Goal: Task Accomplishment & Management: Complete application form

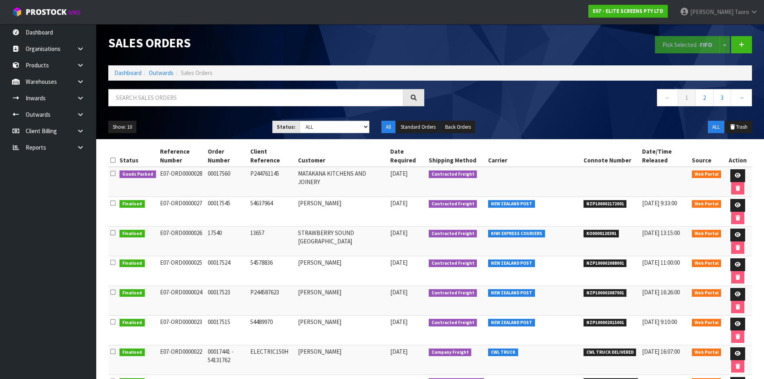
drag, startPoint x: 0, startPoint y: 0, endPoint x: 192, endPoint y: 46, distance: 197.9
click at [203, 45] on h1 "Sales Orders" at bounding box center [266, 43] width 316 height 14
click at [117, 75] on link "Dashboard" at bounding box center [127, 73] width 27 height 8
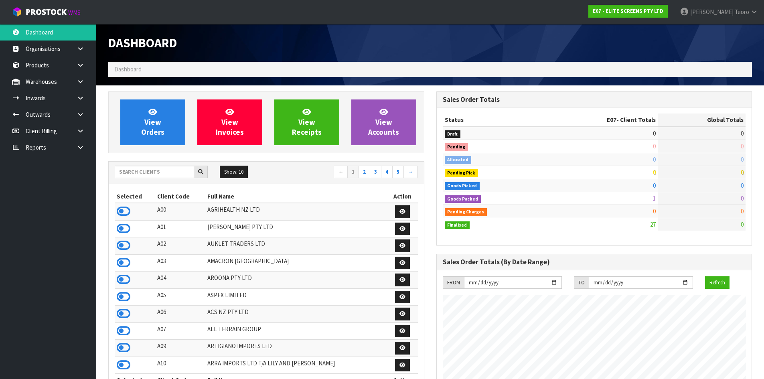
scroll to position [517, 328]
click at [152, 174] on input "text" at bounding box center [154, 172] width 79 height 12
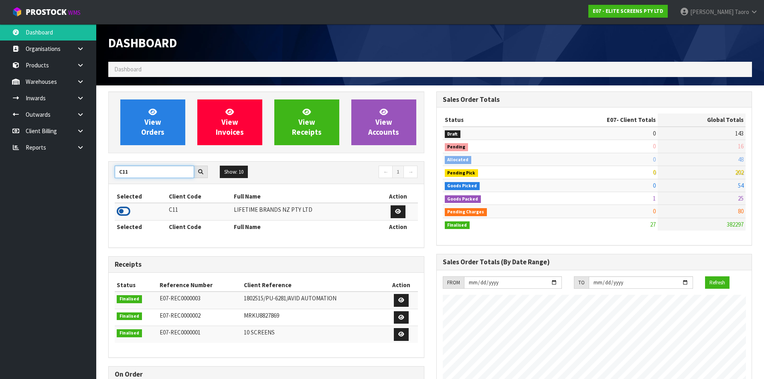
type input "C11"
click at [122, 208] on icon at bounding box center [124, 211] width 14 height 12
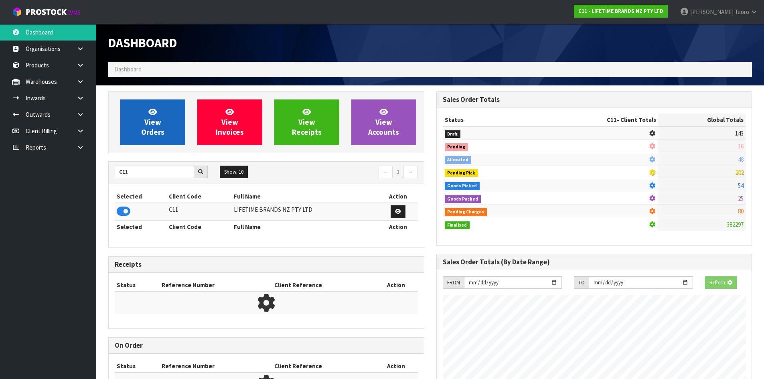
scroll to position [608, 328]
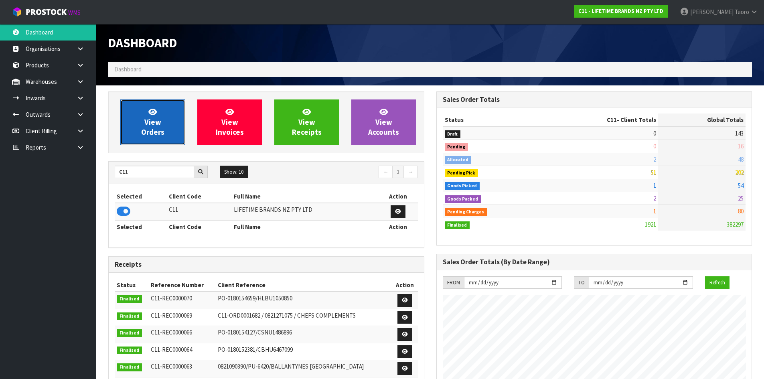
click at [149, 115] on span "View Orders" at bounding box center [152, 122] width 23 height 30
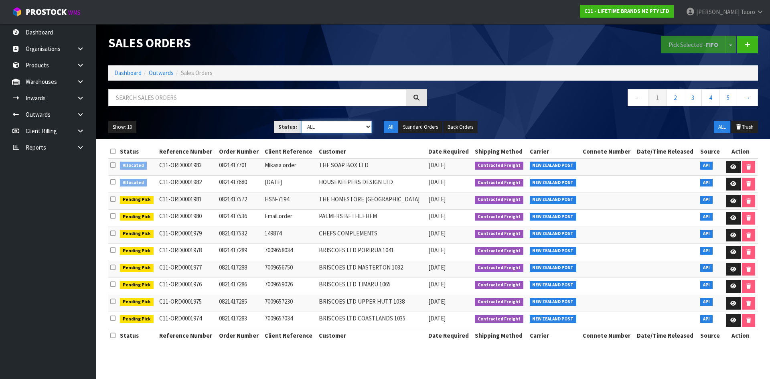
click at [312, 126] on select "Draft Pending Allocated Pending Pick Goods Picked Goods Packed Pending Charges …" at bounding box center [336, 127] width 71 height 12
select select "string:3"
click at [301, 121] on select "Draft Pending Allocated Pending Pick Goods Picked Goods Packed Pending Charges …" at bounding box center [336, 127] width 71 height 12
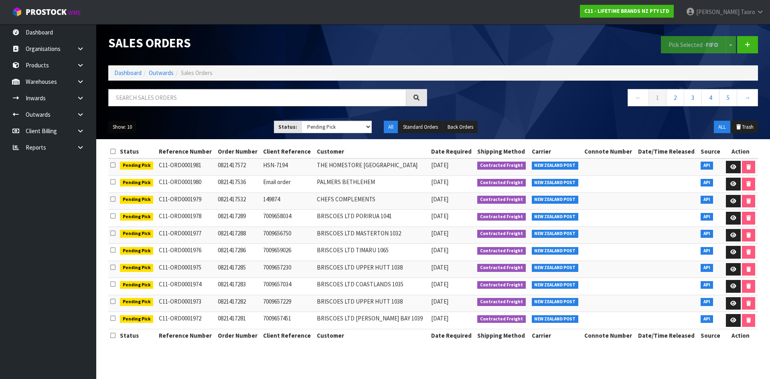
drag, startPoint x: 130, startPoint y: 128, endPoint x: 131, endPoint y: 132, distance: 4.1
click at [131, 128] on button "Show: 10" at bounding box center [122, 127] width 28 height 13
click at [134, 172] on link "50" at bounding box center [140, 174] width 63 height 11
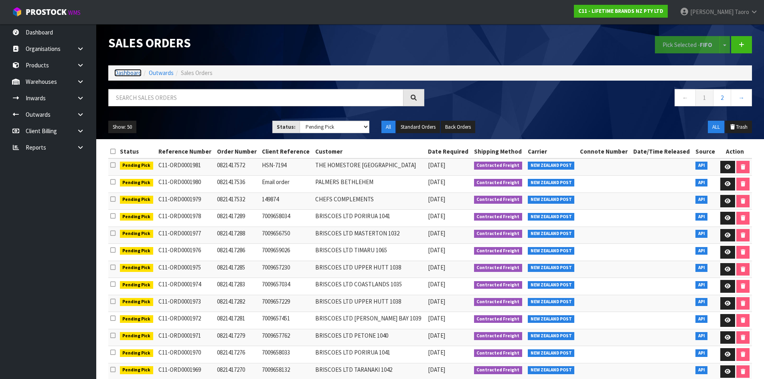
click at [137, 72] on link "Dashboard" at bounding box center [127, 73] width 27 height 8
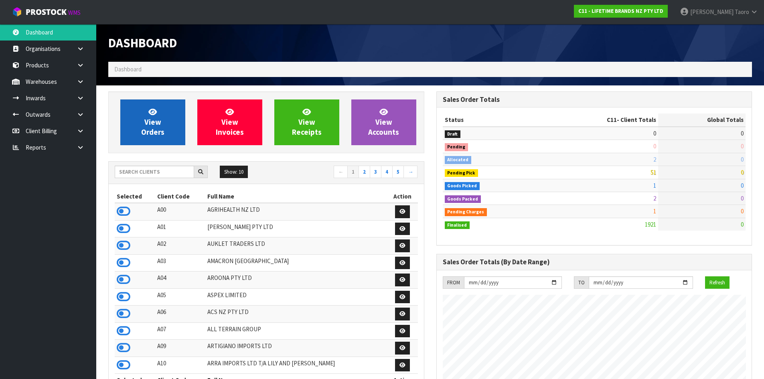
scroll to position [608, 328]
click at [154, 111] on icon at bounding box center [152, 112] width 8 height 8
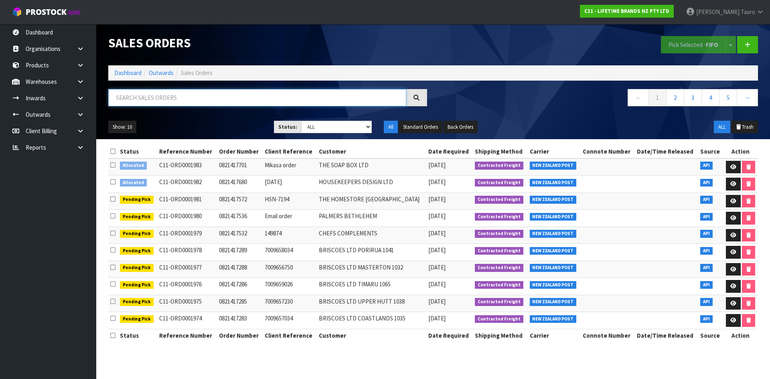
click at [167, 96] on input "text" at bounding box center [257, 97] width 298 height 17
type input "JOB-0413338"
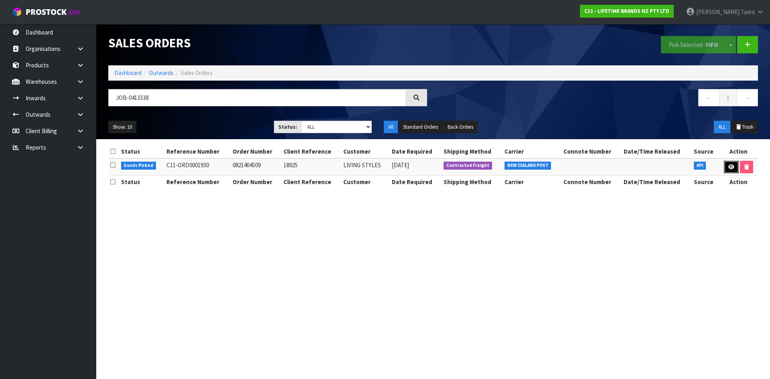
click at [725, 167] on link at bounding box center [731, 167] width 15 height 13
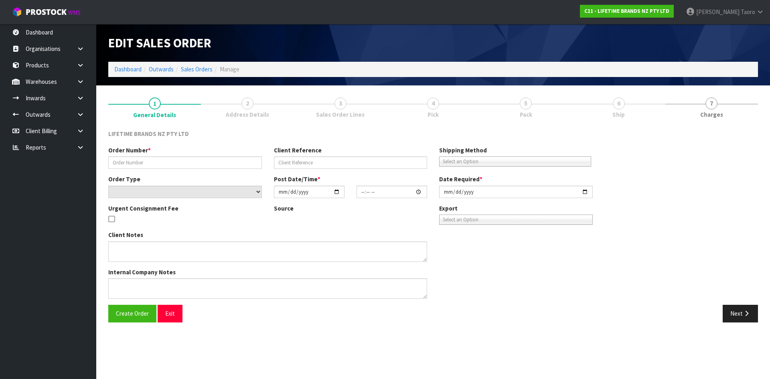
type input "0821404509"
type input "18925"
select select "number:0"
type input "[DATE]"
type input "07:54:11.000"
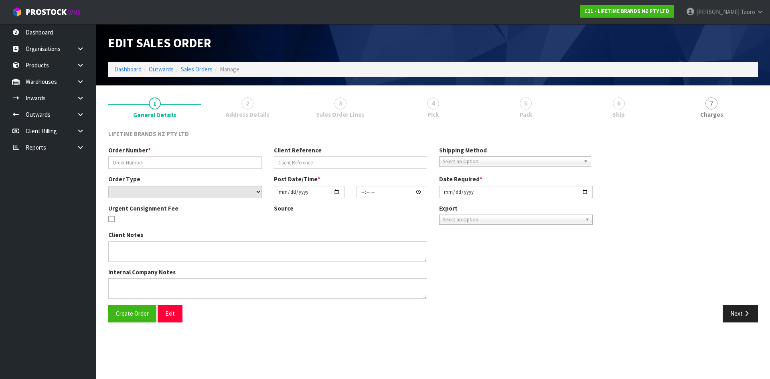
type input "[DATE]"
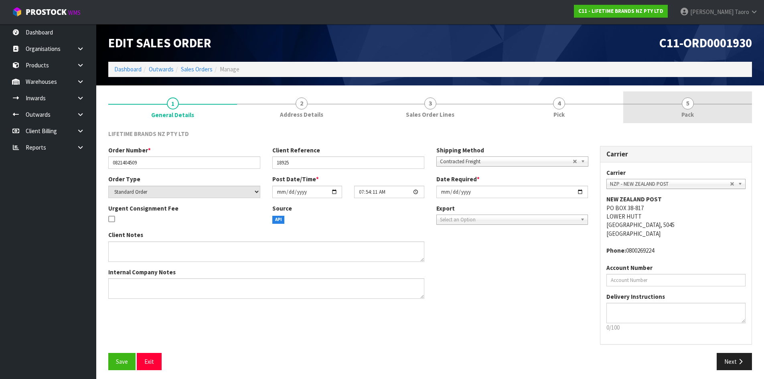
click at [700, 119] on link "5 Pack" at bounding box center [687, 107] width 129 height 32
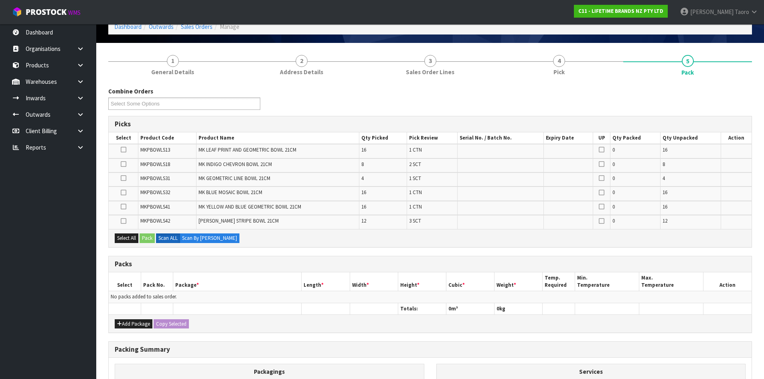
scroll to position [145, 0]
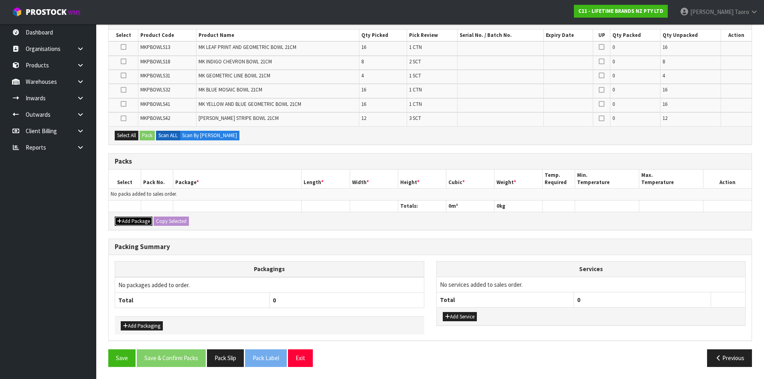
drag, startPoint x: 138, startPoint y: 222, endPoint x: 121, endPoint y: 205, distance: 24.4
click at [138, 221] on button "Add Package" at bounding box center [134, 222] width 38 height 10
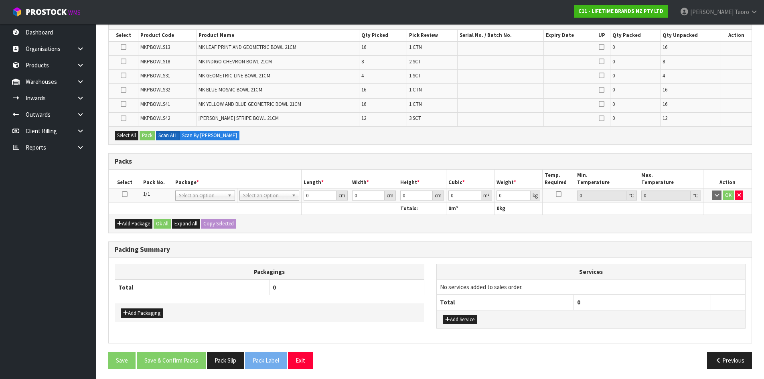
drag, startPoint x: 123, startPoint y: 194, endPoint x: 141, endPoint y: 181, distance: 21.6
click at [124, 194] on icon at bounding box center [125, 194] width 6 height 0
click at [150, 176] on th "Pack No." at bounding box center [157, 179] width 32 height 19
click at [363, 174] on th "Width *" at bounding box center [374, 179] width 48 height 19
click at [380, 145] on div "Combine Orders C11-ORD0001821 C11-ORD0001925 C11-ORD0001929 C11-ORD0001930 C11-…" at bounding box center [430, 179] width 644 height 391
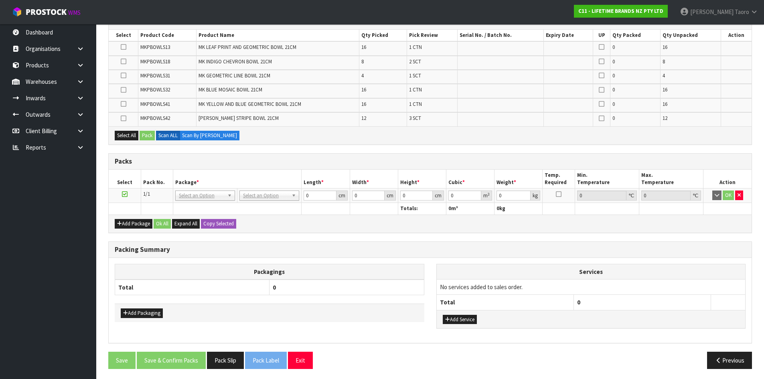
click at [379, 145] on div "Combine Orders C11-ORD0001821 C11-ORD0001925 C11-ORD0001929 C11-ORD0001930 C11-…" at bounding box center [430, 179] width 644 height 391
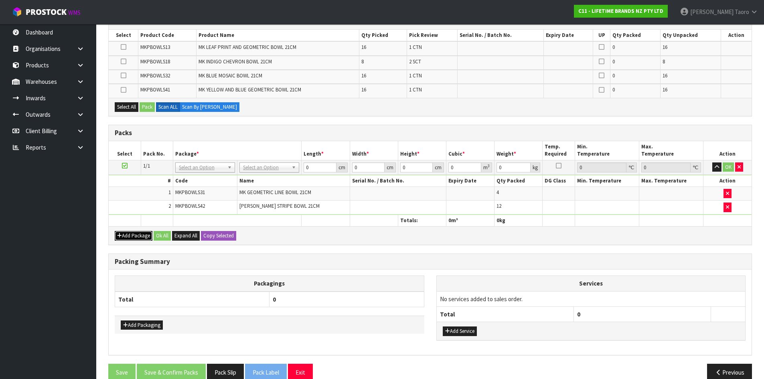
click at [134, 234] on button "Add Package" at bounding box center [134, 236] width 38 height 10
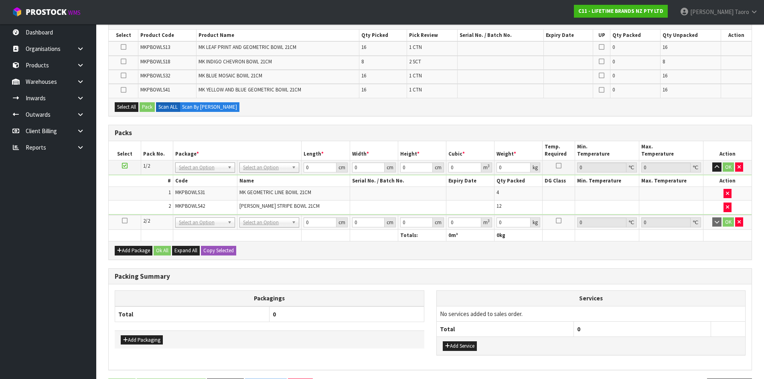
click at [126, 221] on icon at bounding box center [125, 221] width 6 height 0
click at [135, 206] on td "2" at bounding box center [141, 208] width 64 height 14
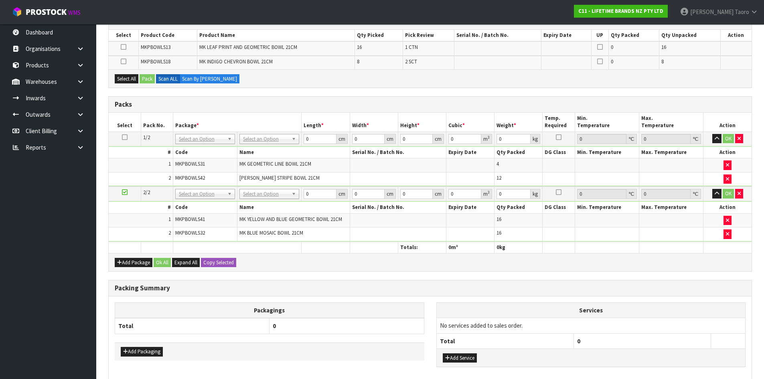
drag, startPoint x: 123, startPoint y: 138, endPoint x: 136, endPoint y: 128, distance: 16.3
click at [123, 138] on icon at bounding box center [125, 137] width 6 height 0
drag, startPoint x: 145, startPoint y: 122, endPoint x: 153, endPoint y: 122, distance: 8.0
click at [145, 121] on th "Pack No." at bounding box center [157, 122] width 32 height 19
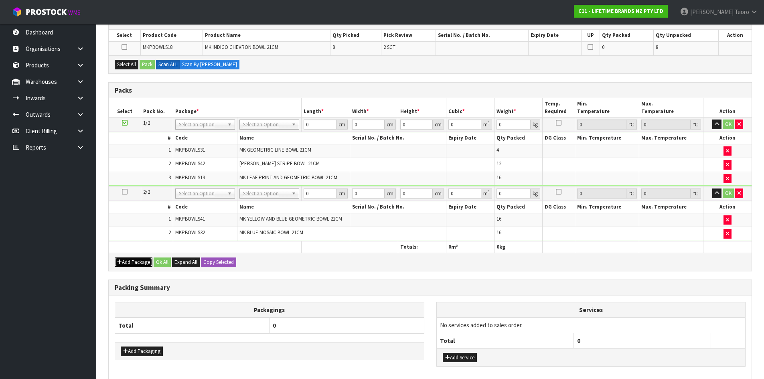
click at [124, 261] on button "Add Package" at bounding box center [134, 262] width 38 height 10
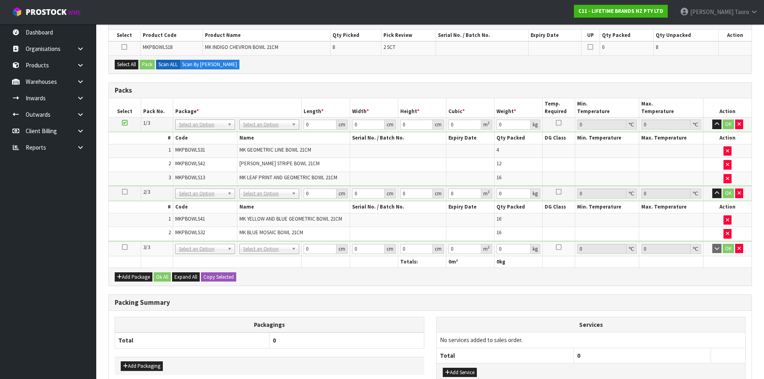
drag, startPoint x: 124, startPoint y: 250, endPoint x: 125, endPoint y: 243, distance: 7.7
click at [124, 249] on link at bounding box center [125, 247] width 6 height 7
click at [128, 225] on td "1" at bounding box center [141, 220] width 64 height 14
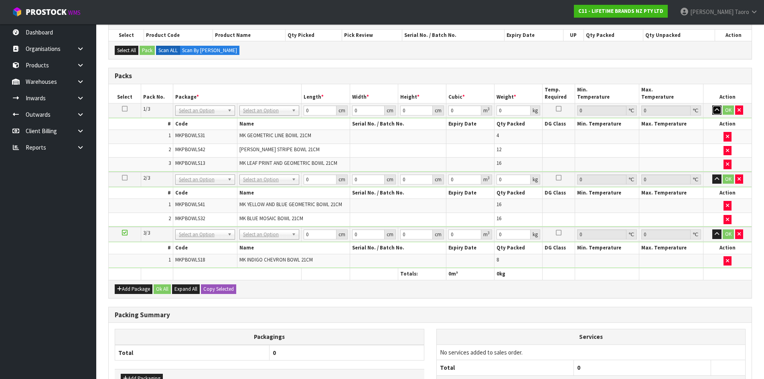
click at [717, 107] on button "button" at bounding box center [716, 110] width 9 height 10
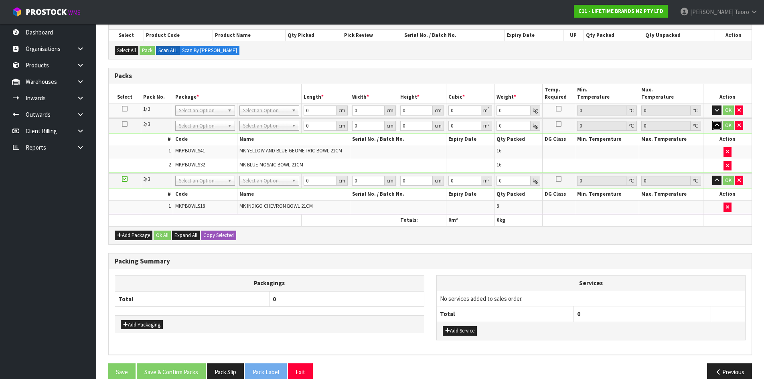
click at [716, 124] on icon "button" at bounding box center [717, 125] width 4 height 5
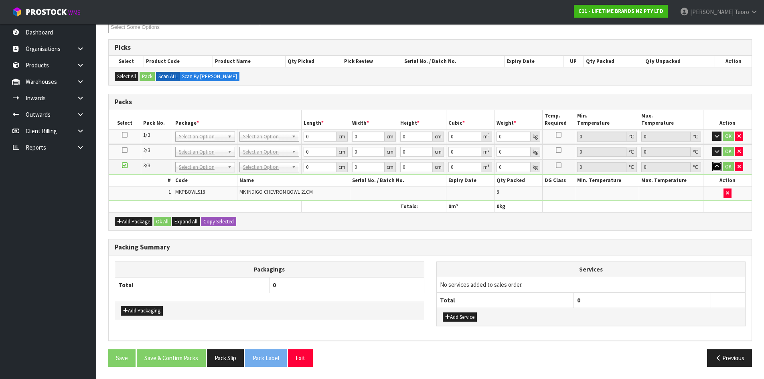
click at [717, 168] on icon "button" at bounding box center [717, 166] width 4 height 5
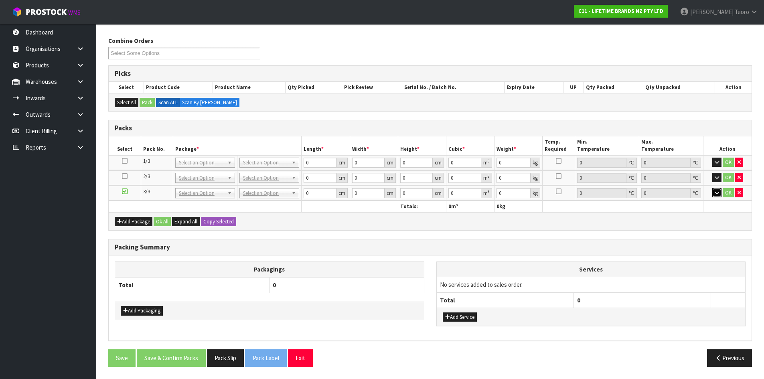
scroll to position [93, 0]
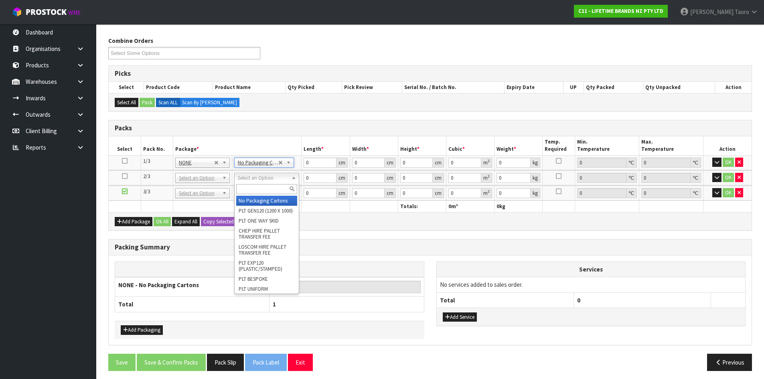
type input "2"
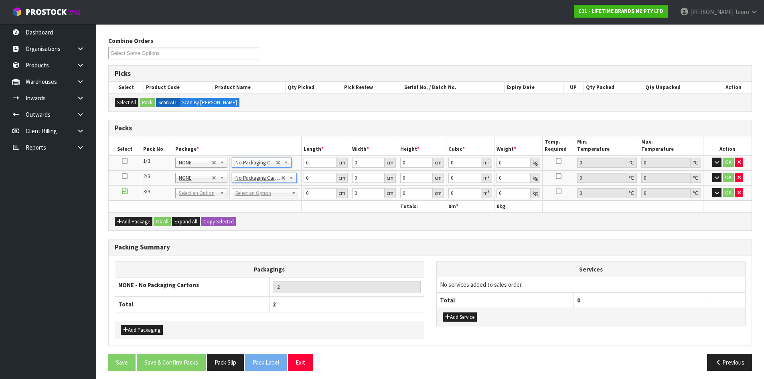
drag, startPoint x: 284, startPoint y: 194, endPoint x: 286, endPoint y: 206, distance: 11.7
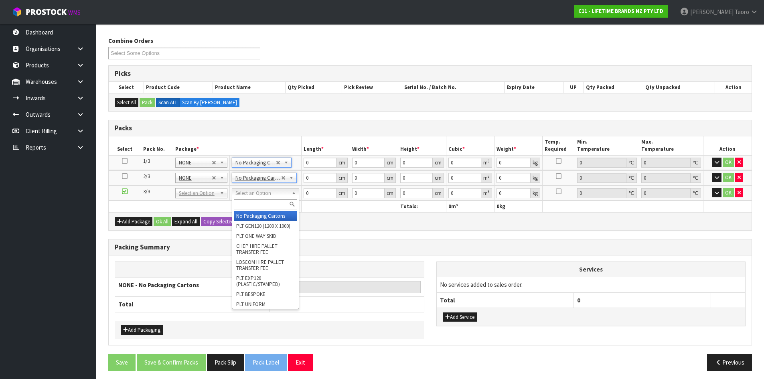
click at [286, 206] on input "text" at bounding box center [265, 204] width 63 height 10
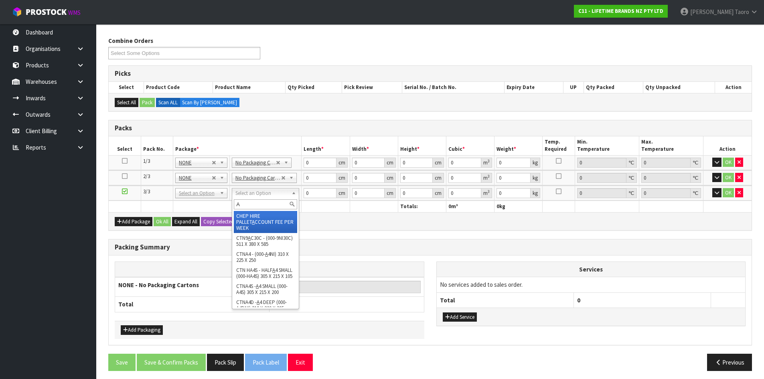
type input "A4"
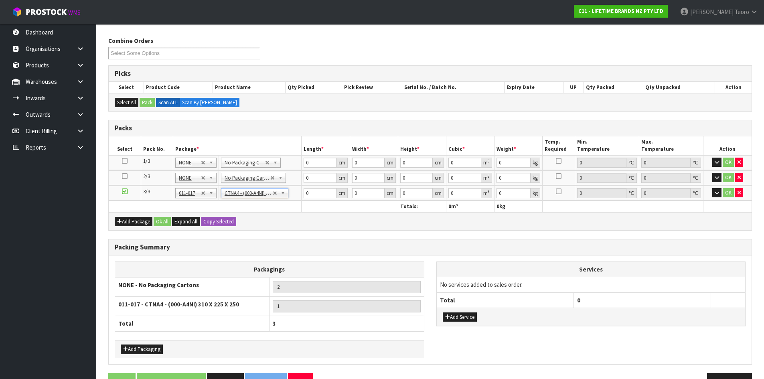
type input "31"
type input "22.5"
type input "25"
type input "0.017438"
type input "4.4"
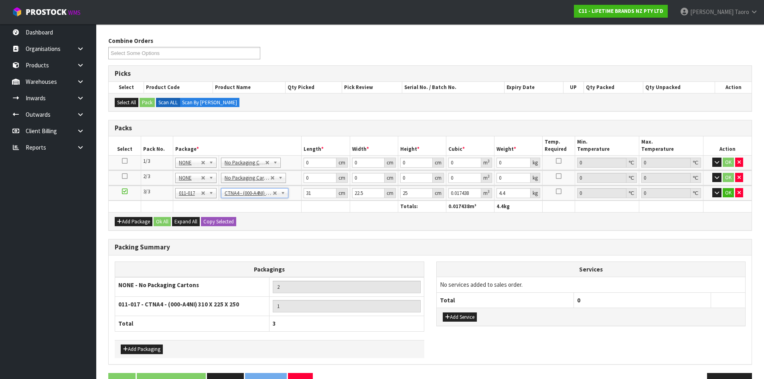
click at [430, 239] on div "Packing Summary Packagings NONE - No Packaging Cartons 2 011-017 - CTNA4 - (000…" at bounding box center [430, 302] width 644 height 126
click at [320, 162] on input "0" at bounding box center [320, 163] width 32 height 10
type input "47"
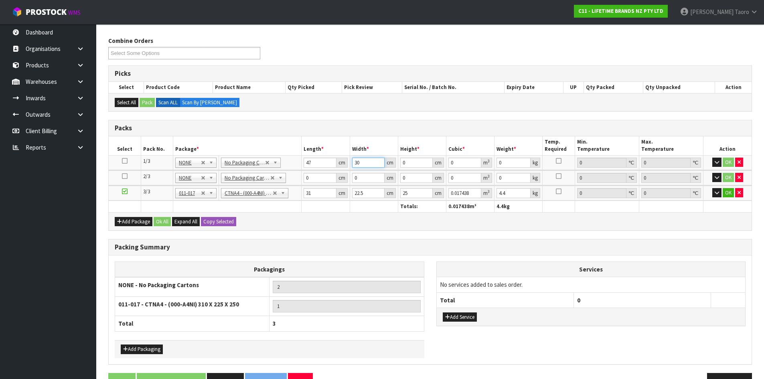
type input "30"
type input "1"
type input "0.00141"
click at [414, 161] on input "1" at bounding box center [416, 163] width 32 height 10
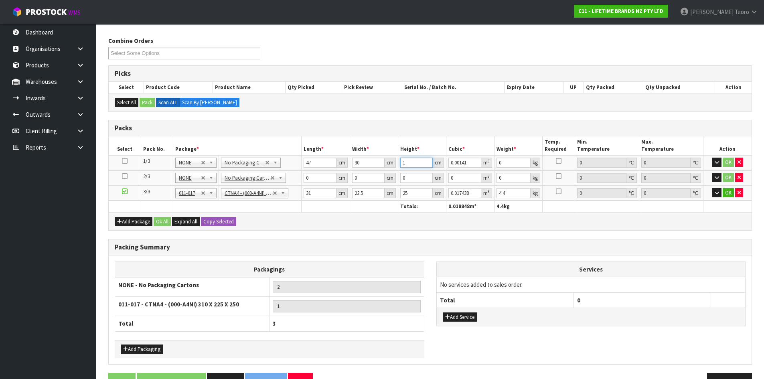
click at [414, 161] on input "1" at bounding box center [416, 163] width 32 height 10
type input "5"
type input "0.00705"
type input "51"
type input "0.07191"
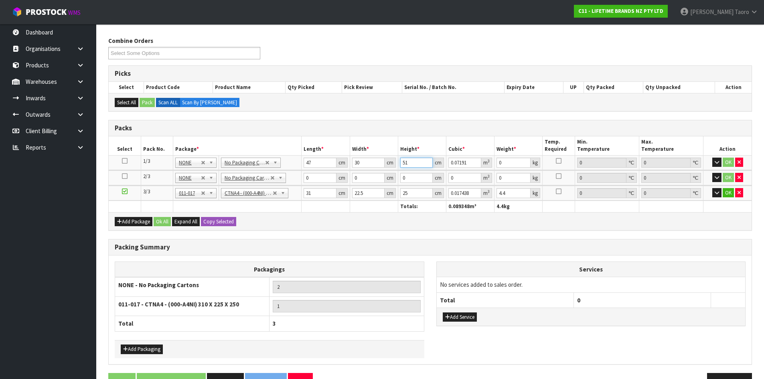
type input "51"
type input "22"
type input "47"
type input "30"
type input "5"
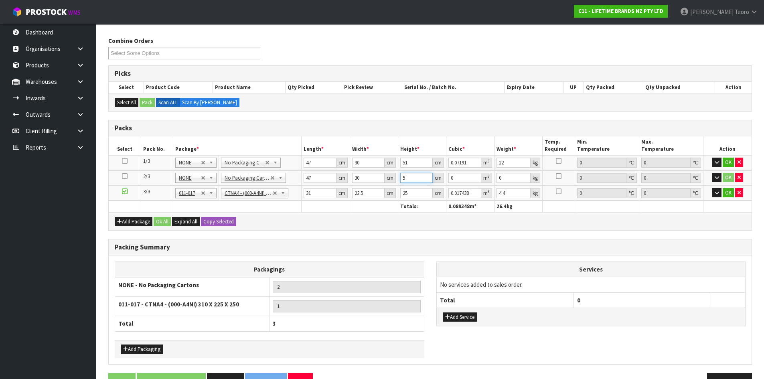
type input "0.00705"
type input "51"
type input "0.07191"
type input "51"
type input "21"
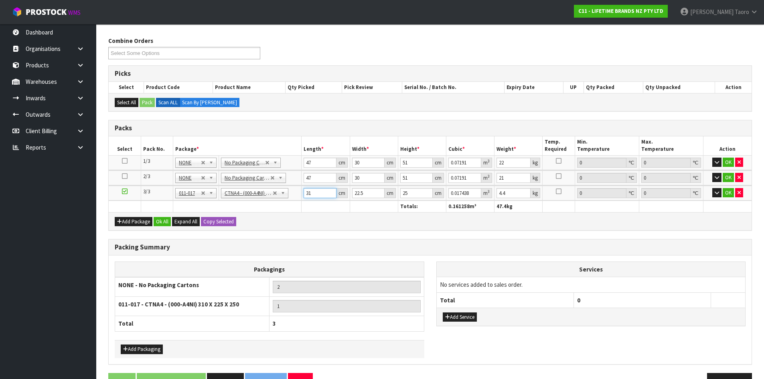
type input "3"
type input "0.001687"
type input "32"
type input "0.018"
type input "32"
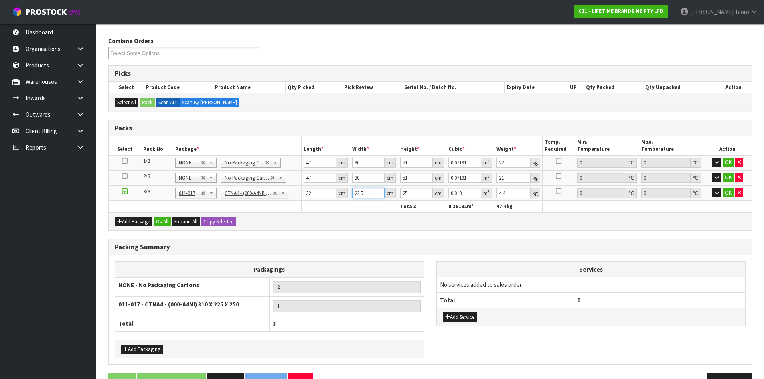
type input "2"
type input "0.0016"
type input "24"
type input "0.0192"
type input "24"
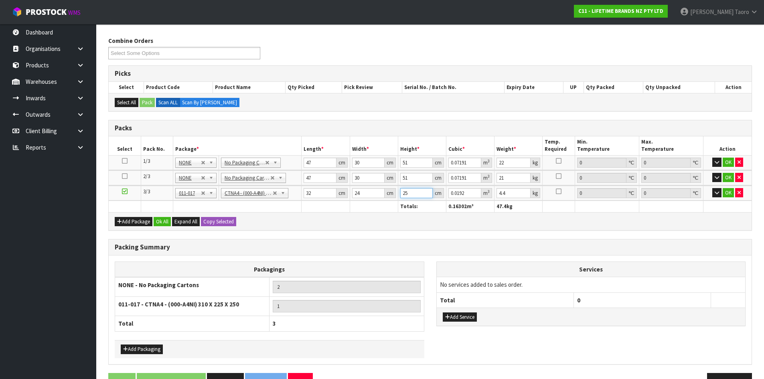
type input "2"
type input "0.001536"
type input "24"
type input "0.018432"
type input "24"
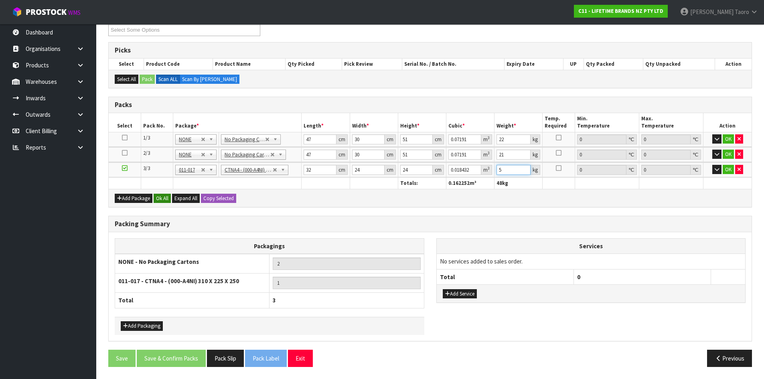
type input "5"
click at [159, 199] on button "Ok All" at bounding box center [162, 199] width 17 height 10
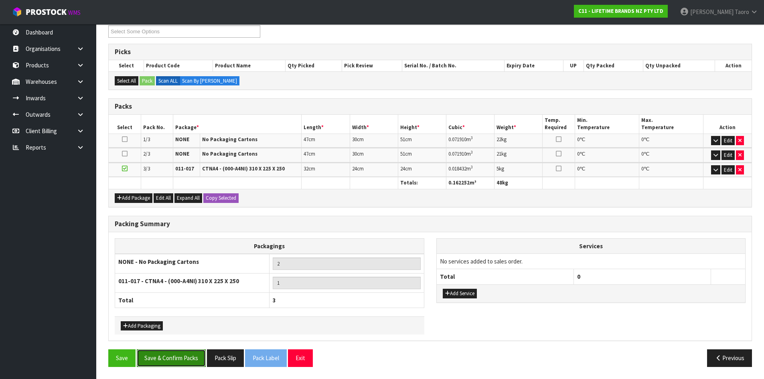
click at [194, 360] on button "Save & Confirm Packs" at bounding box center [171, 357] width 69 height 17
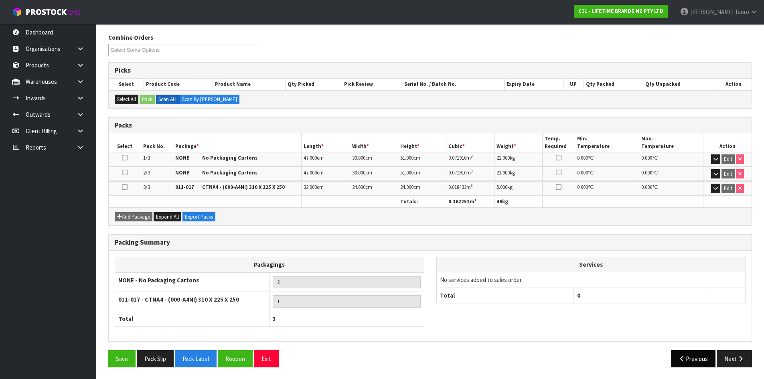
scroll to position [126, 0]
click at [736, 357] on button "Next" at bounding box center [734, 358] width 35 height 17
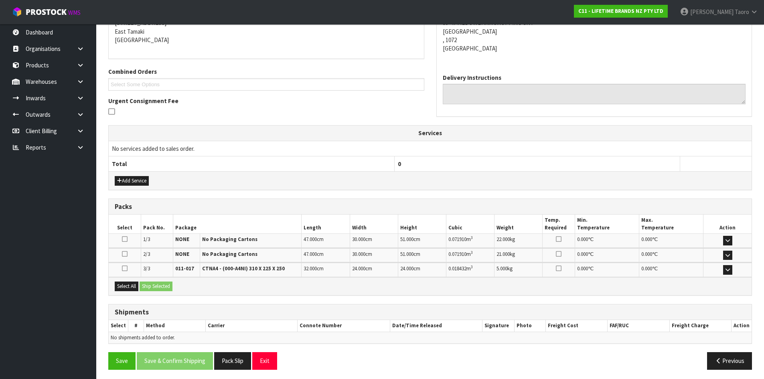
scroll to position [174, 0]
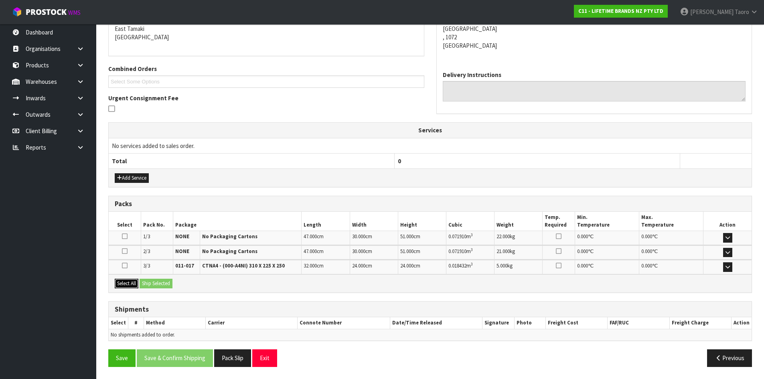
drag, startPoint x: 131, startPoint y: 284, endPoint x: 148, endPoint y: 284, distance: 17.7
click at [135, 285] on button "Select All" at bounding box center [127, 284] width 24 height 10
click at [154, 283] on button "Ship Selected" at bounding box center [156, 284] width 33 height 10
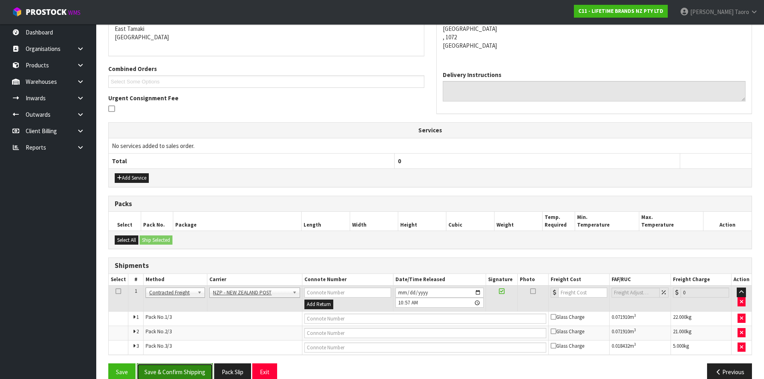
click at [178, 373] on button "Save & Confirm Shipping" at bounding box center [175, 371] width 76 height 17
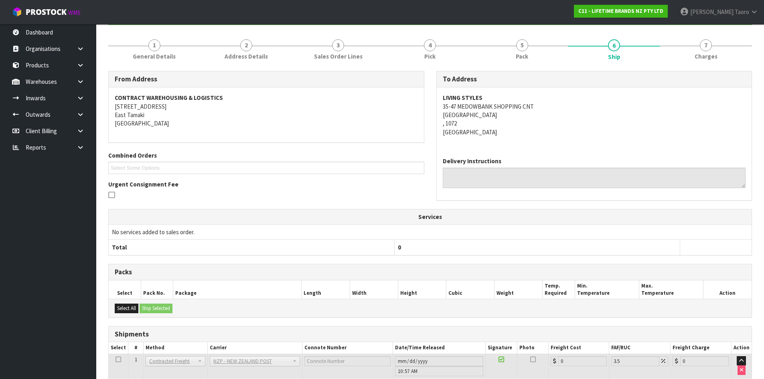
scroll to position [175, 0]
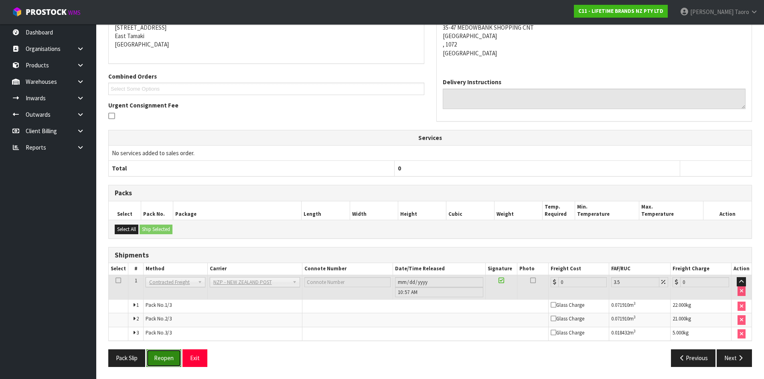
click at [168, 360] on button "Reopen" at bounding box center [163, 357] width 35 height 17
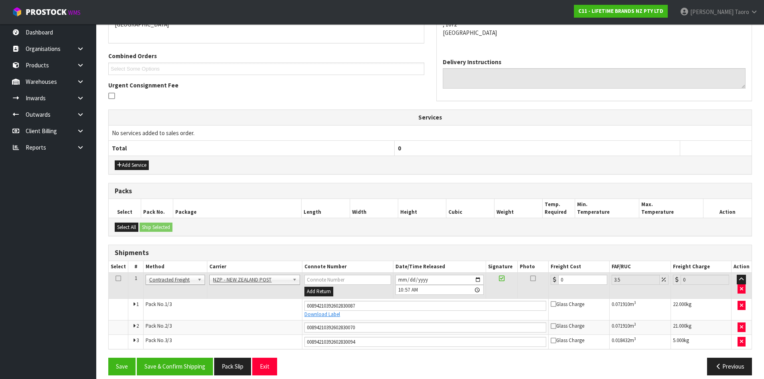
scroll to position [195, 0]
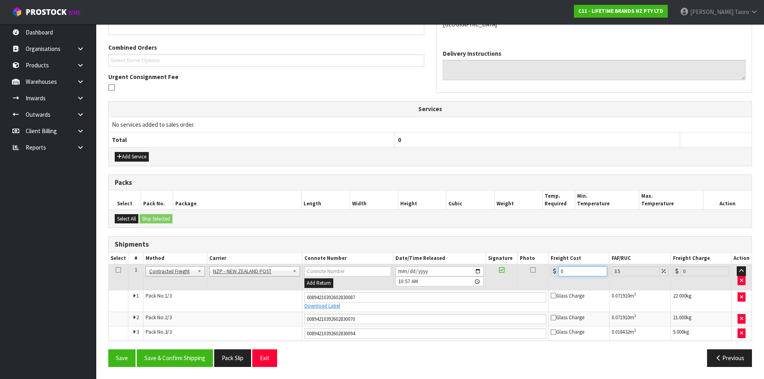
click at [578, 270] on input "0" at bounding box center [582, 271] width 49 height 10
type input "1"
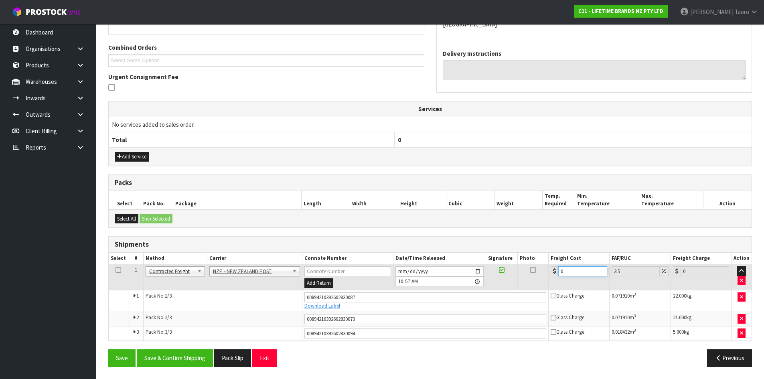
type input "1.03"
type input "12"
type input "12.42"
type input "12.9"
type input "13.35"
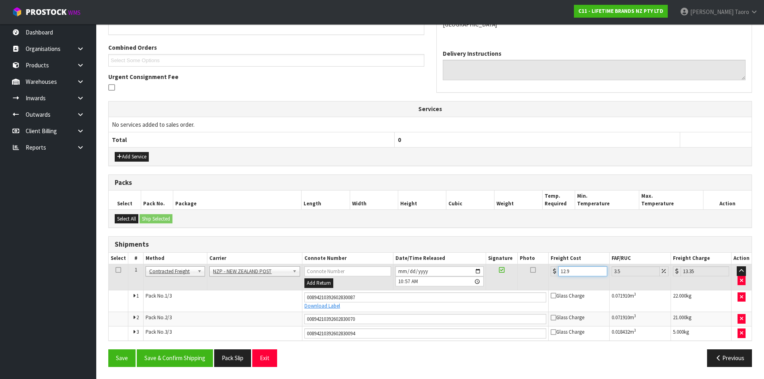
type input "12.99"
type input "13.44"
type input "12.99"
click at [183, 363] on button "Save & Confirm Shipping" at bounding box center [175, 357] width 76 height 17
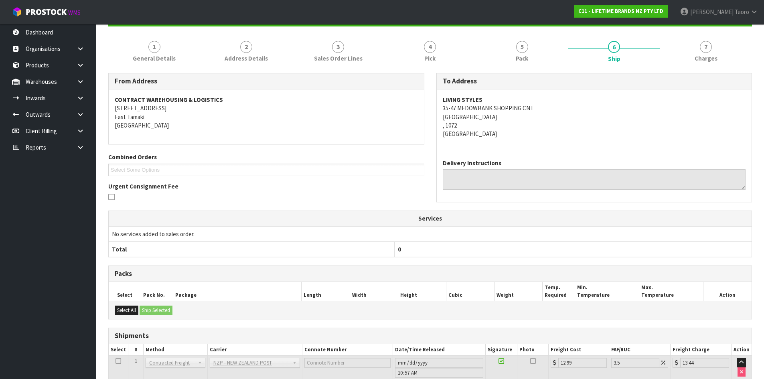
scroll to position [172, 0]
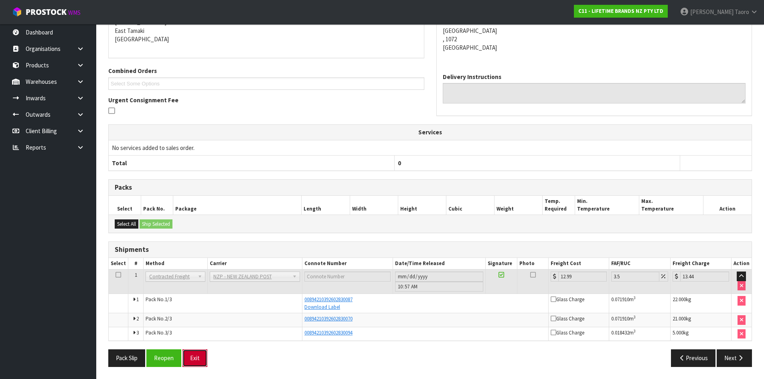
click at [200, 351] on button "Exit" at bounding box center [194, 357] width 25 height 17
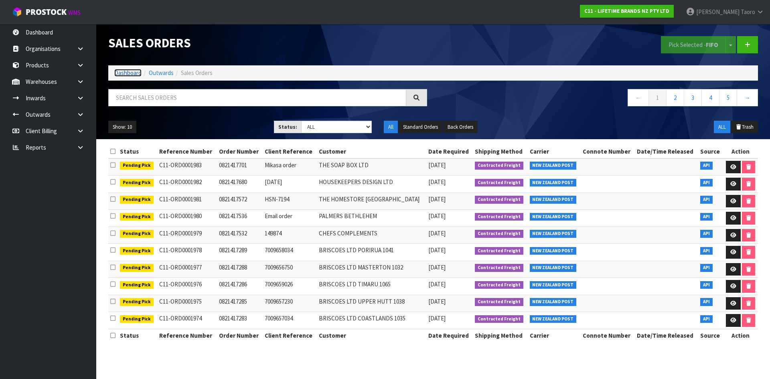
click at [117, 73] on link "Dashboard" at bounding box center [127, 73] width 27 height 8
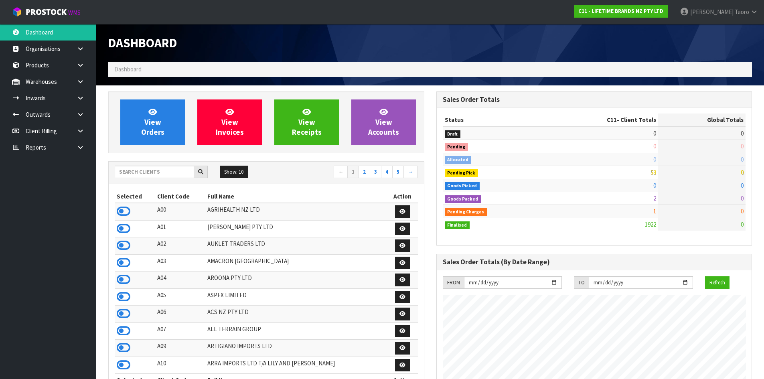
scroll to position [608, 328]
click at [150, 171] on input "text" at bounding box center [154, 172] width 79 height 12
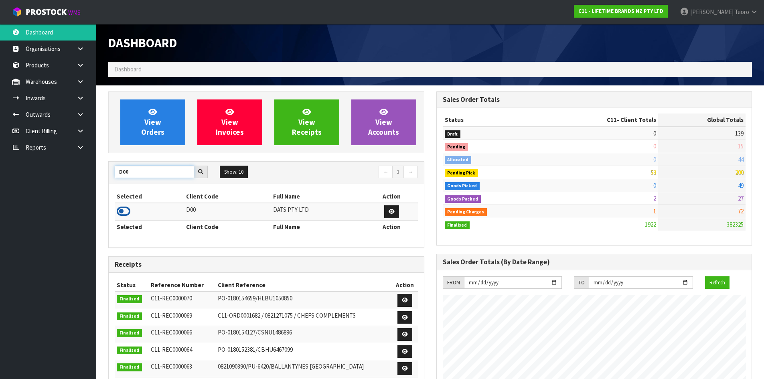
type input "D00"
click at [128, 208] on icon at bounding box center [124, 211] width 14 height 12
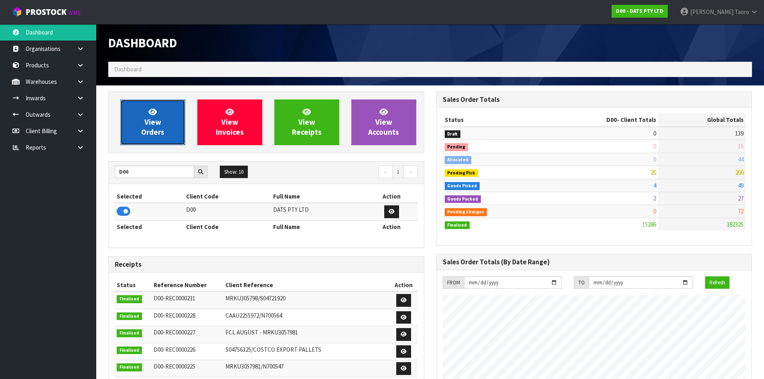
click at [153, 118] on span "View Orders" at bounding box center [152, 122] width 23 height 30
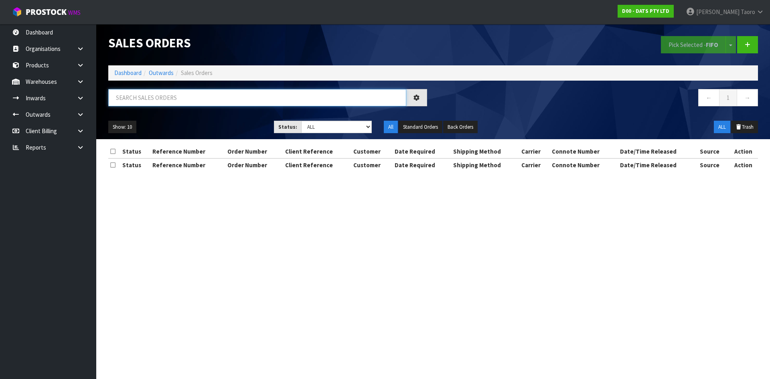
click at [151, 98] on input "text" at bounding box center [257, 97] width 298 height 17
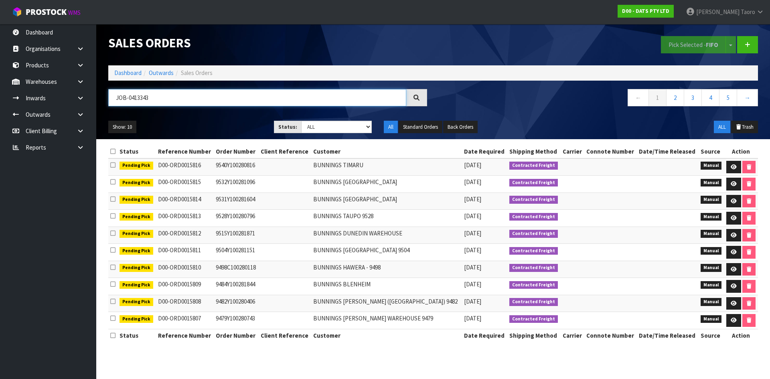
type input "JOB-0413343"
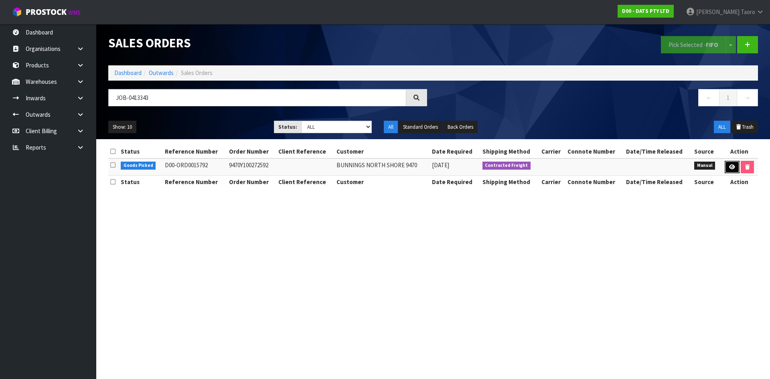
drag, startPoint x: 731, startPoint y: 164, endPoint x: 727, endPoint y: 166, distance: 4.7
click at [732, 164] on link at bounding box center [732, 167] width 15 height 13
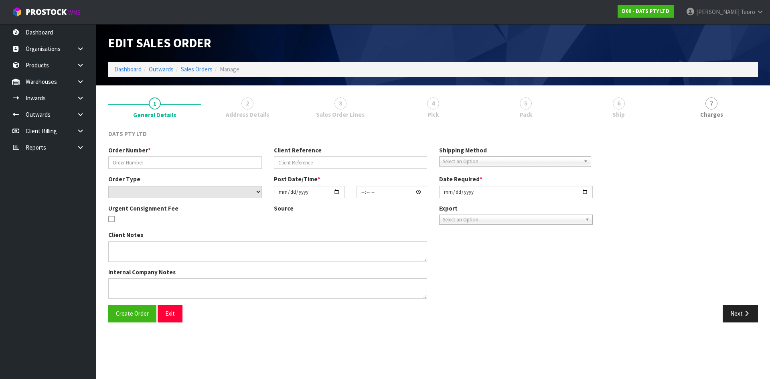
type input "9470Y100272592"
select select "number:0"
type input "[DATE]"
type input "08:53:00.000"
type input "[DATE]"
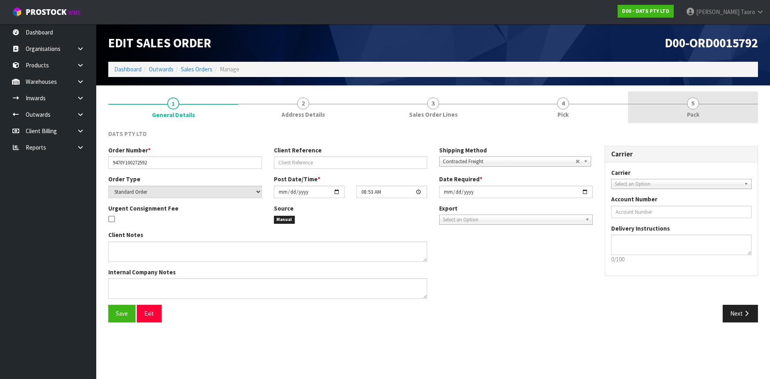
click at [702, 115] on link "5 Pack" at bounding box center [693, 107] width 130 height 32
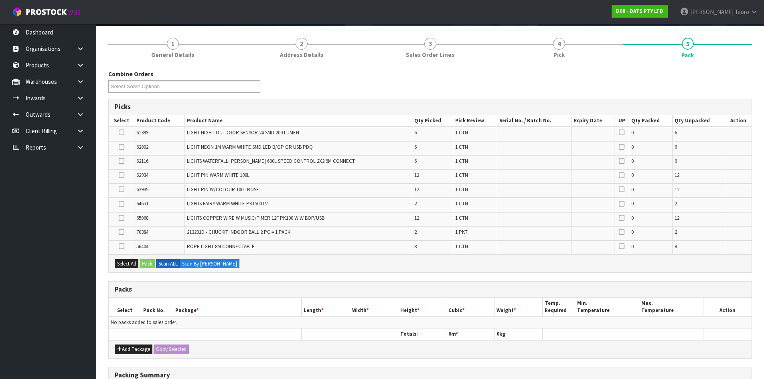
scroll to position [80, 0]
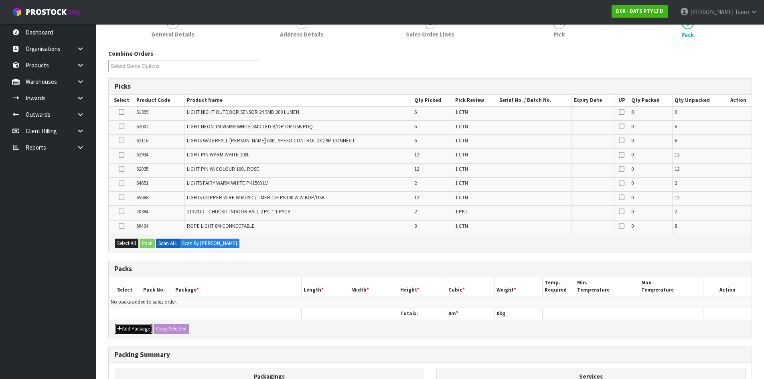
click at [128, 327] on button "Add Package" at bounding box center [134, 329] width 38 height 10
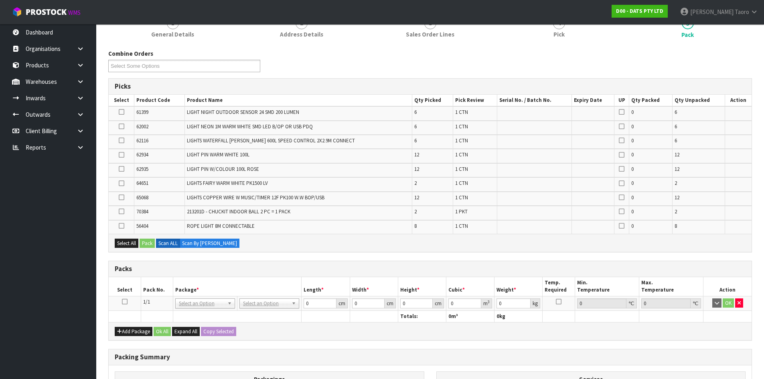
click at [125, 302] on icon at bounding box center [125, 302] width 6 height 0
click at [142, 287] on th "Pack No." at bounding box center [157, 286] width 32 height 19
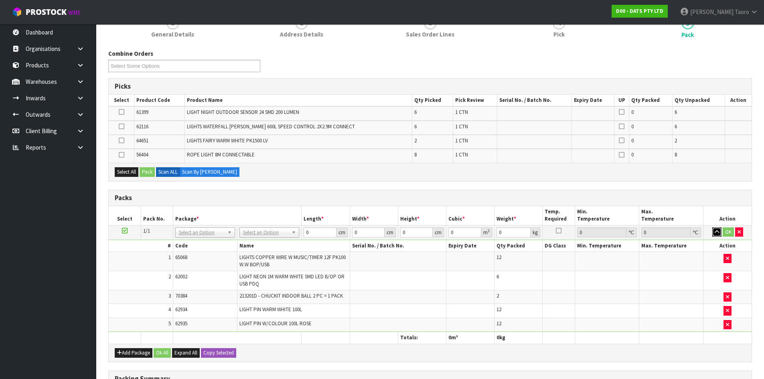
drag, startPoint x: 718, startPoint y: 234, endPoint x: 618, endPoint y: 247, distance: 100.6
click at [718, 234] on icon "button" at bounding box center [717, 231] width 4 height 5
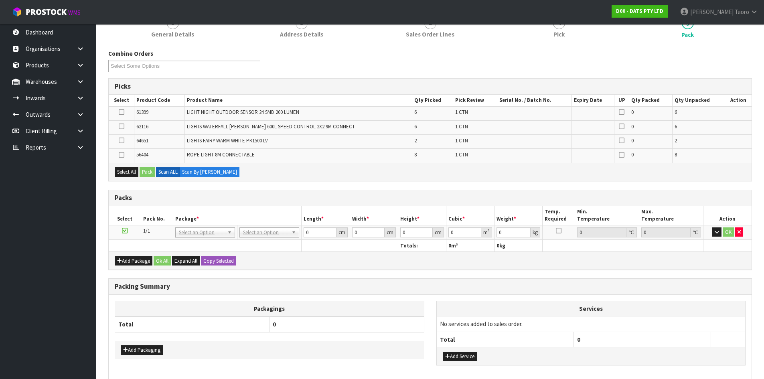
click at [125, 231] on icon at bounding box center [125, 231] width 6 height 0
click at [227, 213] on th "Package *" at bounding box center [237, 215] width 129 height 19
click at [316, 179] on div "Select All Pack Scan ALL Scan By [PERSON_NAME]" at bounding box center [430, 172] width 643 height 18
click at [332, 62] on div "Combine Orders D00-ORD0015774 D00-ORD0015777 D00-ORD0015778 D00-ORD0015779 D00-…" at bounding box center [430, 63] width 656 height 29
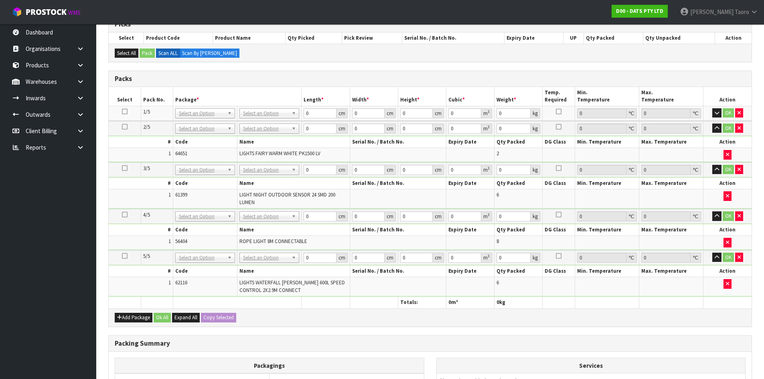
scroll to position [201, 0]
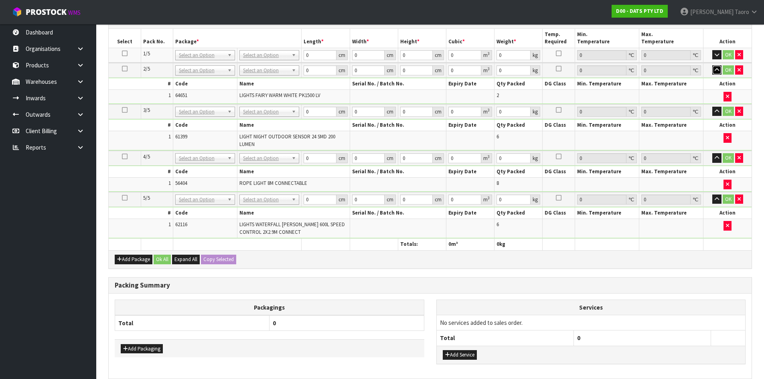
click at [715, 70] on icon "button" at bounding box center [717, 69] width 4 height 5
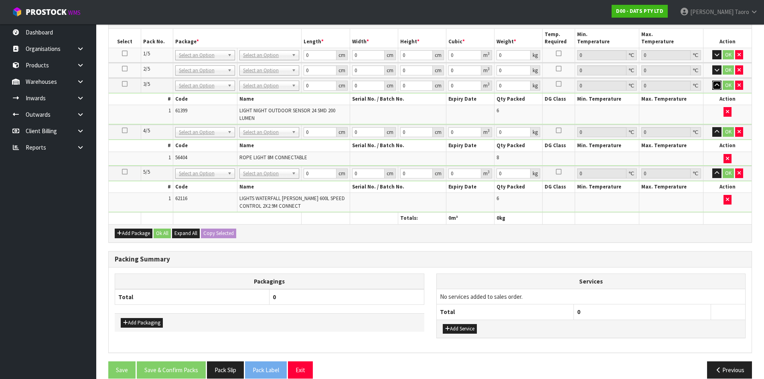
click at [716, 85] on icon "button" at bounding box center [717, 85] width 4 height 5
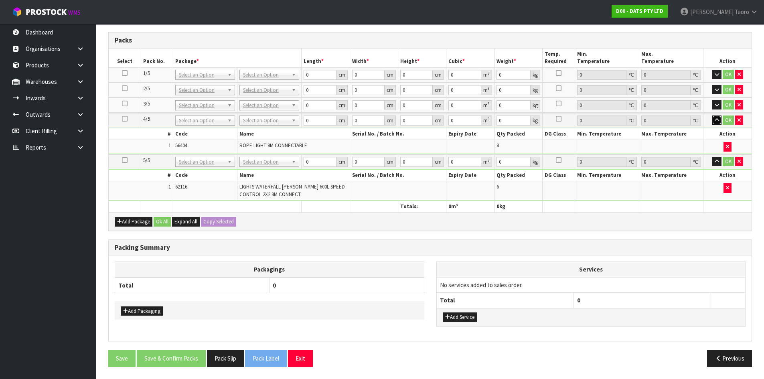
click at [716, 118] on icon "button" at bounding box center [717, 120] width 4 height 5
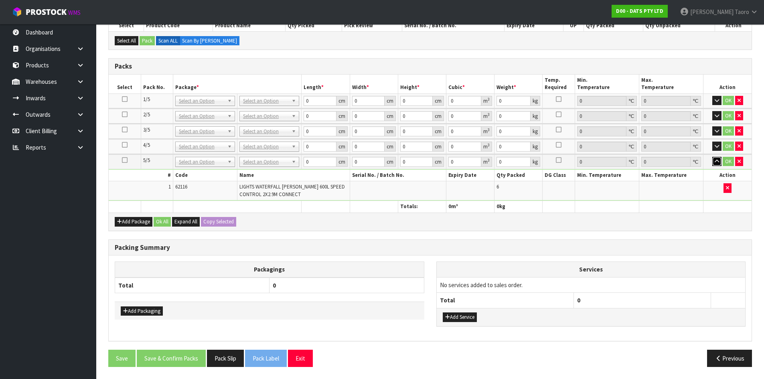
click at [719, 163] on icon "button" at bounding box center [717, 161] width 4 height 5
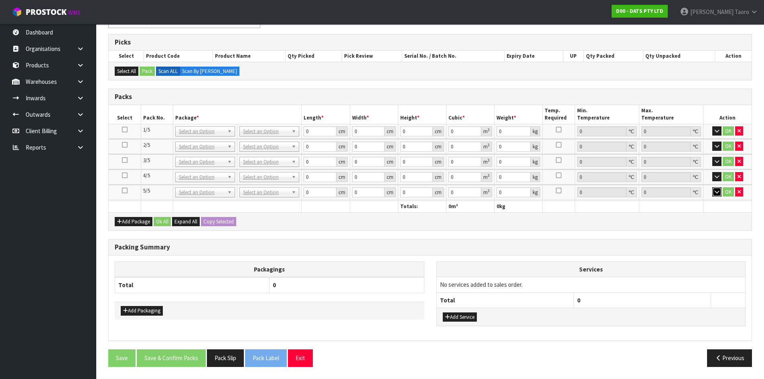
scroll to position [124, 0]
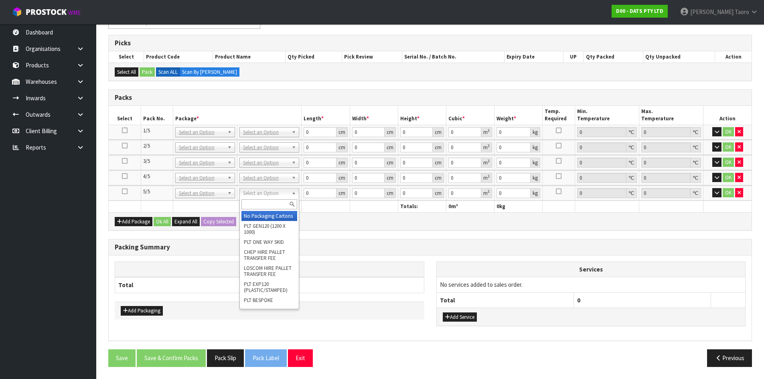
drag, startPoint x: 263, startPoint y: 215, endPoint x: 262, endPoint y: 206, distance: 9.7
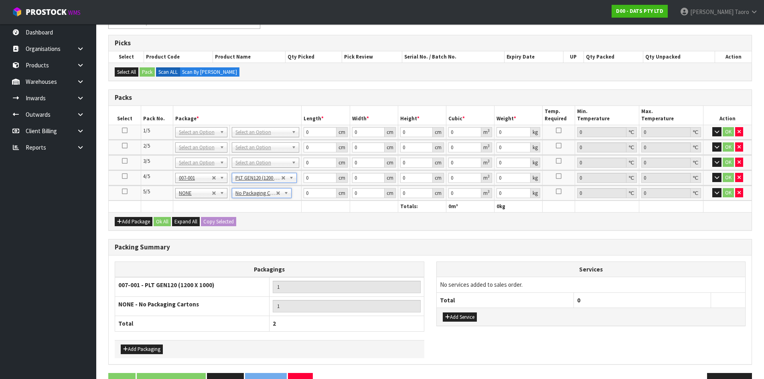
type input "120"
type input "100"
type input "9"
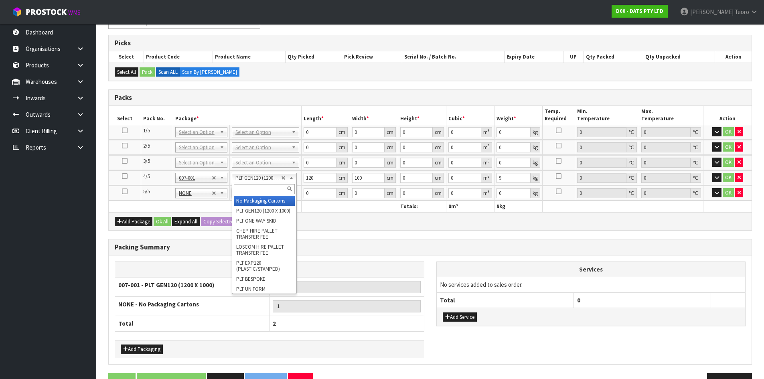
type input "2"
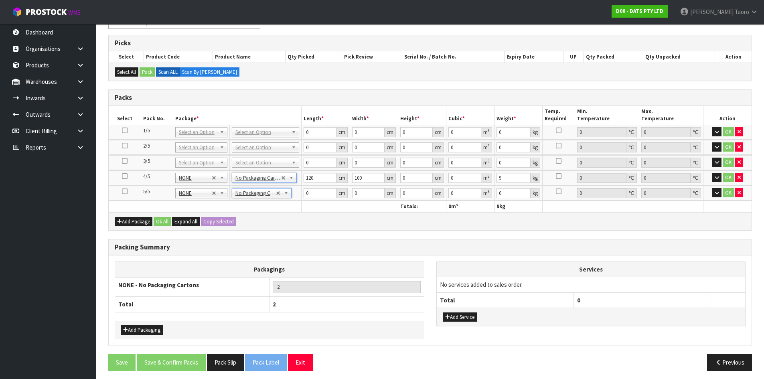
type input "0"
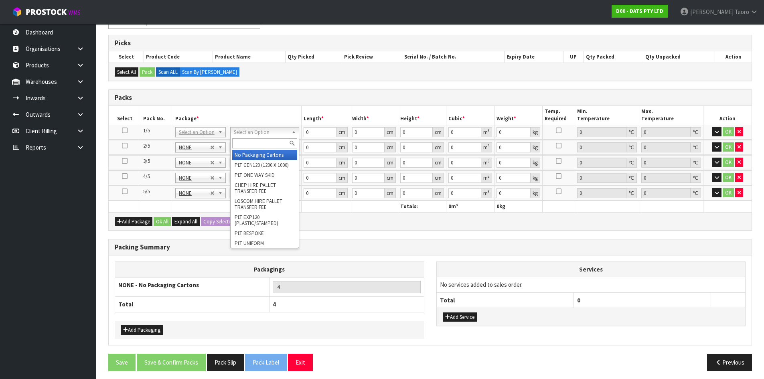
click at [265, 141] on input "text" at bounding box center [264, 143] width 65 height 10
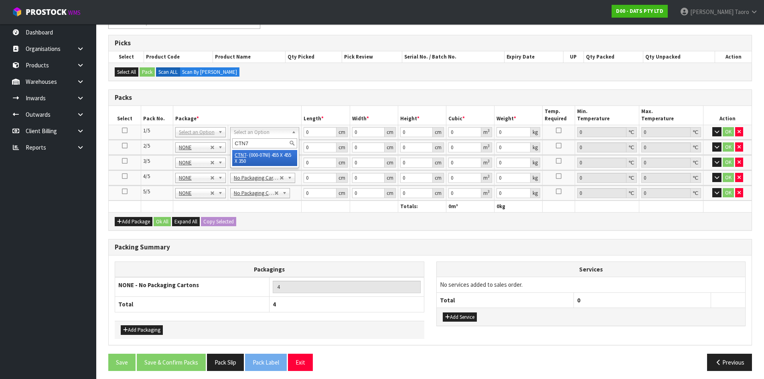
type input "CTN7"
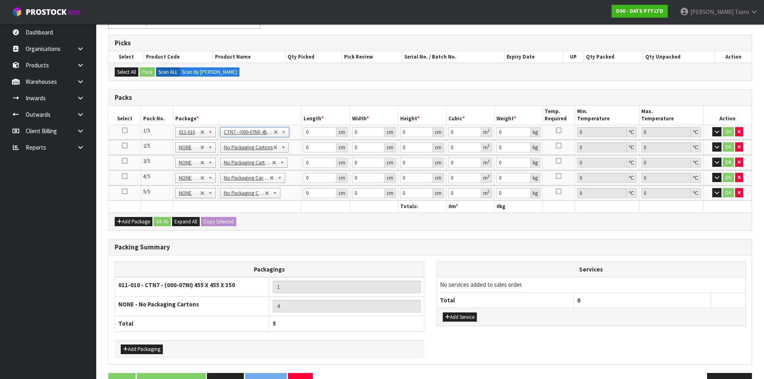
type input "45.5"
type input "35"
type input "0.072459"
type input "9.05"
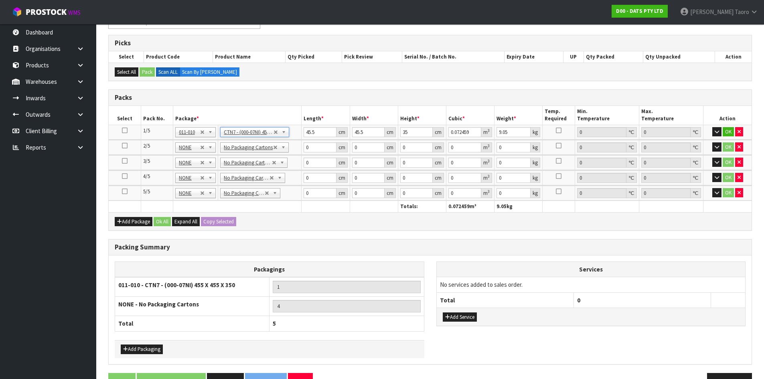
click at [278, 224] on div "Add Package Ok All Expand All Copy Selected" at bounding box center [430, 221] width 643 height 18
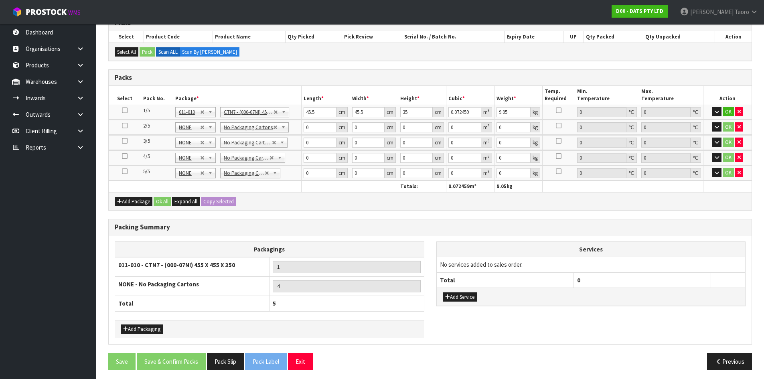
scroll to position [147, 0]
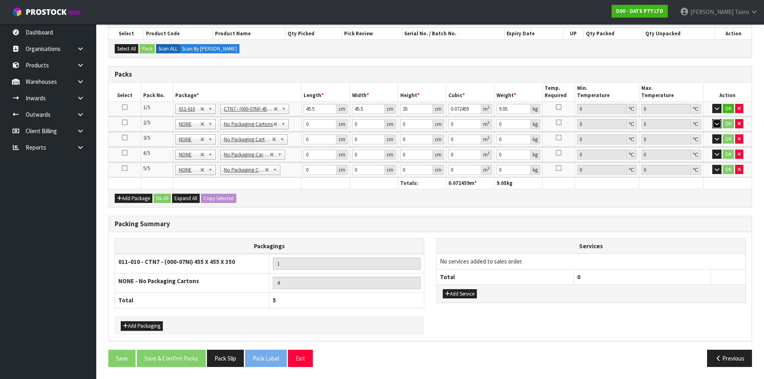
click at [717, 123] on icon "button" at bounding box center [717, 123] width 4 height 5
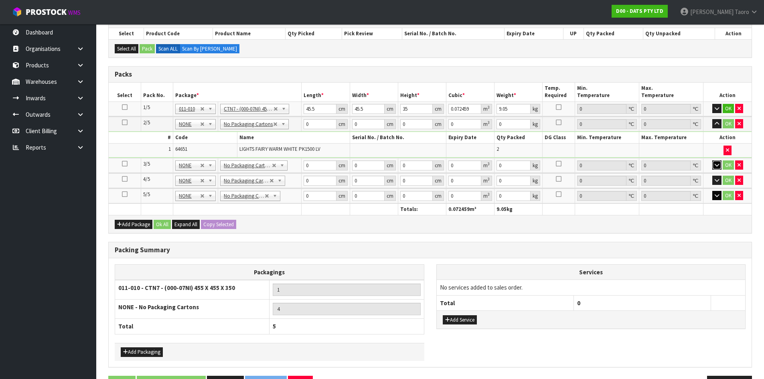
drag, startPoint x: 715, startPoint y: 166, endPoint x: 714, endPoint y: 192, distance: 25.7
click at [716, 178] on table "Select Pack No. Package * Length * Width * Height * Cubic * Weight * Temp. Requ…" at bounding box center [430, 149] width 643 height 132
click at [718, 180] on icon "button" at bounding box center [717, 180] width 4 height 5
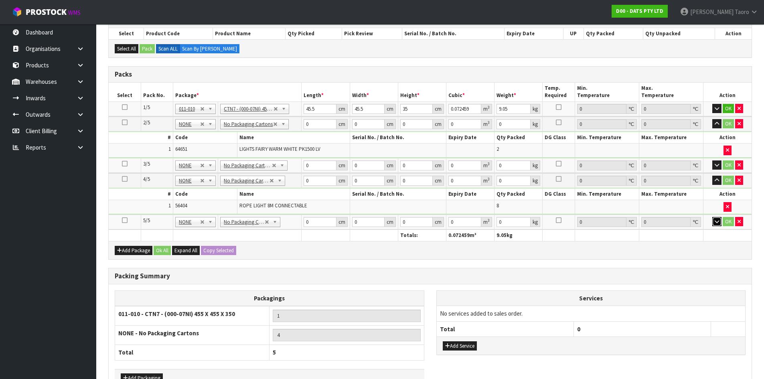
click at [718, 225] on button "button" at bounding box center [716, 222] width 9 height 10
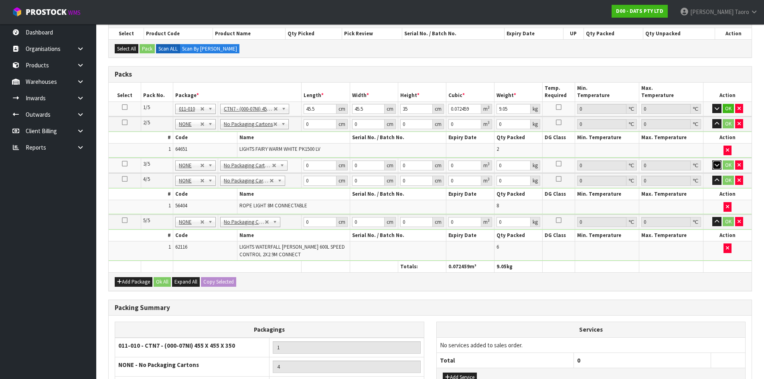
click at [715, 166] on icon "button" at bounding box center [717, 164] width 4 height 5
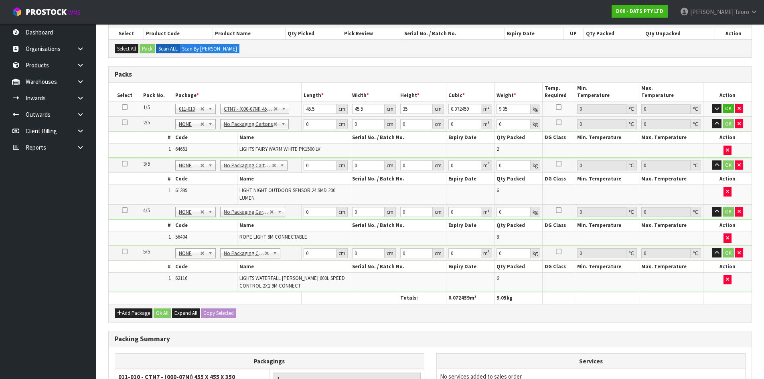
click at [258, 83] on th "Package *" at bounding box center [237, 92] width 129 height 19
click at [716, 124] on icon "button" at bounding box center [717, 123] width 4 height 5
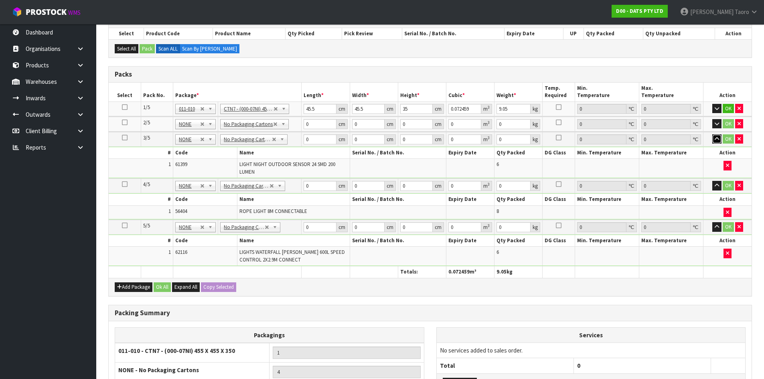
click at [717, 135] on button "button" at bounding box center [716, 139] width 9 height 10
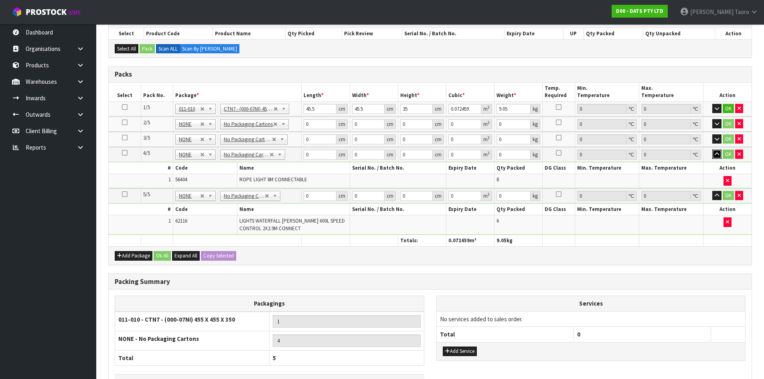
drag, startPoint x: 716, startPoint y: 152, endPoint x: 715, endPoint y: 170, distance: 17.7
click at [716, 152] on icon "button" at bounding box center [717, 154] width 4 height 5
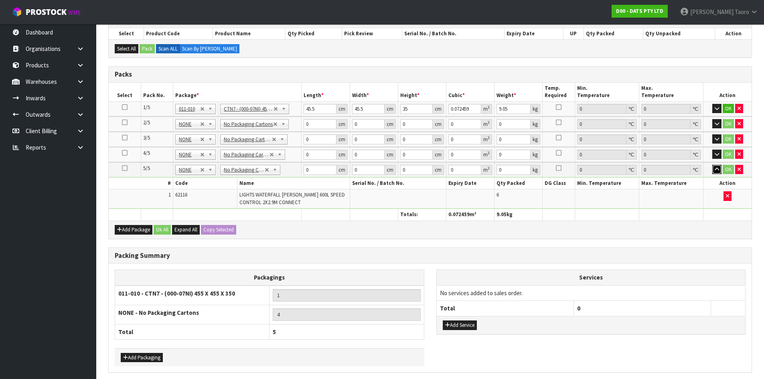
drag, startPoint x: 717, startPoint y: 171, endPoint x: 565, endPoint y: 165, distance: 151.7
click at [717, 170] on icon "button" at bounding box center [717, 169] width 4 height 5
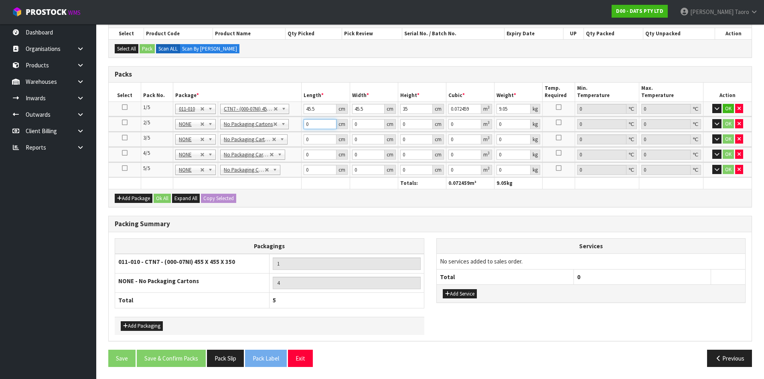
click at [312, 126] on input "0" at bounding box center [320, 124] width 32 height 10
click at [312, 107] on input "45.5" at bounding box center [320, 109] width 32 height 10
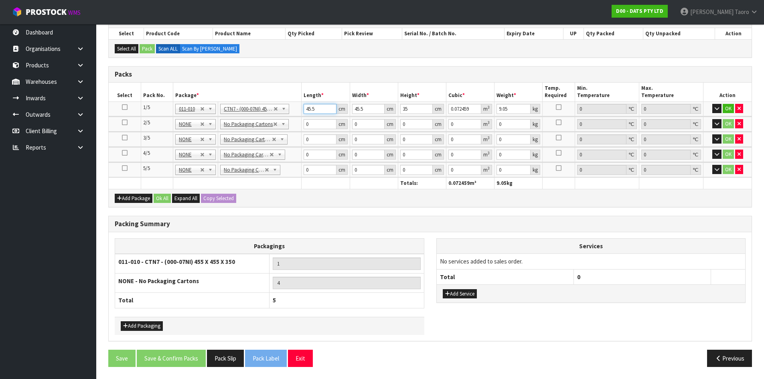
click at [312, 107] on input "45.5" at bounding box center [320, 109] width 32 height 10
type input "4"
type input "0.00637"
type input "47"
type input "0.074847"
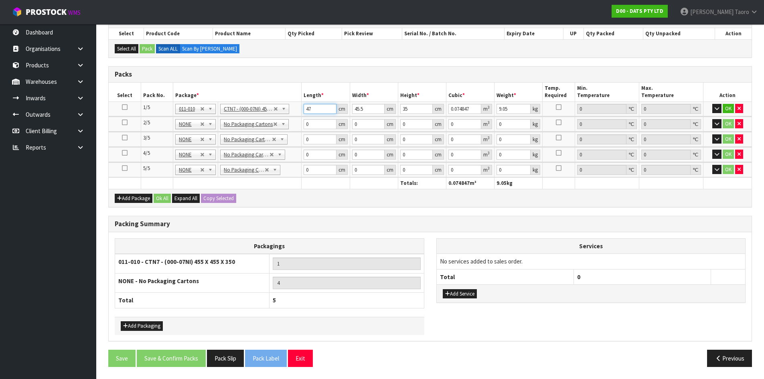
type input "47"
type input "4"
type input "0.00658"
type input "47"
type input "0.077315"
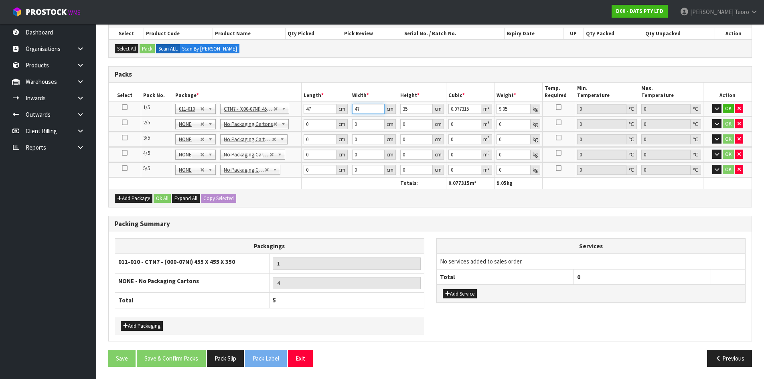
type input "47"
type input "4"
type input "0.008836"
type input "40"
type input "0.08836"
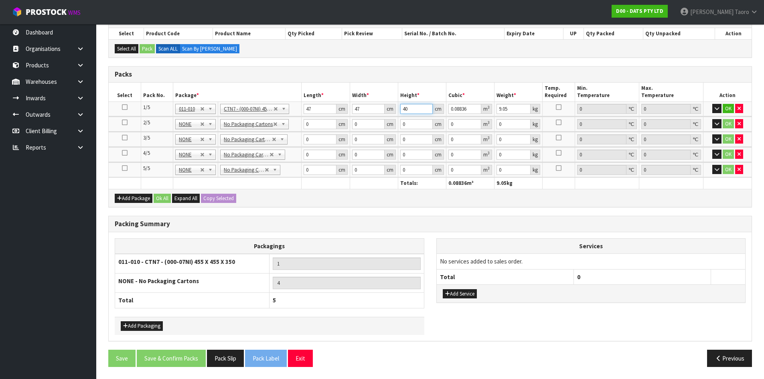
type input "40"
type input "10"
type input "31"
type input "29"
type input "3"
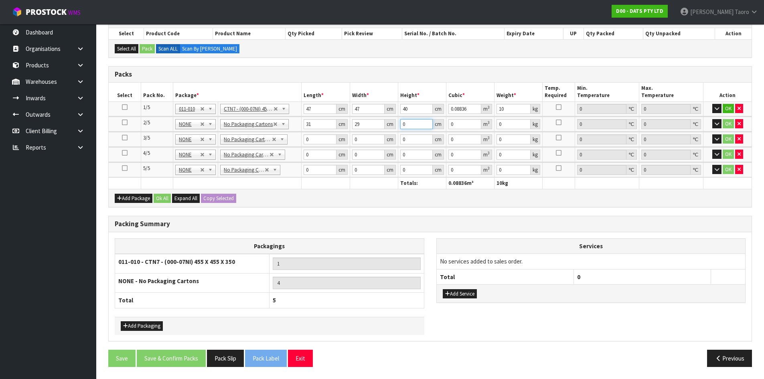
type input "0.002697"
type input "32"
type input "0.028768"
type input "32"
type input "6"
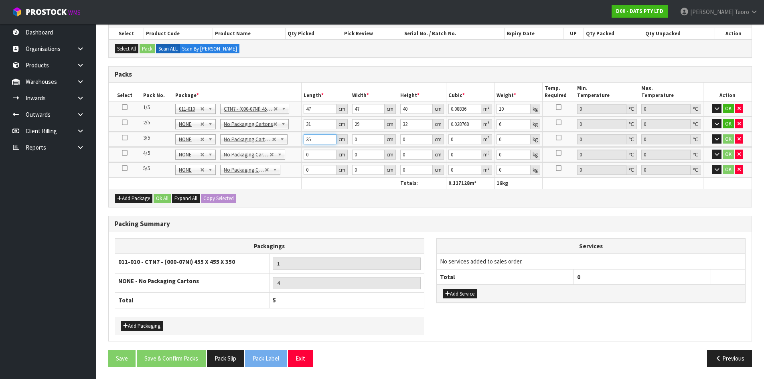
type input "35"
type input "25"
type input "2"
type input "0.00175"
type input "28"
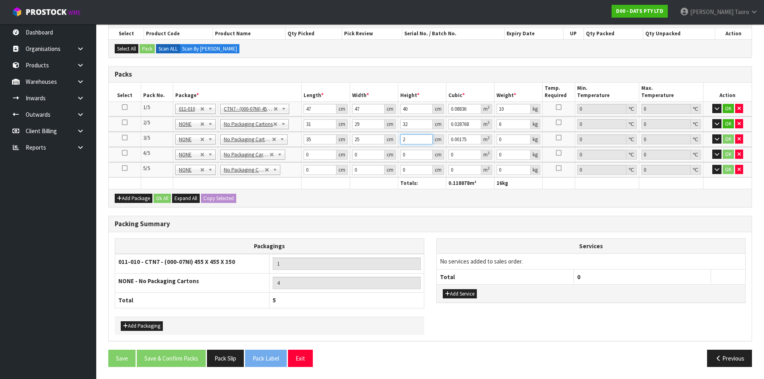
type input "0.0245"
type input "28"
type input "3"
type input "47"
type input "23"
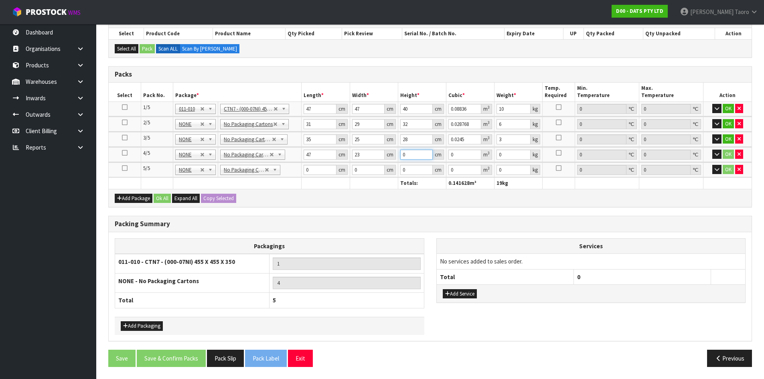
type input "2"
type input "0.002162"
type input "26"
type input "0.028106"
type input "26"
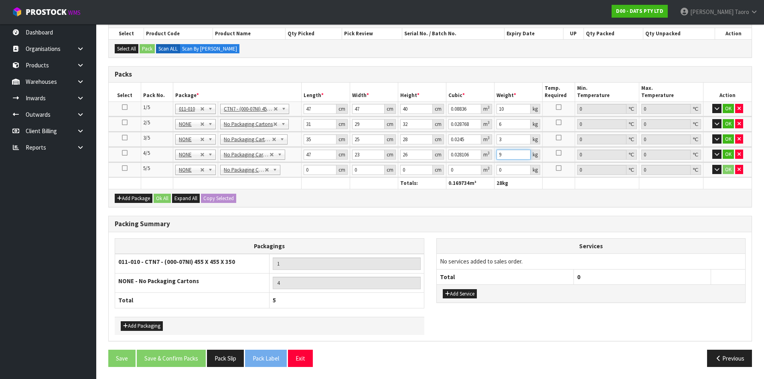
type input "9"
type input "44"
type input "39"
type input "2"
type input "0.003432"
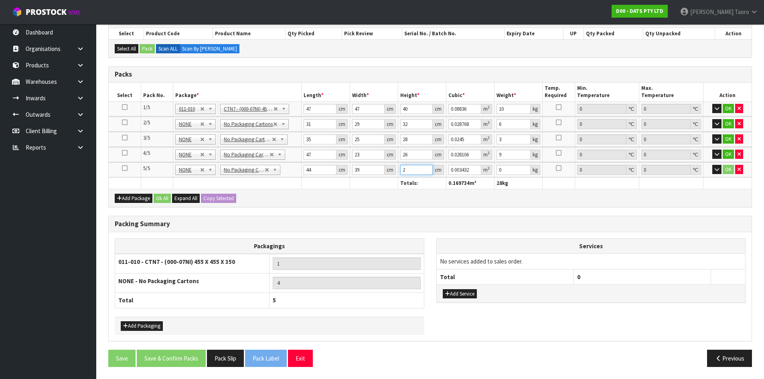
type input "25"
type input "0.0429"
type input "25"
type input "7"
click at [165, 195] on button "Ok All" at bounding box center [162, 199] width 17 height 10
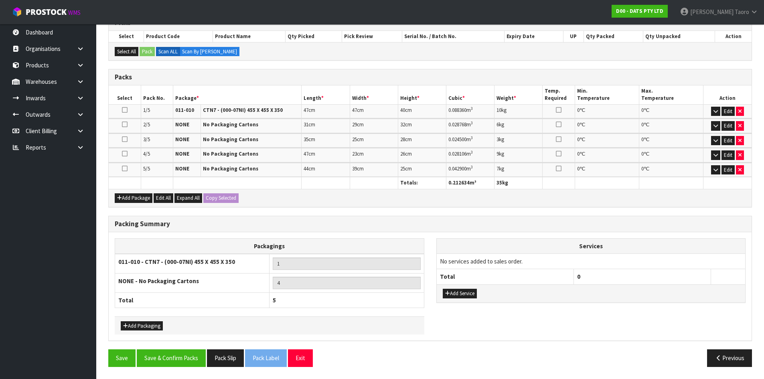
scroll to position [144, 0]
click at [197, 351] on button "Save & Confirm Packs" at bounding box center [171, 357] width 69 height 17
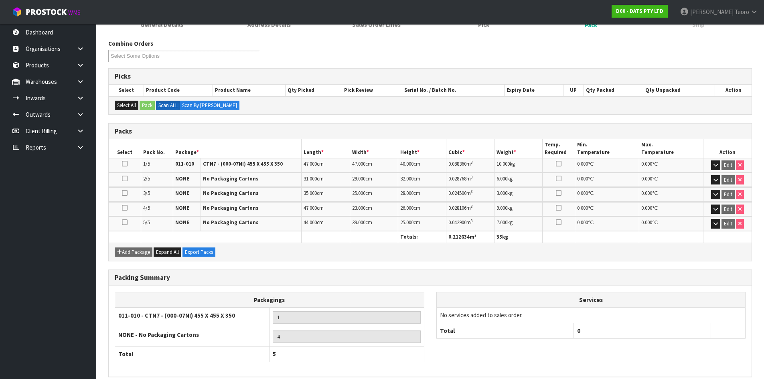
scroll to position [155, 0]
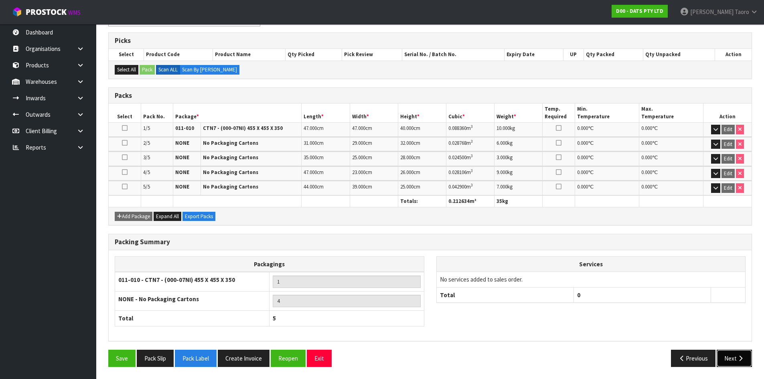
click at [742, 357] on icon "button" at bounding box center [741, 358] width 8 height 6
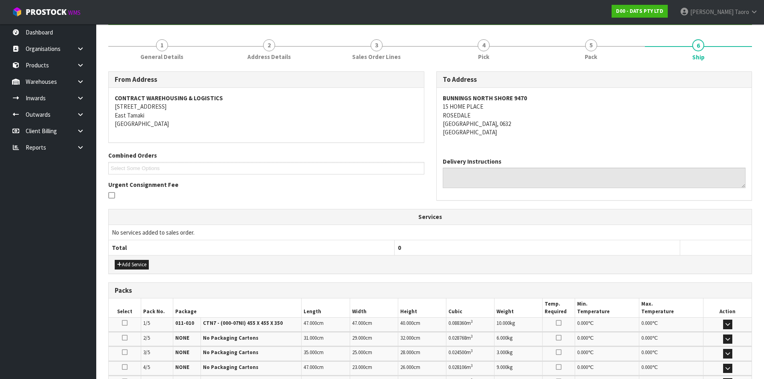
scroll to position [203, 0]
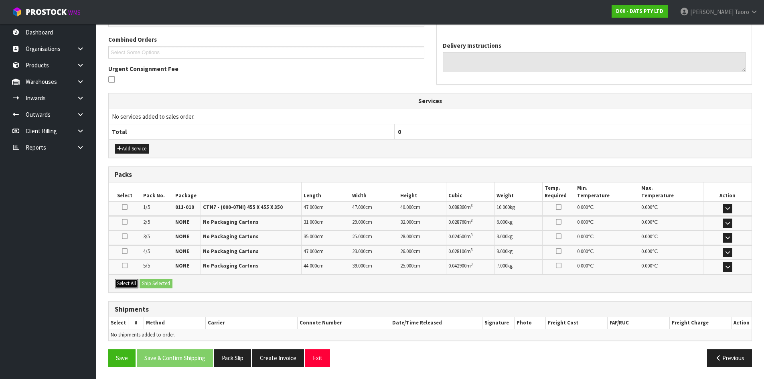
click at [136, 283] on button "Select All" at bounding box center [127, 284] width 24 height 10
click at [148, 283] on button "Ship Selected" at bounding box center [156, 284] width 33 height 10
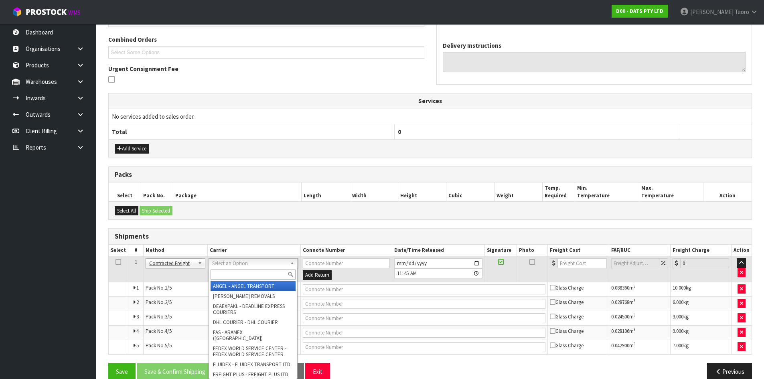
click at [238, 271] on input "text" at bounding box center [253, 274] width 85 height 10
type input "NZP"
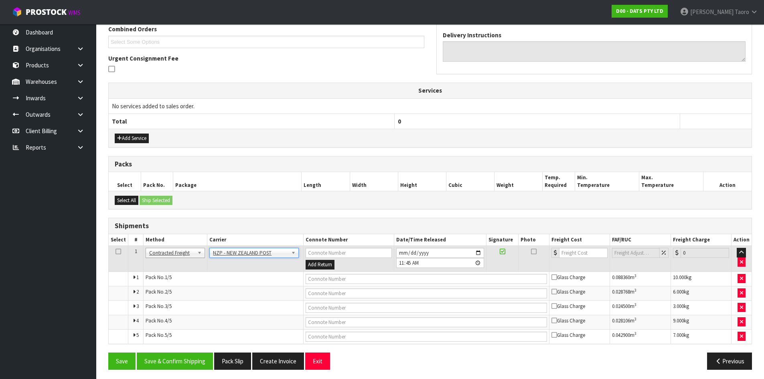
scroll to position [216, 0]
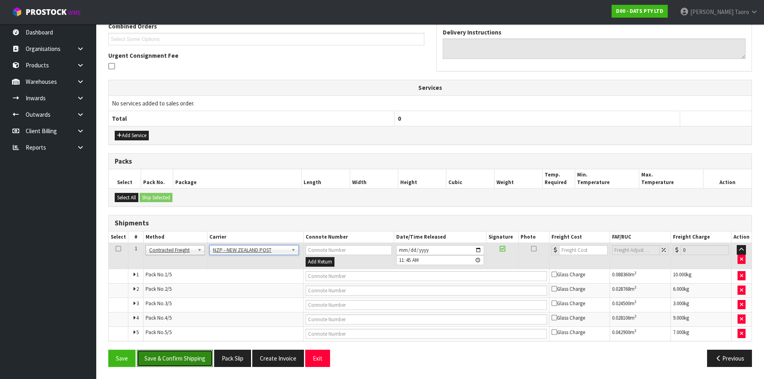
click at [180, 358] on button "Save & Confirm Shipping" at bounding box center [175, 358] width 76 height 17
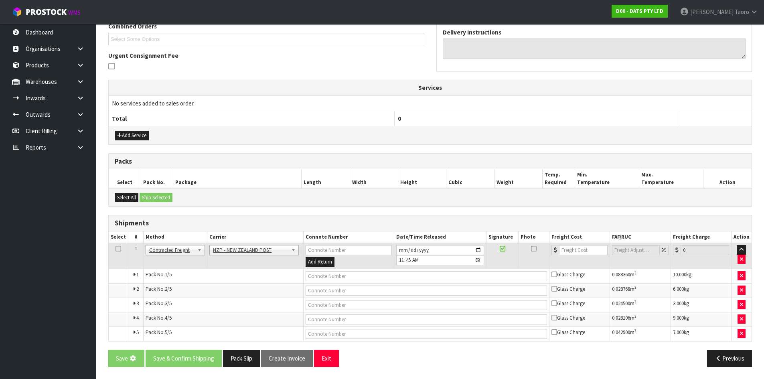
scroll to position [0, 0]
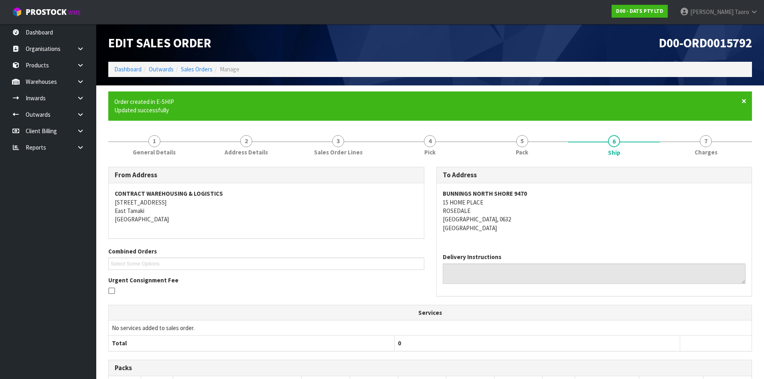
click at [742, 99] on span "×" at bounding box center [744, 100] width 5 height 11
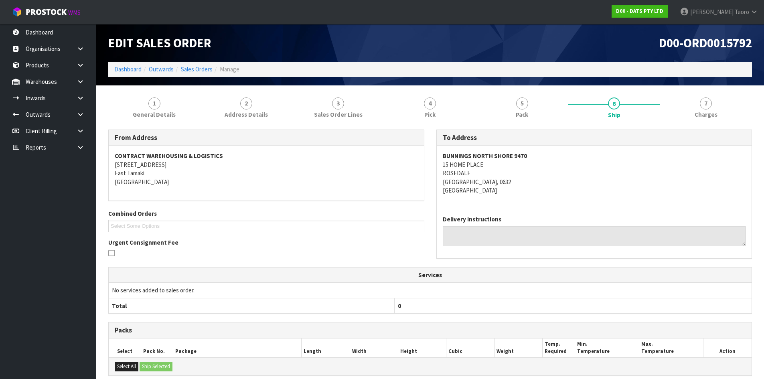
click at [610, 184] on address "BUNNINGS [STREET_ADDRESS]" at bounding box center [594, 173] width 303 height 43
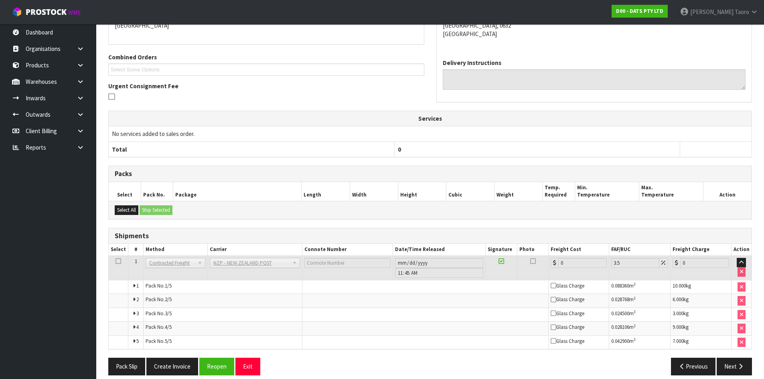
scroll to position [165, 0]
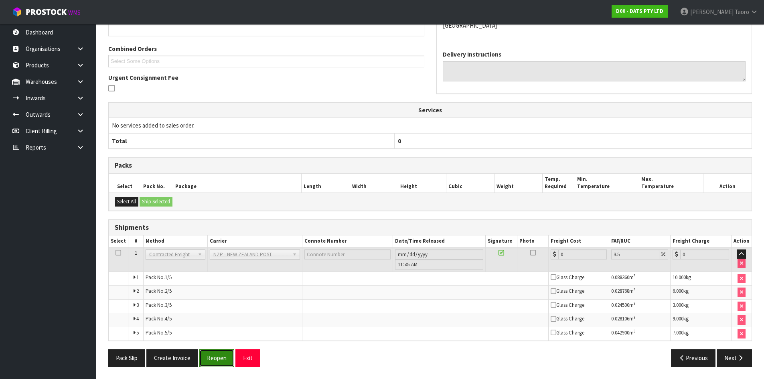
click at [219, 353] on button "Reopen" at bounding box center [216, 357] width 35 height 17
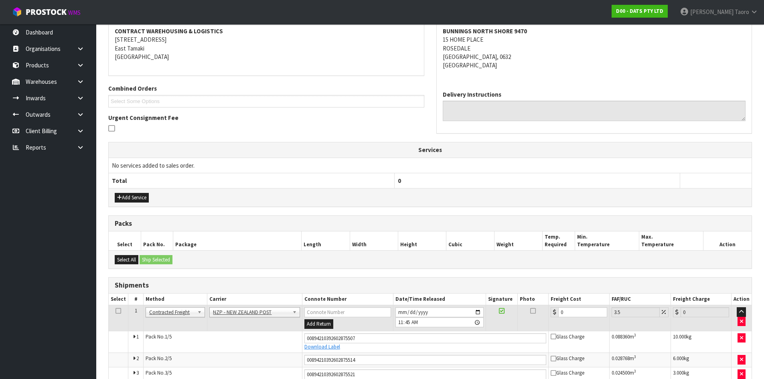
scroll to position [224, 0]
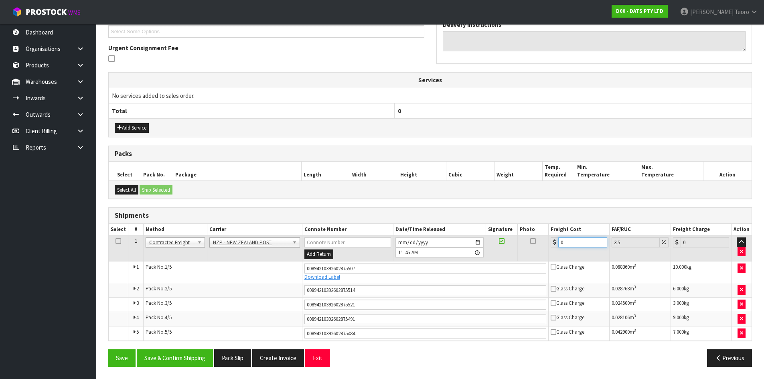
click at [586, 243] on input "0" at bounding box center [582, 242] width 49 height 10
type input "2"
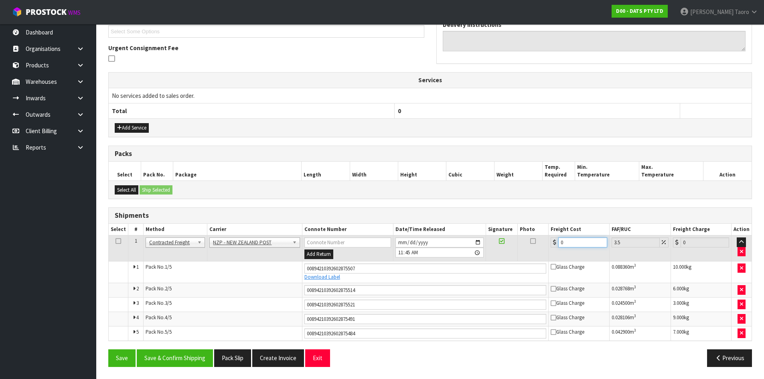
type input "2.07"
type input "21"
type input "21.73"
type input "21.6"
type input "22.36"
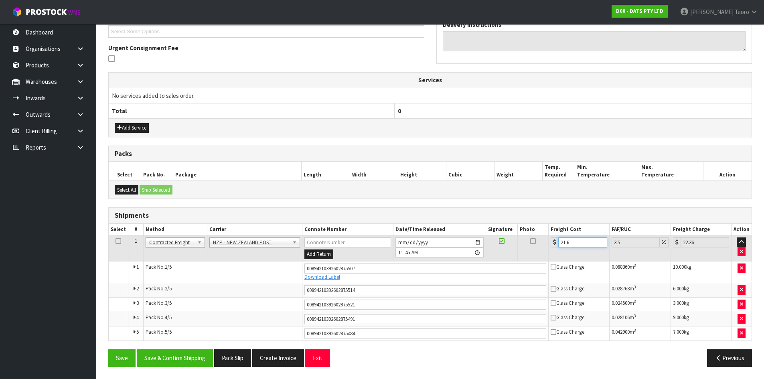
type input "21.65"
type input "22.41"
type input "21.65"
click at [179, 361] on button "Save & Confirm Shipping" at bounding box center [175, 357] width 76 height 17
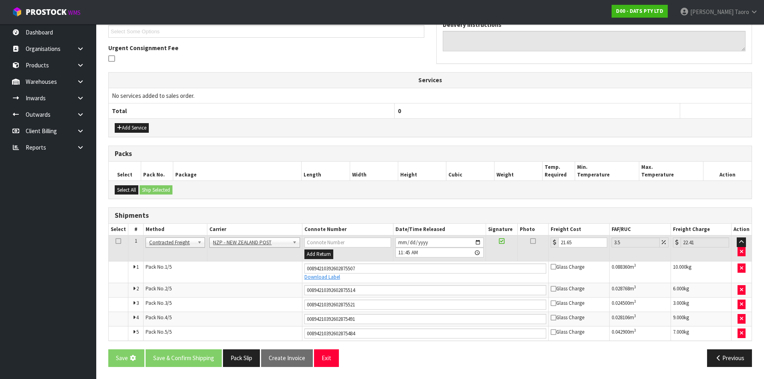
scroll to position [0, 0]
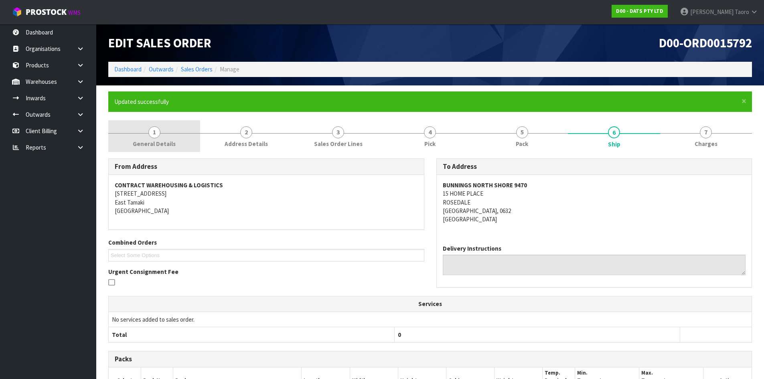
click at [158, 132] on span "1" at bounding box center [154, 132] width 12 height 12
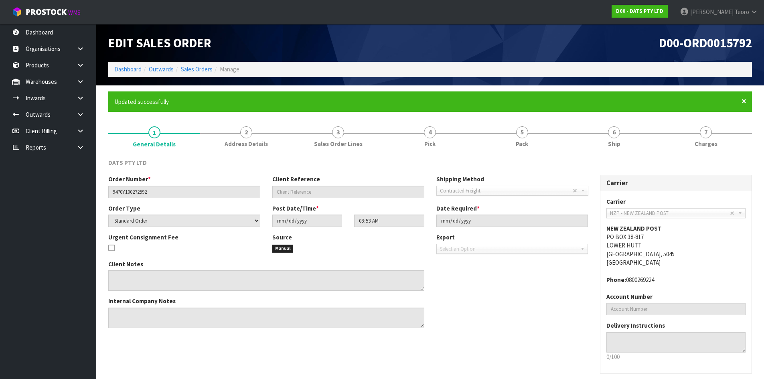
click at [743, 101] on span "×" at bounding box center [744, 100] width 5 height 11
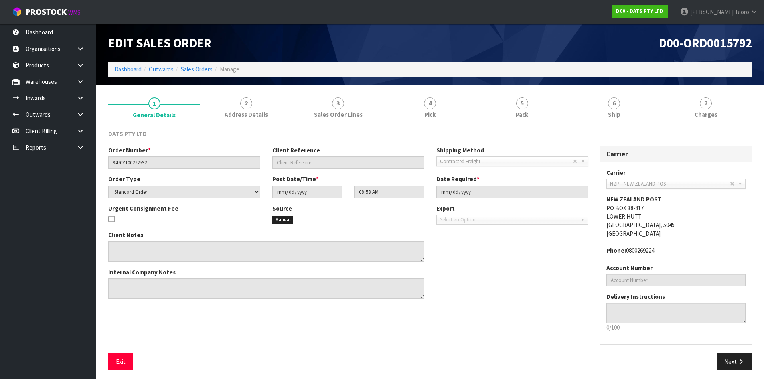
click at [586, 36] on h1 "D00-ORD0015792" at bounding box center [594, 43] width 316 height 14
click at [620, 112] on span "Ship" at bounding box center [614, 114] width 12 height 8
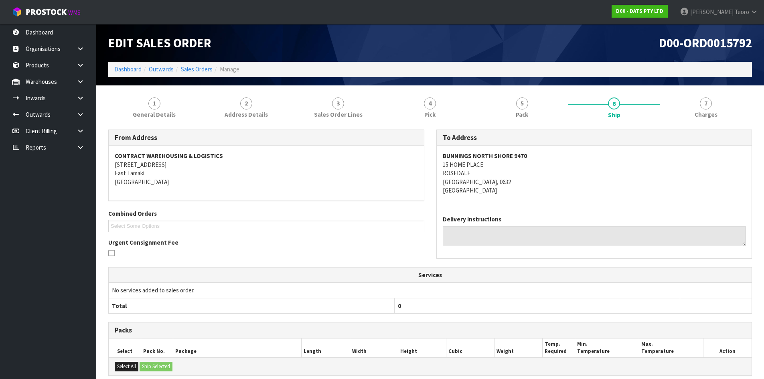
scroll to position [170, 0]
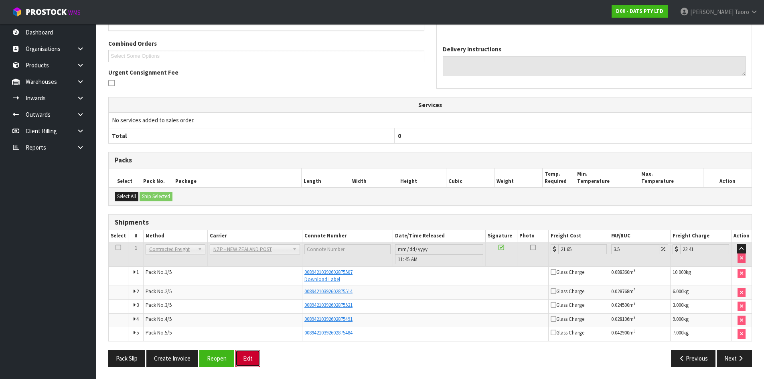
click at [246, 359] on button "Exit" at bounding box center [247, 358] width 25 height 17
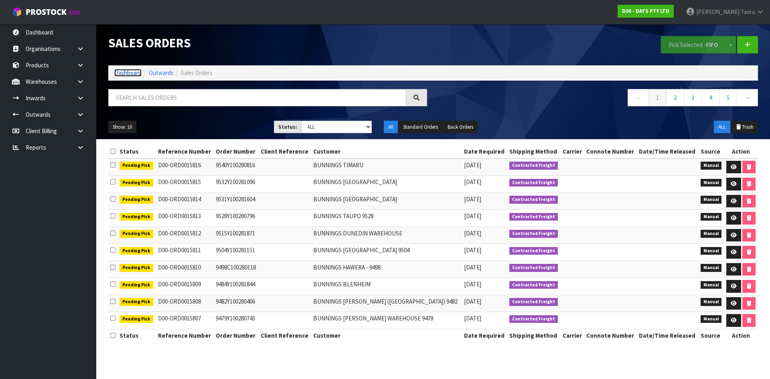
click at [132, 69] on link "Dashboard" at bounding box center [127, 73] width 27 height 8
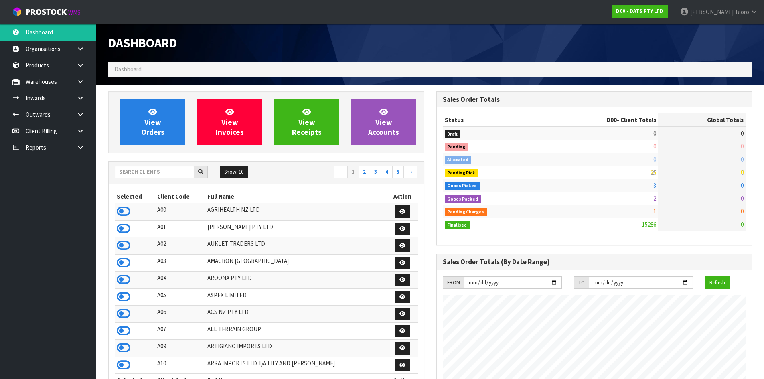
scroll to position [608, 328]
click at [330, 18] on nav "Toggle navigation ProStock WMS D00 - DATS PTY LTD [PERSON_NAME] Logout" at bounding box center [382, 12] width 764 height 24
click at [226, 32] on div "Dashboard" at bounding box center [266, 43] width 328 height 38
click at [129, 316] on icon at bounding box center [124, 314] width 14 height 12
click at [162, 298] on td "A05" at bounding box center [180, 296] width 51 height 17
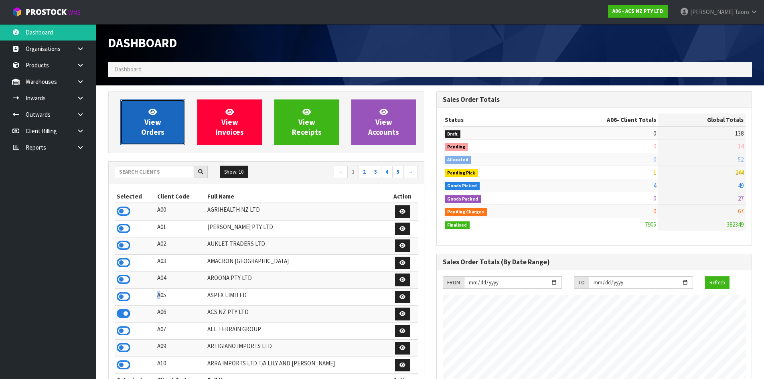
click at [146, 128] on span "View Orders" at bounding box center [152, 122] width 23 height 30
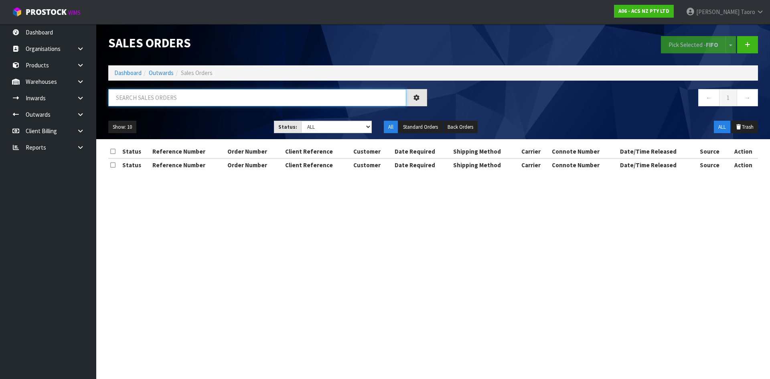
click at [142, 92] on input "text" at bounding box center [257, 97] width 298 height 17
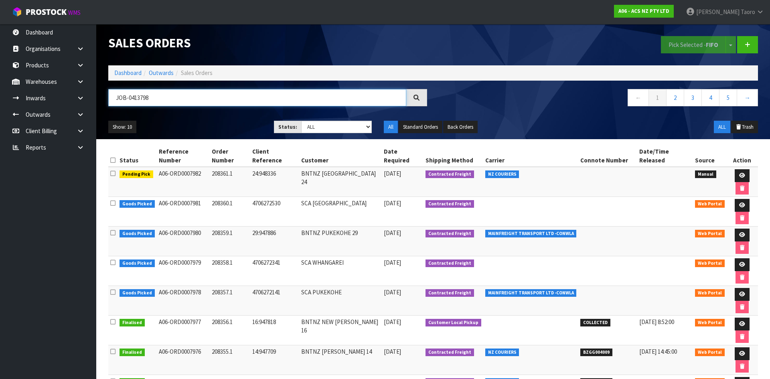
type input "JOB-0413798"
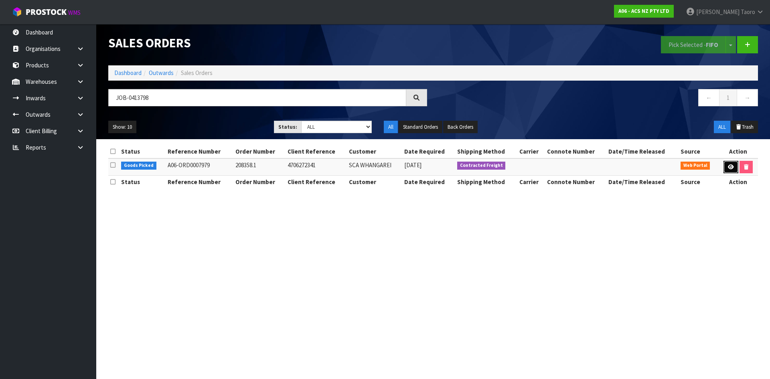
drag, startPoint x: 728, startPoint y: 166, endPoint x: 717, endPoint y: 167, distance: 11.2
click at [728, 166] on icon at bounding box center [731, 166] width 6 height 5
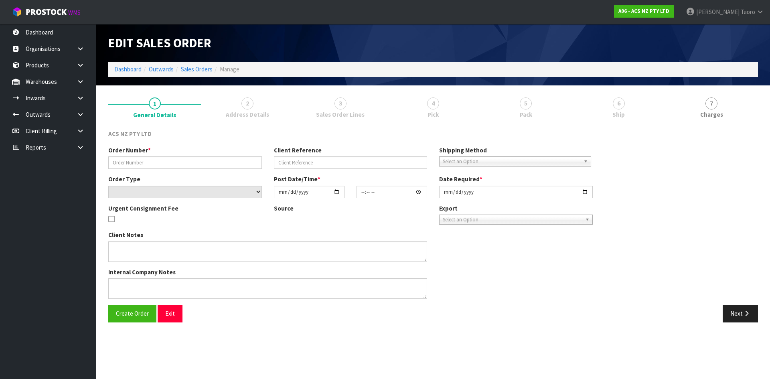
type input "208358.1"
type input "4706272341"
select select "number:0"
type input "[DATE]"
type input "16:19:00.000"
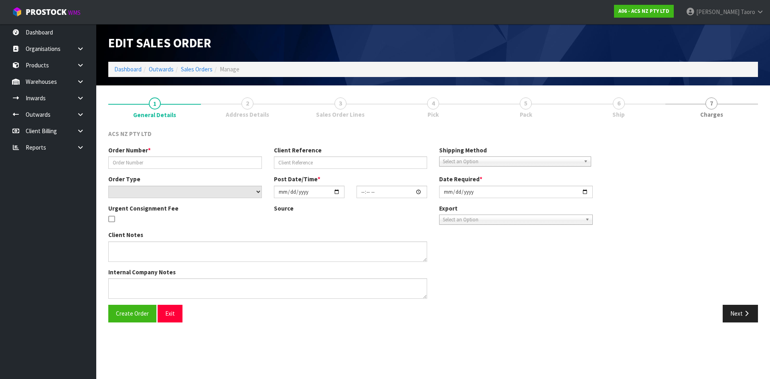
type input "[DATE]"
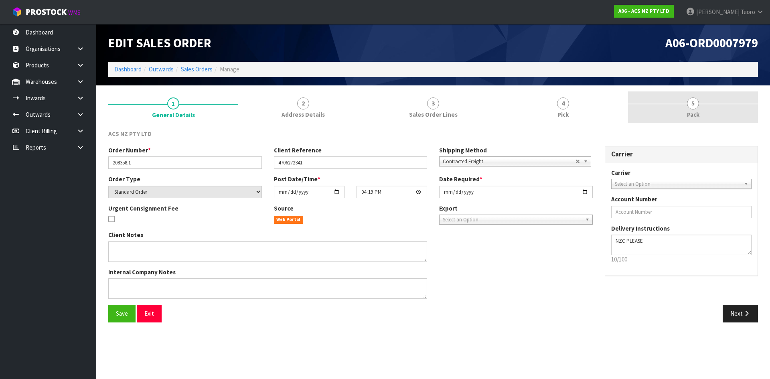
click at [673, 105] on link "5 Pack" at bounding box center [693, 107] width 130 height 32
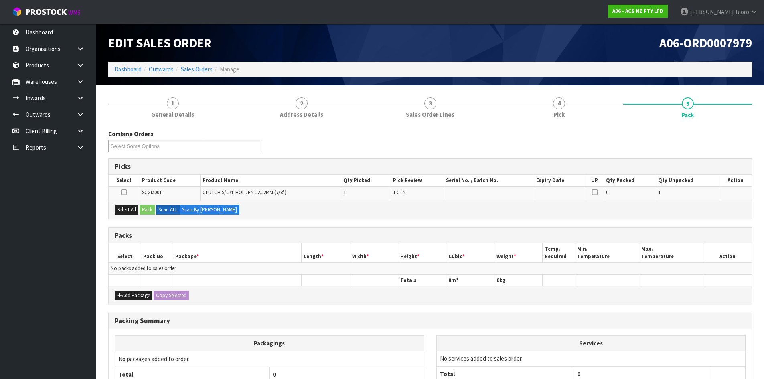
click at [619, 34] on div "A06-ORD0007979" at bounding box center [594, 43] width 328 height 38
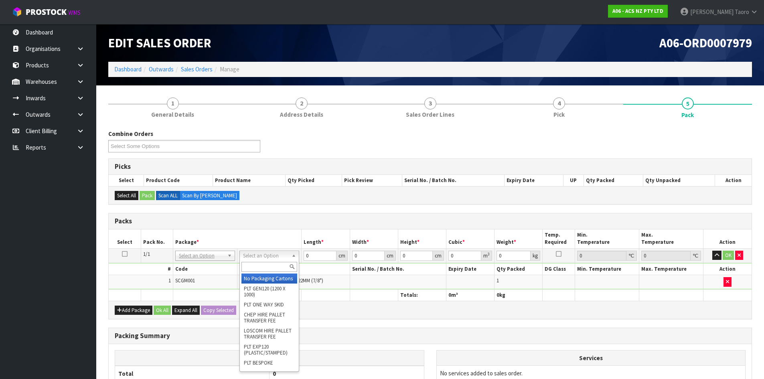
click at [281, 269] on input "text" at bounding box center [269, 267] width 56 height 10
type input "U20"
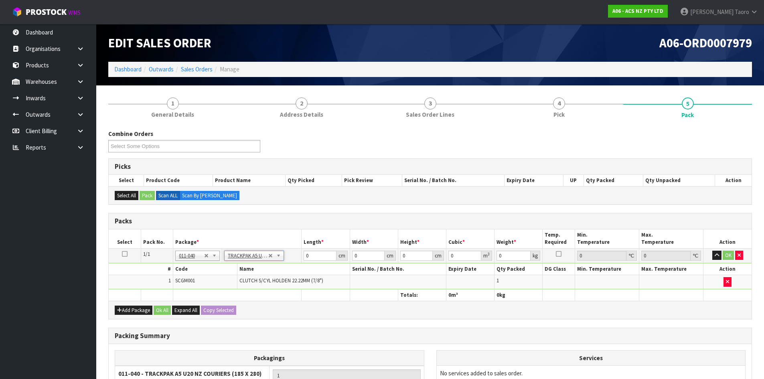
type input "18.5"
type input "28"
type input "0.01"
type input "0.000005"
type input "0.708"
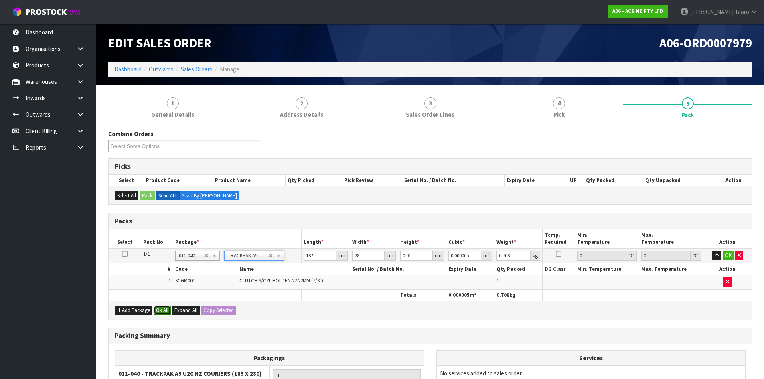
click at [162, 309] on button "Ok All" at bounding box center [162, 311] width 17 height 10
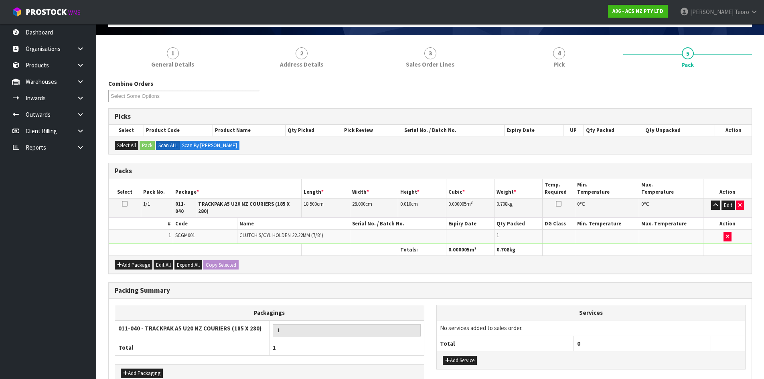
scroll to position [92, 0]
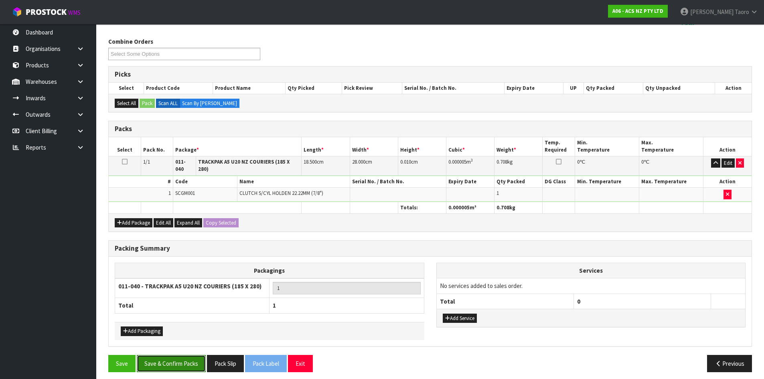
click at [168, 355] on button "Save & Confirm Packs" at bounding box center [171, 363] width 69 height 17
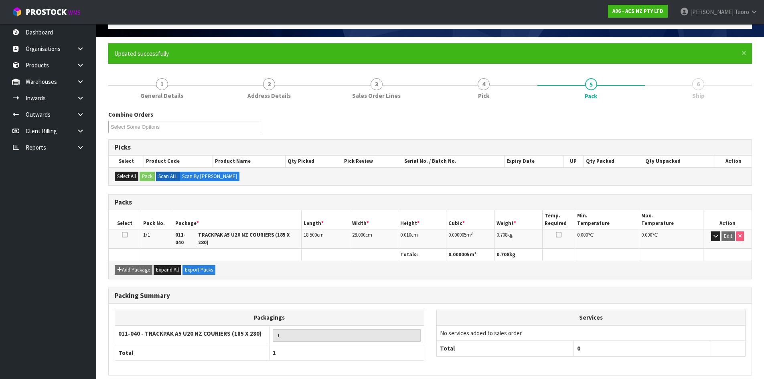
scroll to position [77, 0]
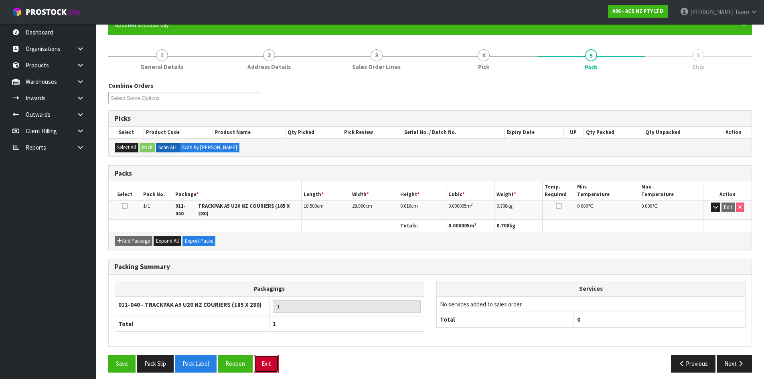
click at [270, 365] on button "Exit" at bounding box center [266, 363] width 25 height 17
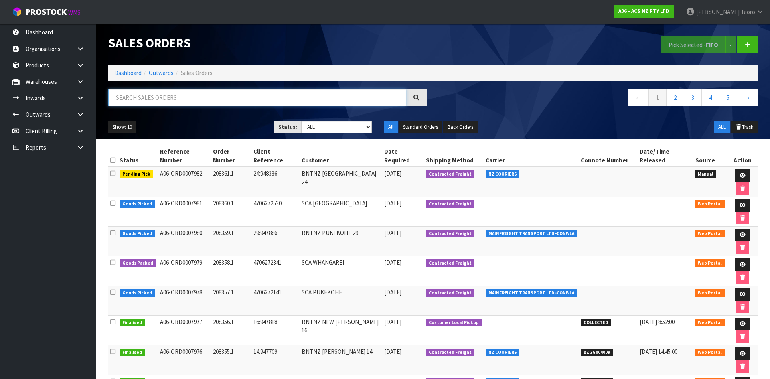
click at [156, 99] on input "text" at bounding box center [257, 97] width 298 height 17
type input "JOB-0413818"
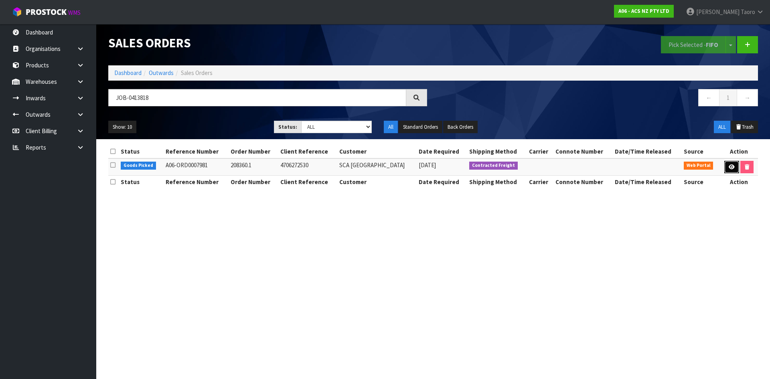
click at [729, 166] on icon at bounding box center [732, 166] width 6 height 5
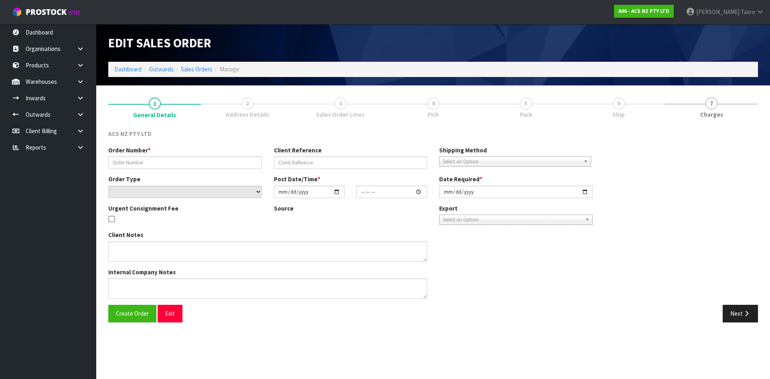
type input "208360.1"
type input "4706272530"
select select "number:0"
type input "[DATE]"
type input "18:19:00.000"
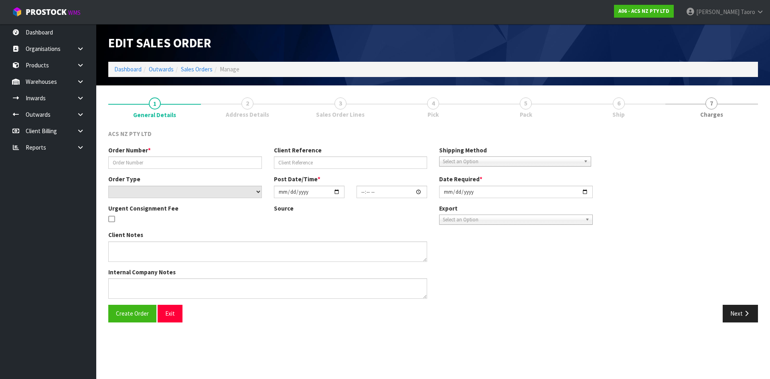
type input "[DATE]"
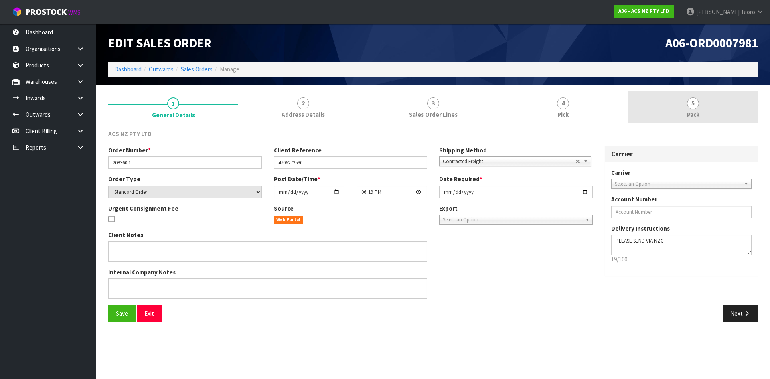
drag, startPoint x: 680, startPoint y: 108, endPoint x: 671, endPoint y: 117, distance: 12.5
click at [681, 109] on link "5 Pack" at bounding box center [693, 107] width 130 height 32
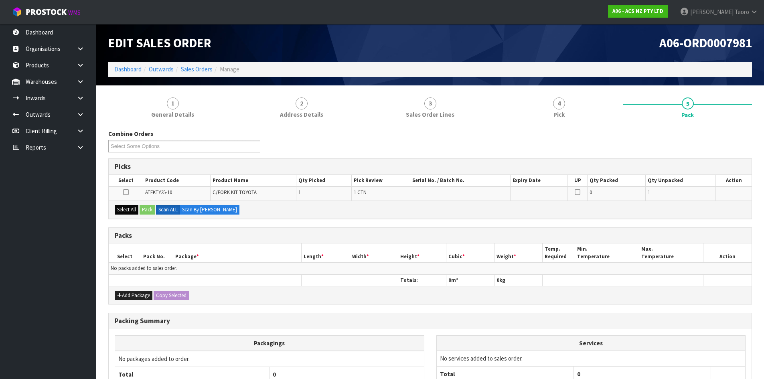
drag, startPoint x: 127, startPoint y: 205, endPoint x: 138, endPoint y: 208, distance: 11.4
click at [130, 205] on div "Select All Pack Scan ALL Scan By [PERSON_NAME]" at bounding box center [430, 210] width 643 height 18
click at [123, 208] on button "Select All" at bounding box center [127, 210] width 24 height 10
click at [145, 209] on button "Pack" at bounding box center [147, 210] width 15 height 10
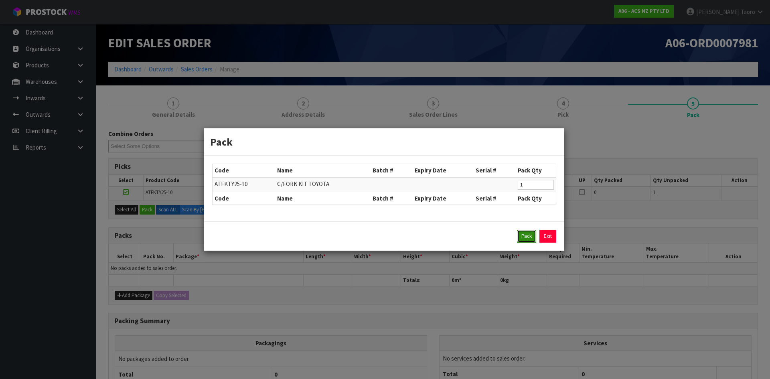
click at [532, 236] on button "Pack" at bounding box center [526, 236] width 19 height 13
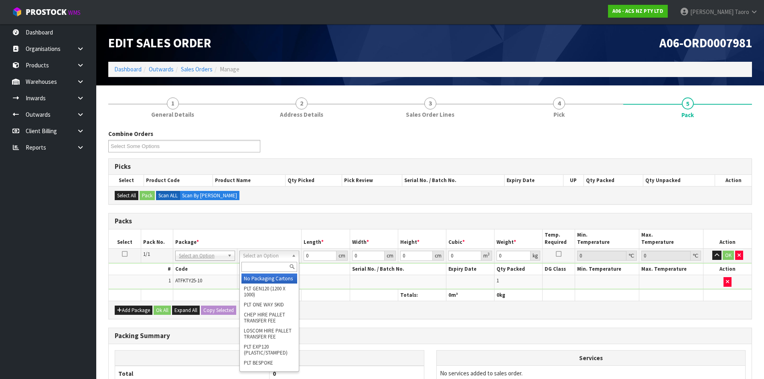
click at [280, 270] on input "text" at bounding box center [269, 267] width 56 height 10
type input "U50"
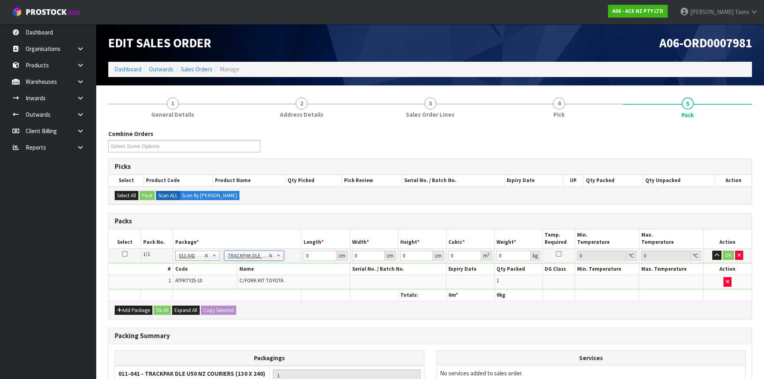
type input "13"
type input "24"
type input "0.01"
type input "0.000003"
type input "1.04"
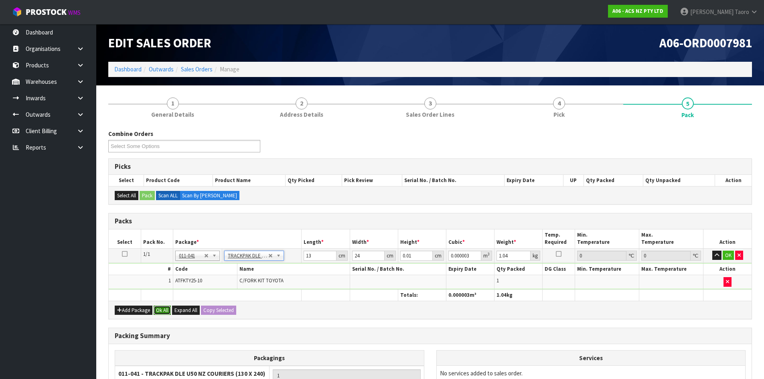
click at [164, 309] on button "Ok All" at bounding box center [162, 311] width 17 height 10
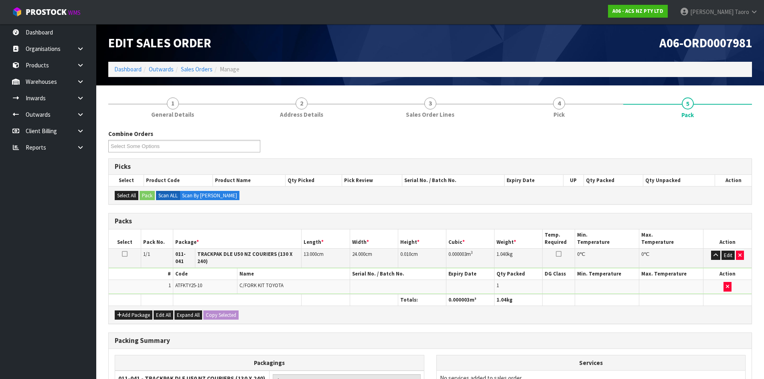
scroll to position [92, 0]
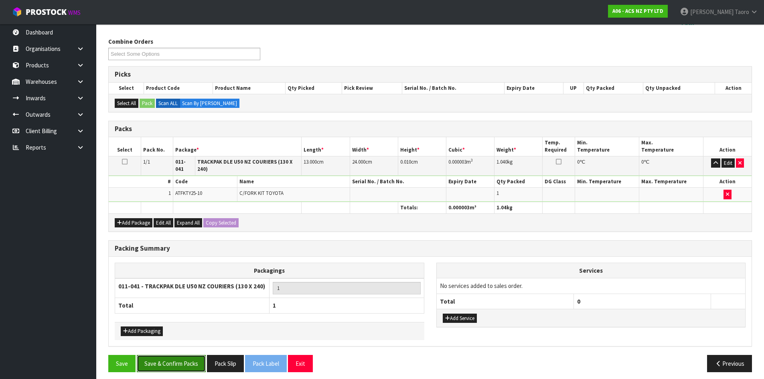
click at [164, 359] on button "Save & Confirm Packs" at bounding box center [171, 363] width 69 height 17
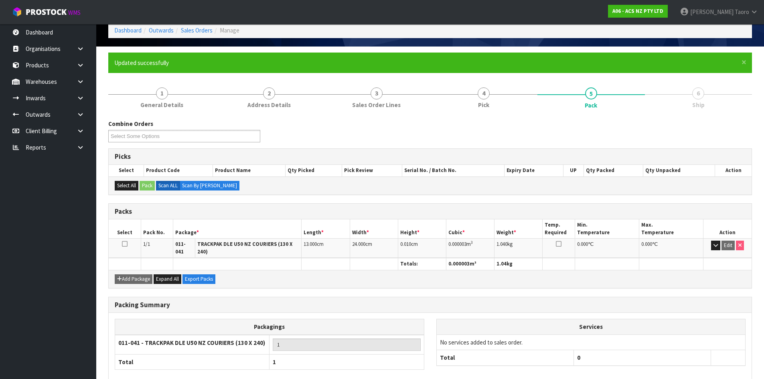
scroll to position [77, 0]
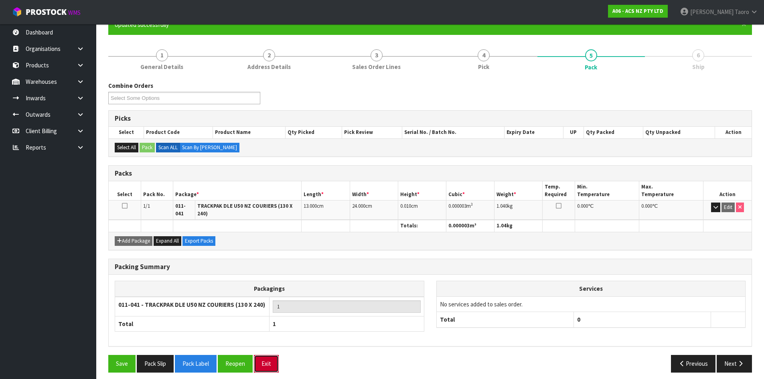
click at [272, 358] on button "Exit" at bounding box center [266, 363] width 25 height 17
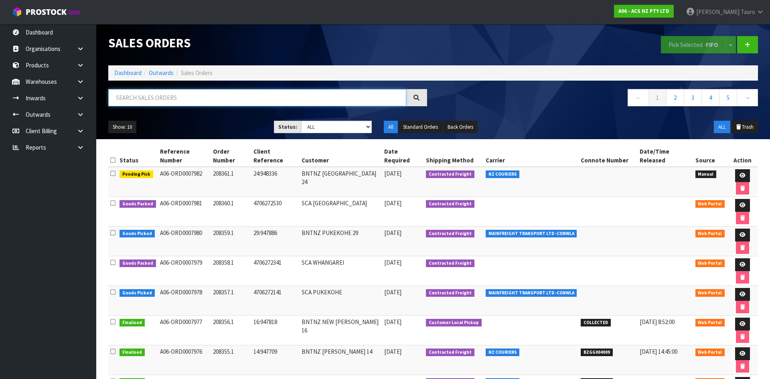
click at [376, 92] on input "text" at bounding box center [257, 97] width 298 height 17
type input "JOB-0413803"
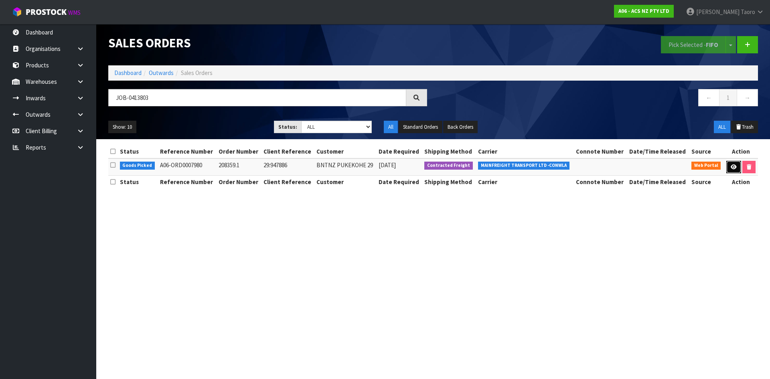
click at [734, 167] on icon at bounding box center [734, 166] width 6 height 5
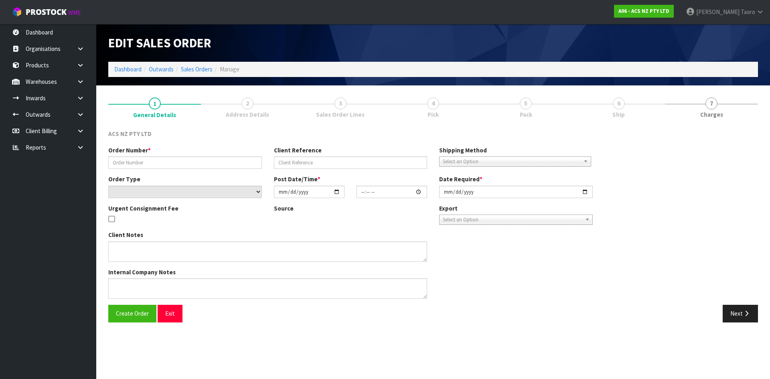
type input "208359.1"
type input "29:947886"
select select "number:0"
type input "[DATE]"
type input "16:59:00.000"
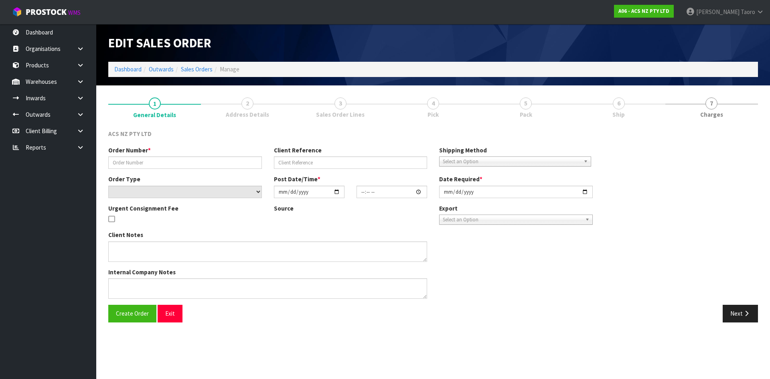
type input "[DATE]"
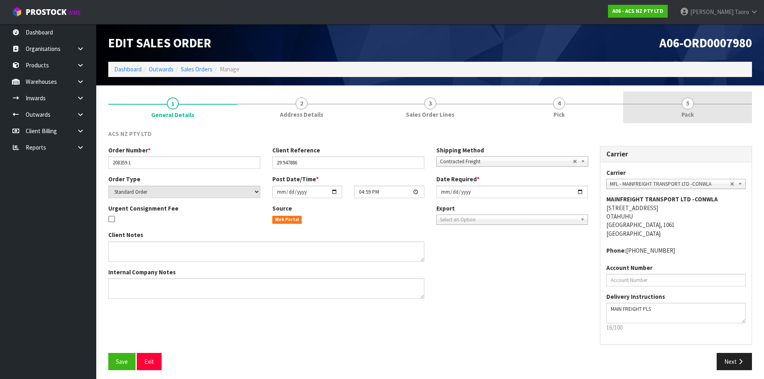
click at [678, 111] on link "5 Pack" at bounding box center [687, 107] width 129 height 32
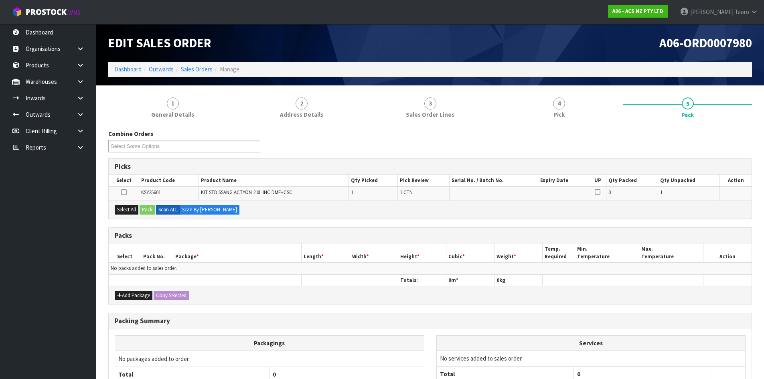
click at [557, 28] on div "A06-ORD0007980" at bounding box center [594, 43] width 328 height 38
click at [306, 147] on div "Combine Orders A06-ORD0007978 A06-ORD0007979 A06-ORD0007980 A06-ORD0007981 A06-…" at bounding box center [430, 144] width 656 height 29
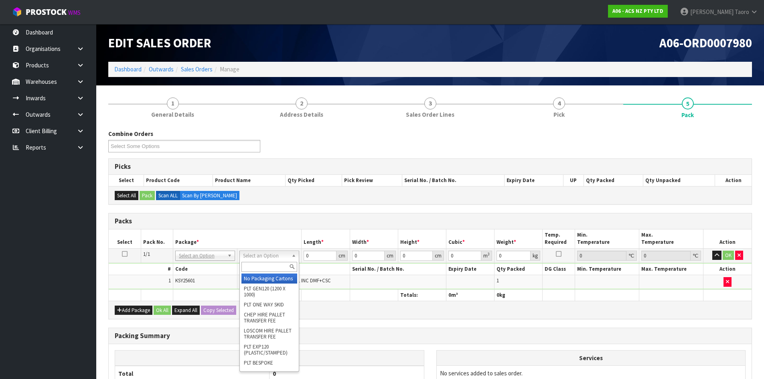
drag, startPoint x: 260, startPoint y: 284, endPoint x: 274, endPoint y: 270, distance: 19.6
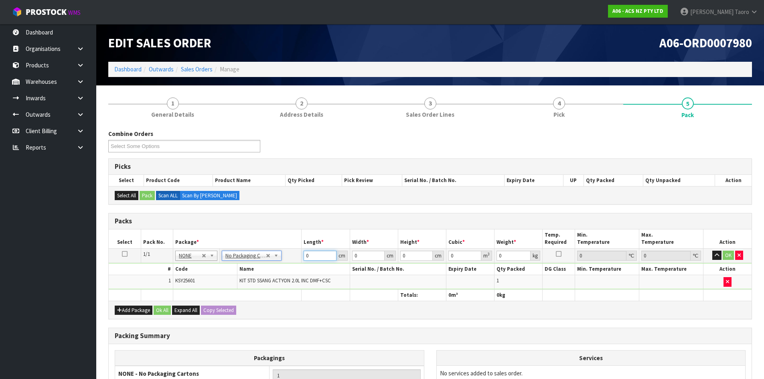
click at [309, 256] on input "0" at bounding box center [320, 256] width 32 height 10
click at [308, 256] on input "0" at bounding box center [320, 256] width 32 height 10
click at [307, 256] on input "0" at bounding box center [320, 256] width 32 height 10
type input "55"
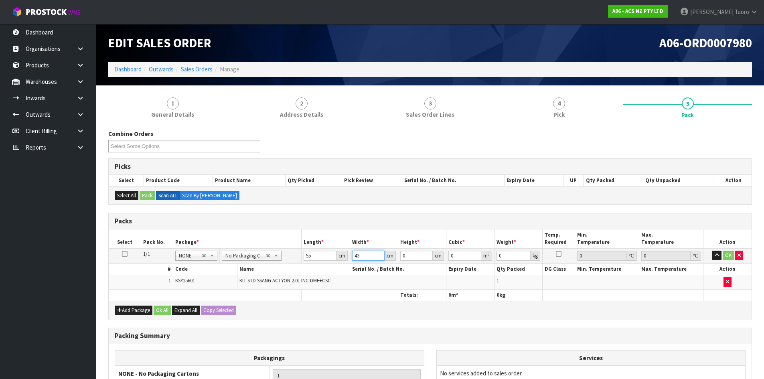
type input "43"
type input "2"
type input "0.00473"
type input "22"
type input "0.05203"
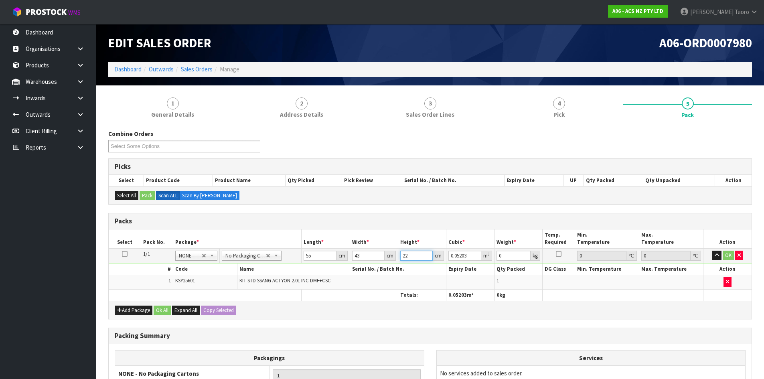
type input "22"
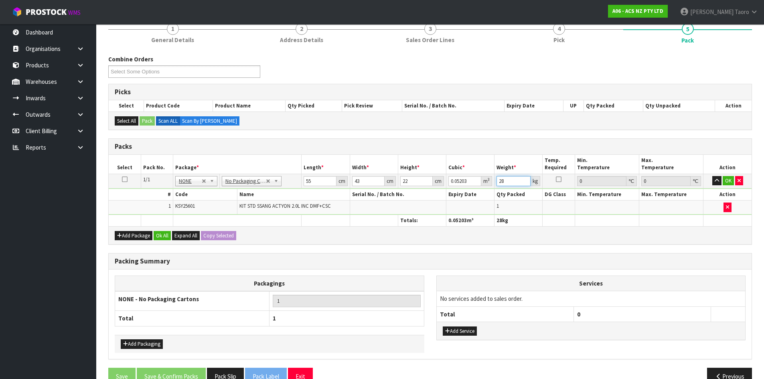
scroll to position [93, 0]
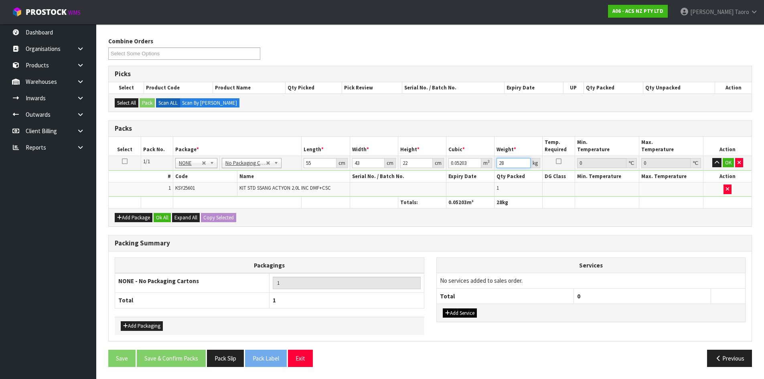
type input "28"
click at [464, 314] on button "Add Service" at bounding box center [460, 313] width 34 height 10
click at [467, 287] on td "003-036 - EXTERNAL PLANT HIRE 008-035 - OUTWARD HDLG+/HOIST LIFT ON/OFF 008-036…" at bounding box center [505, 283] width 137 height 20
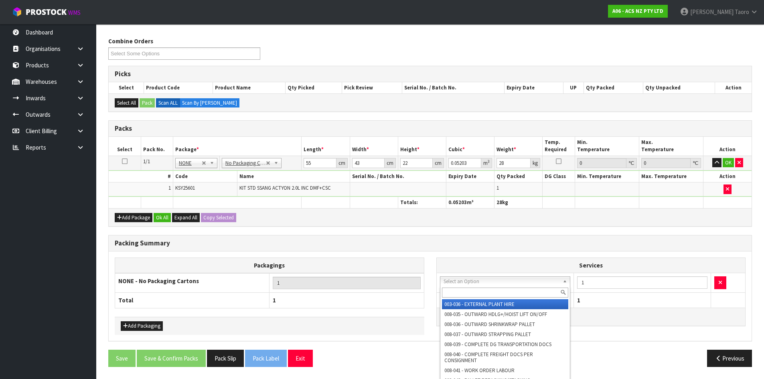
click at [470, 288] on input "text" at bounding box center [505, 293] width 127 height 10
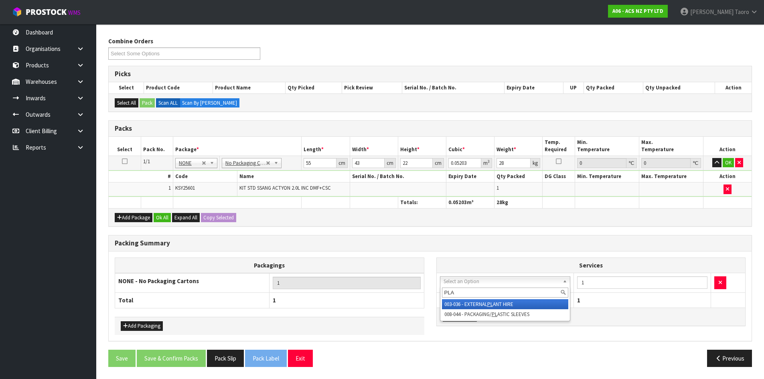
type input "PLAS"
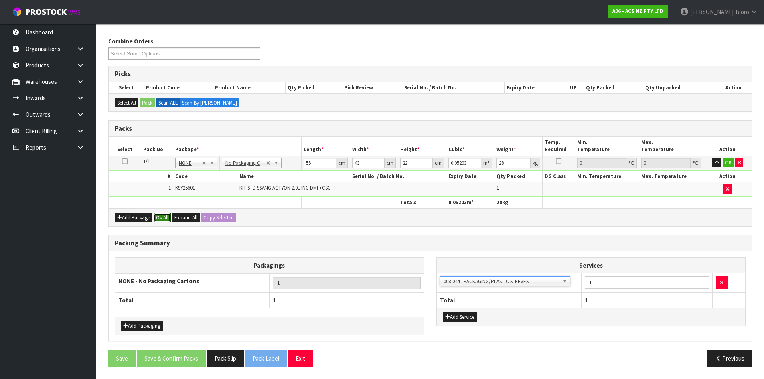
drag, startPoint x: 164, startPoint y: 218, endPoint x: 180, endPoint y: 255, distance: 39.5
click at [166, 219] on button "Ok All" at bounding box center [162, 218] width 17 height 10
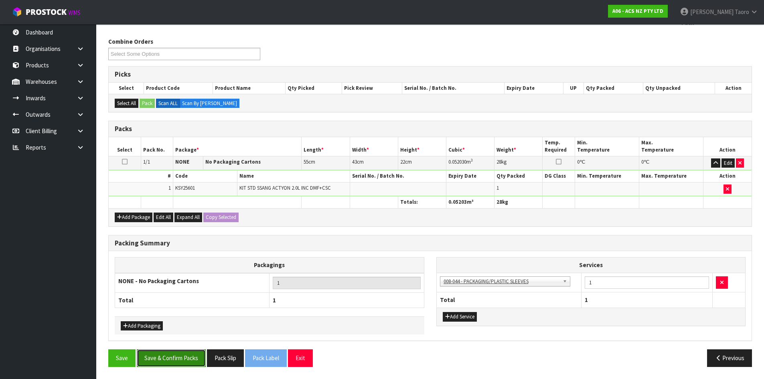
click at [189, 359] on button "Save & Confirm Packs" at bounding box center [171, 357] width 69 height 17
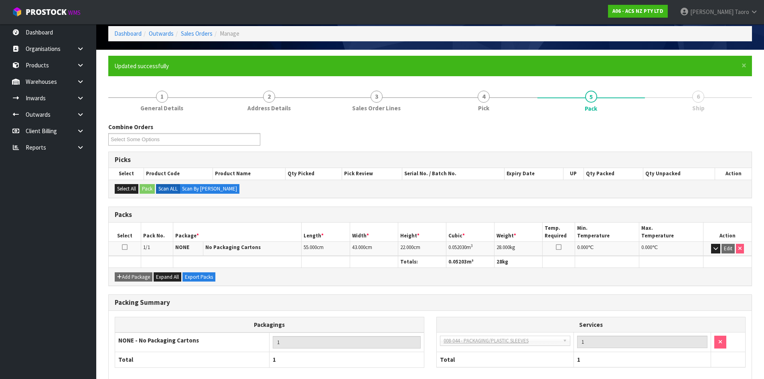
scroll to position [77, 0]
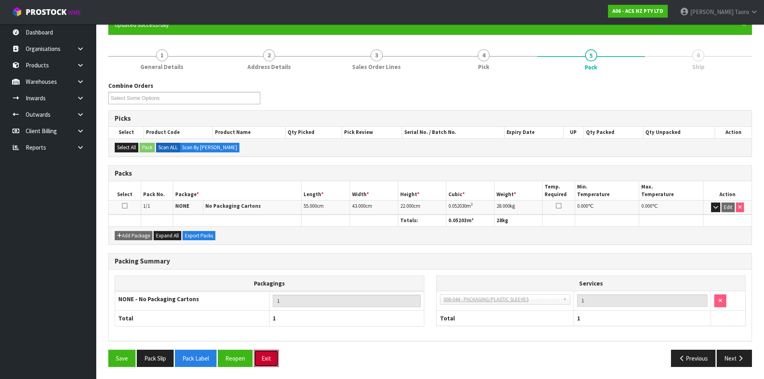
click at [269, 357] on button "Exit" at bounding box center [266, 358] width 25 height 17
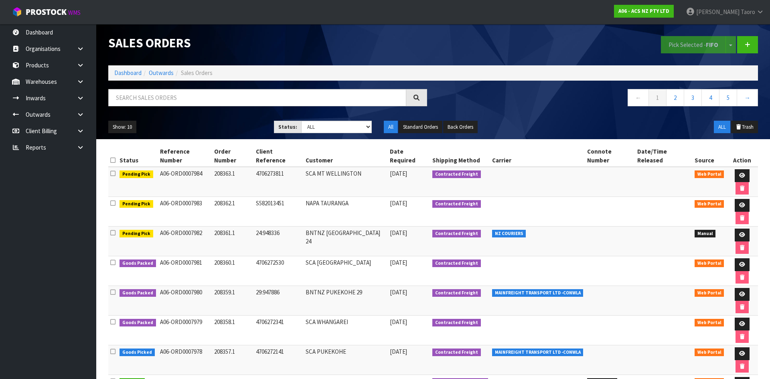
click at [229, 52] on div "Sales Orders" at bounding box center [267, 43] width 331 height 38
click at [231, 98] on input "text" at bounding box center [257, 97] width 298 height 17
type input "JOB-0413797"
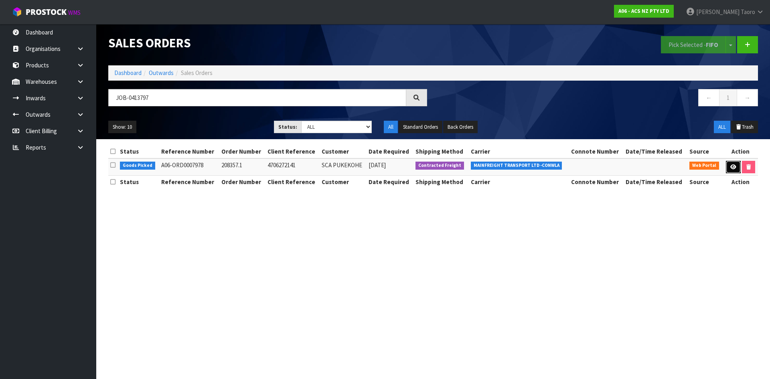
click at [733, 164] on link at bounding box center [733, 167] width 15 height 13
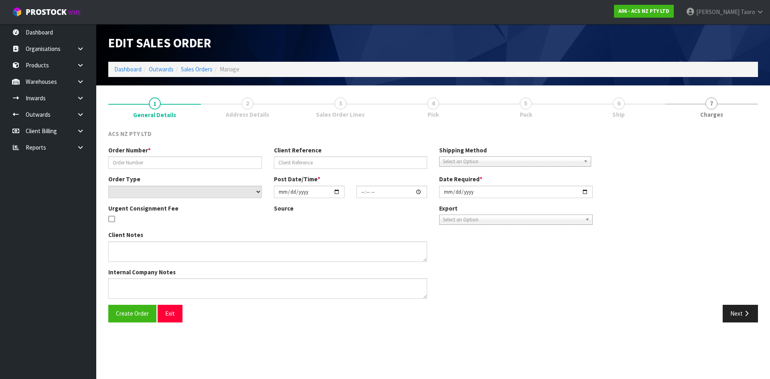
type input "208357.1"
type input "4706272141"
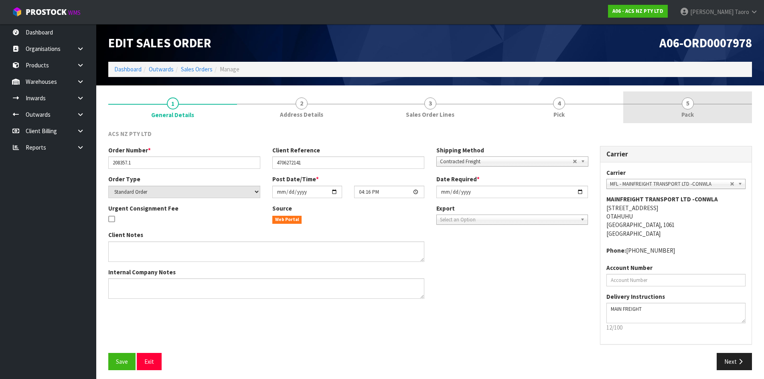
drag, startPoint x: 704, startPoint y: 111, endPoint x: 628, endPoint y: 85, distance: 80.3
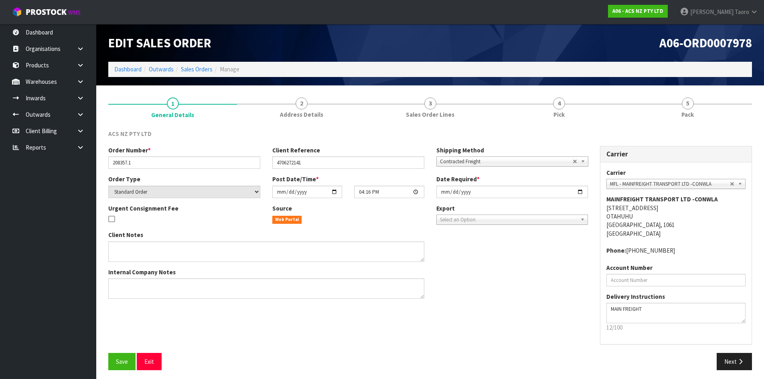
click at [702, 111] on link "5 Pack" at bounding box center [687, 107] width 129 height 32
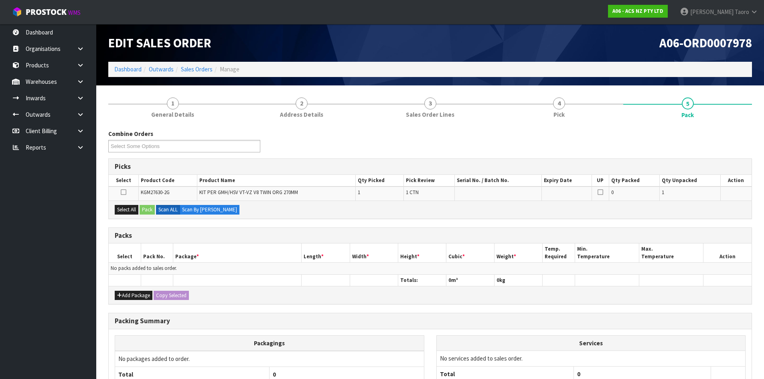
click at [600, 55] on div "A06-ORD0007978" at bounding box center [594, 43] width 328 height 38
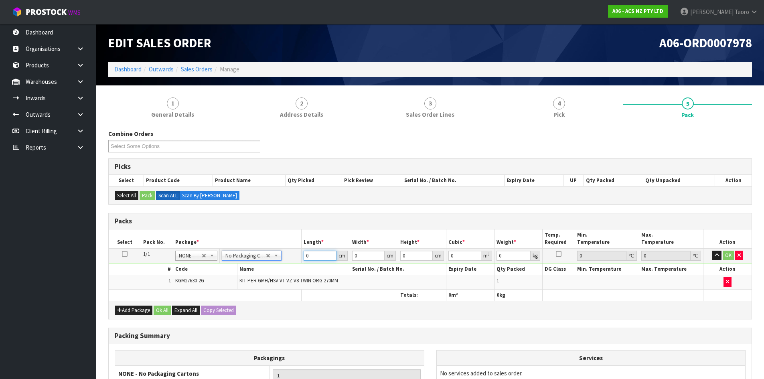
click at [322, 255] on input "0" at bounding box center [320, 256] width 32 height 10
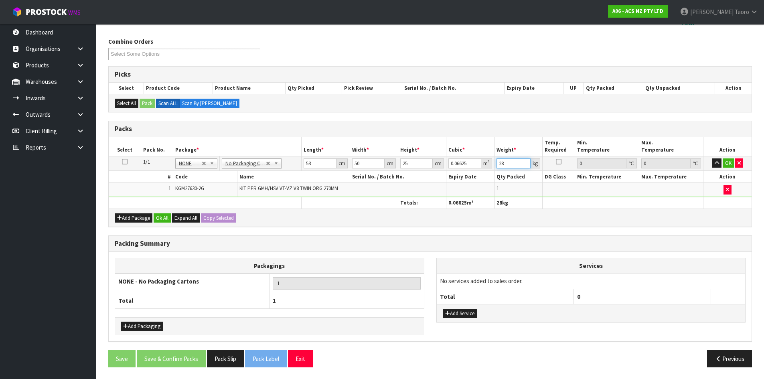
scroll to position [93, 0]
click at [463, 311] on button "Add Service" at bounding box center [460, 313] width 34 height 10
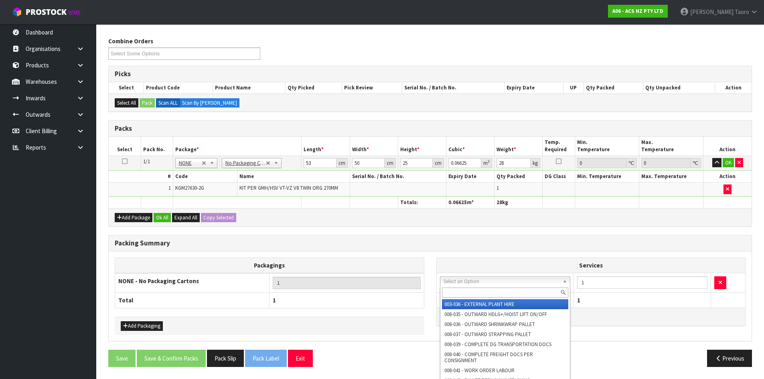
click at [470, 293] on input "text" at bounding box center [505, 293] width 127 height 10
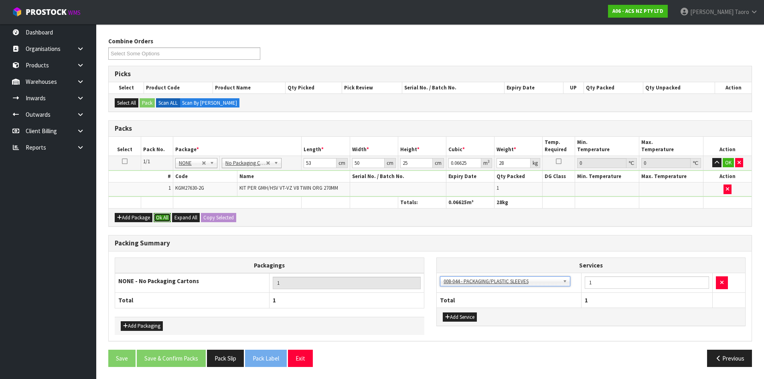
click at [163, 218] on button "Ok All" at bounding box center [162, 218] width 17 height 10
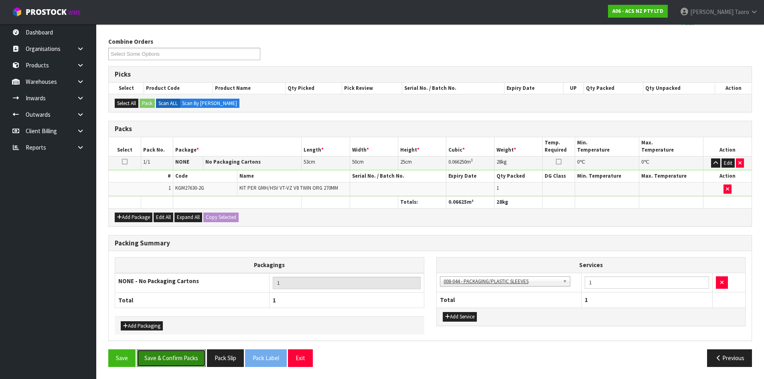
click at [190, 359] on button "Save & Confirm Packs" at bounding box center [171, 357] width 69 height 17
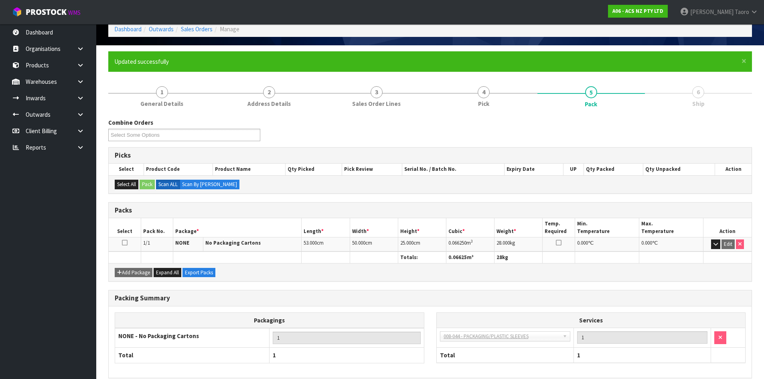
scroll to position [77, 0]
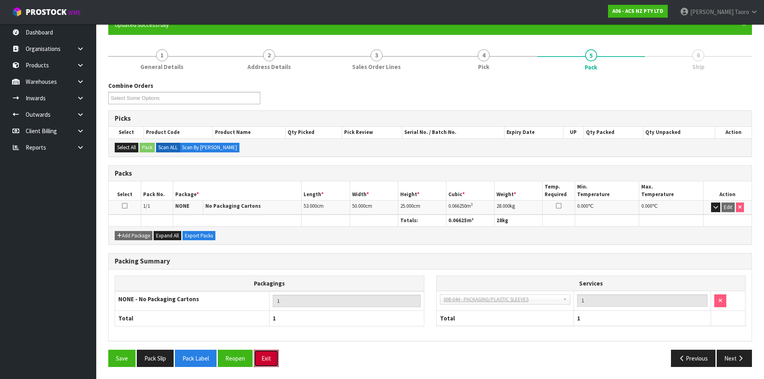
click at [268, 357] on button "Exit" at bounding box center [266, 358] width 25 height 17
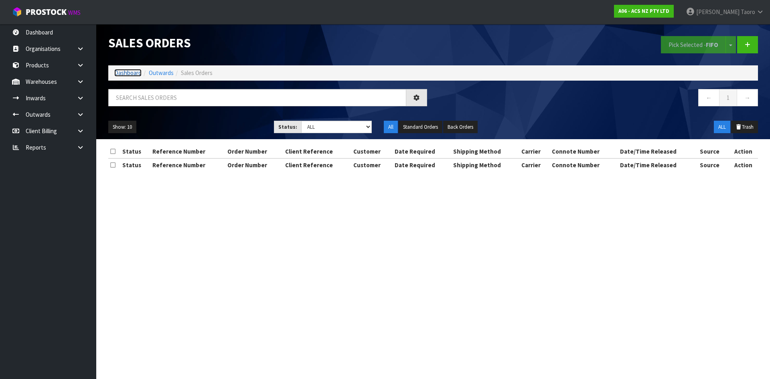
click at [134, 75] on link "Dashboard" at bounding box center [127, 73] width 27 height 8
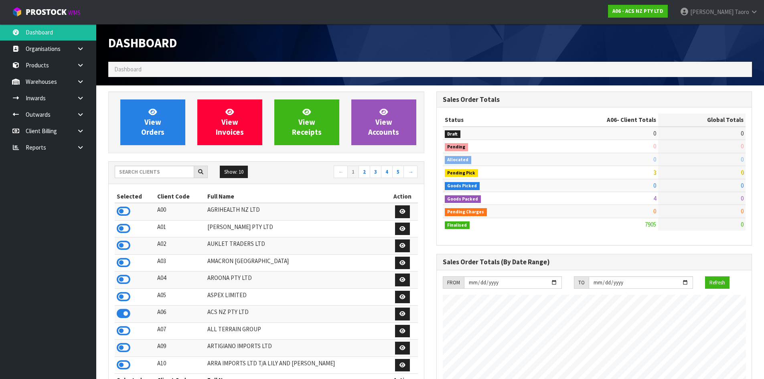
scroll to position [608, 328]
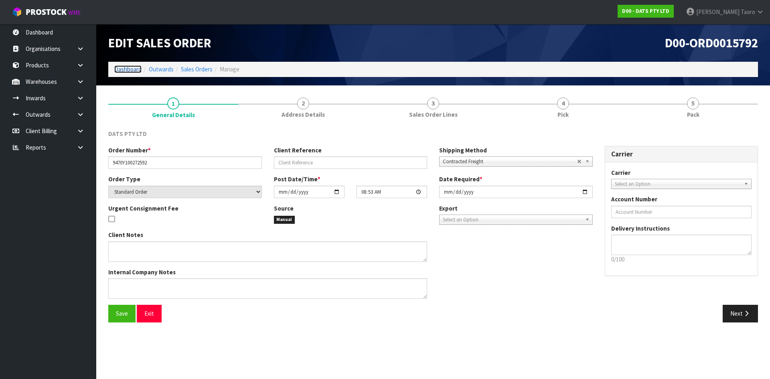
click at [136, 71] on link "Dashboard" at bounding box center [127, 69] width 27 height 8
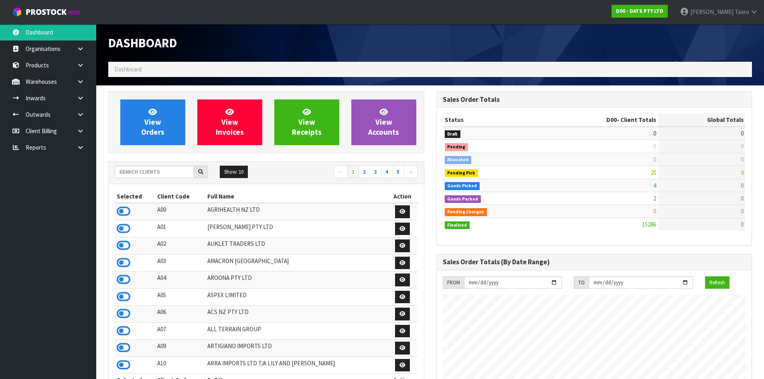
scroll to position [608, 328]
click at [168, 172] on input "text" at bounding box center [154, 172] width 79 height 12
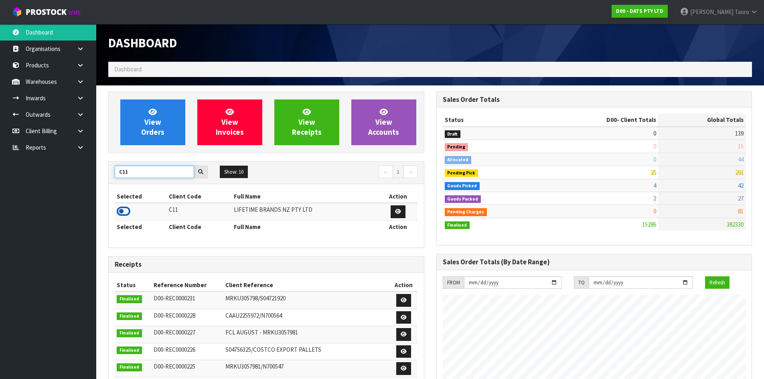
type input "C11"
click at [121, 207] on icon at bounding box center [124, 211] width 14 height 12
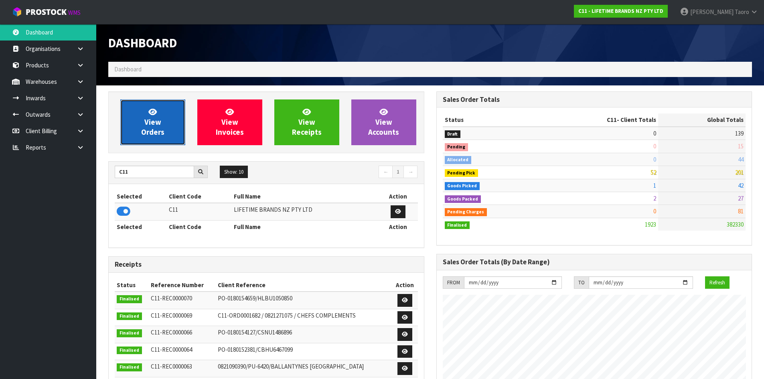
click at [131, 119] on link "View Orders" at bounding box center [152, 122] width 65 height 46
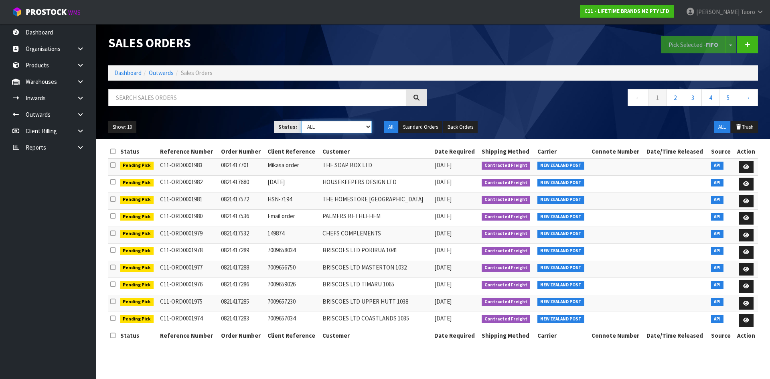
click at [329, 128] on select "Draft Pending Allocated Pending Pick Goods Picked Goods Packed Pending Charges …" at bounding box center [336, 127] width 71 height 12
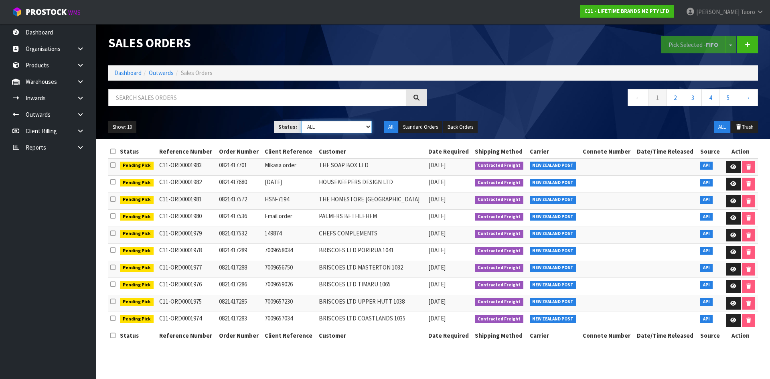
select select "string:4"
click at [301, 121] on select "Draft Pending Allocated Pending Pick Goods Picked Goods Packed Pending Charges …" at bounding box center [336, 127] width 71 height 12
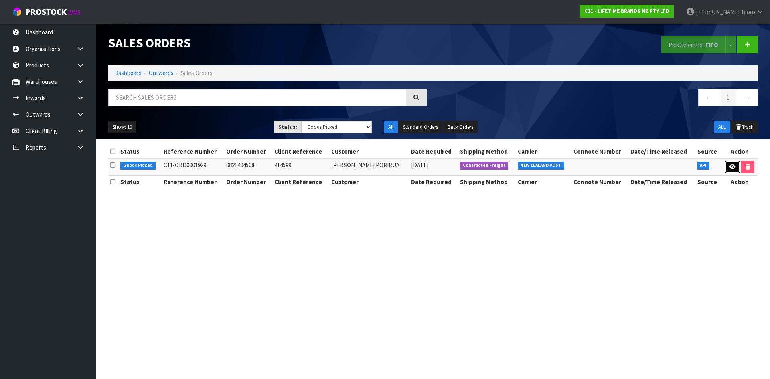
click at [729, 164] on icon at bounding box center [732, 166] width 6 height 5
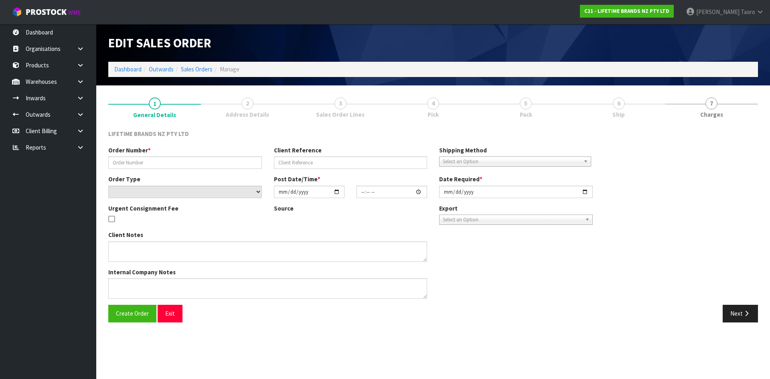
type input "0821404508"
type input "414599"
select select "number:0"
type input "[DATE]"
type input "07:54:09.000"
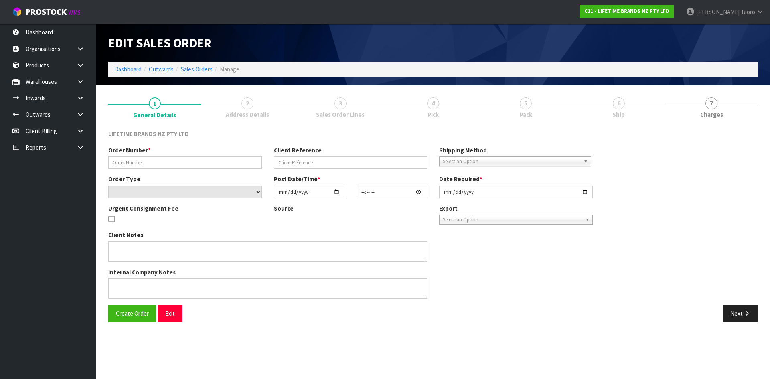
type input "[DATE]"
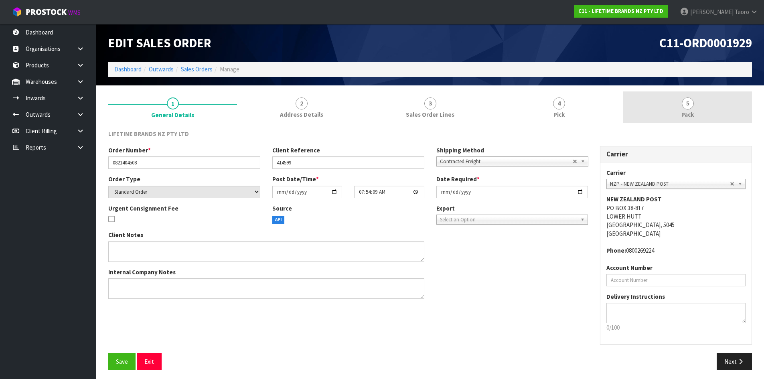
click at [689, 113] on span "Pack" at bounding box center [687, 114] width 12 height 8
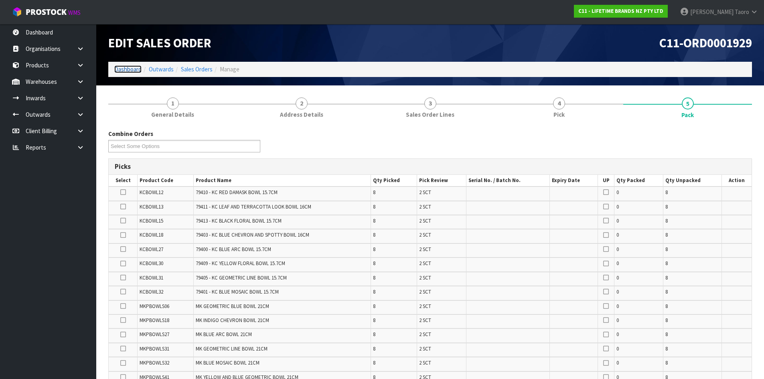
click at [118, 67] on link "Dashboard" at bounding box center [127, 69] width 27 height 8
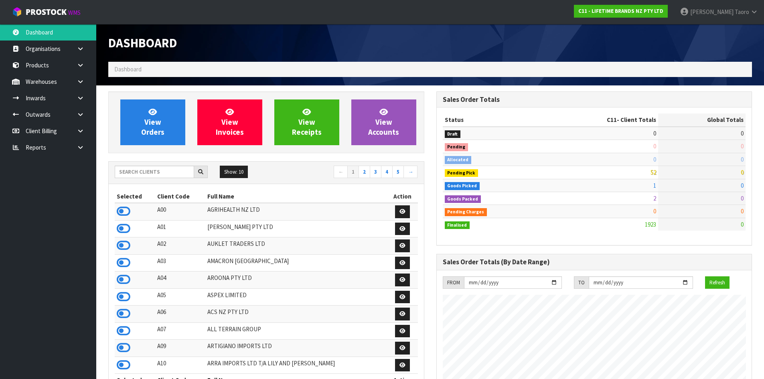
scroll to position [608, 328]
click at [173, 172] on input "text" at bounding box center [154, 172] width 79 height 12
click at [173, 172] on input "N" at bounding box center [154, 172] width 79 height 12
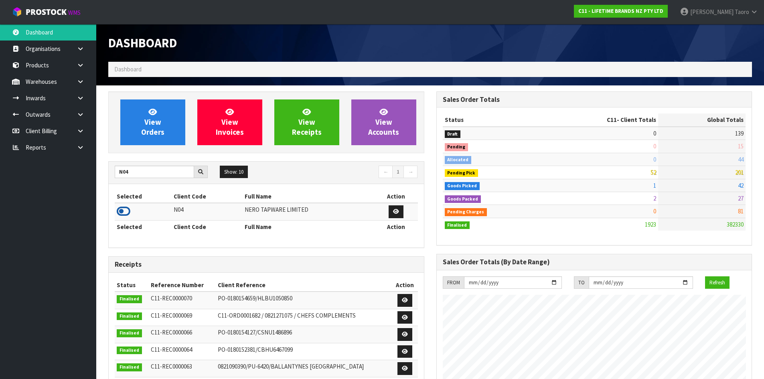
click at [120, 213] on icon at bounding box center [124, 211] width 14 height 12
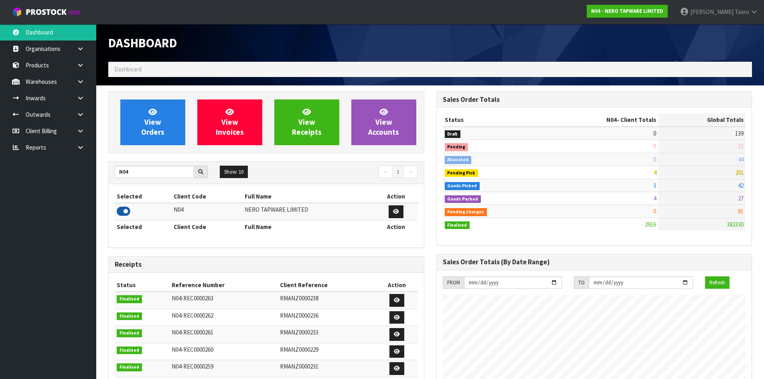
scroll to position [634, 328]
click at [151, 170] on input "N04" at bounding box center [154, 172] width 79 height 12
click at [150, 170] on input "N04" at bounding box center [154, 172] width 79 height 12
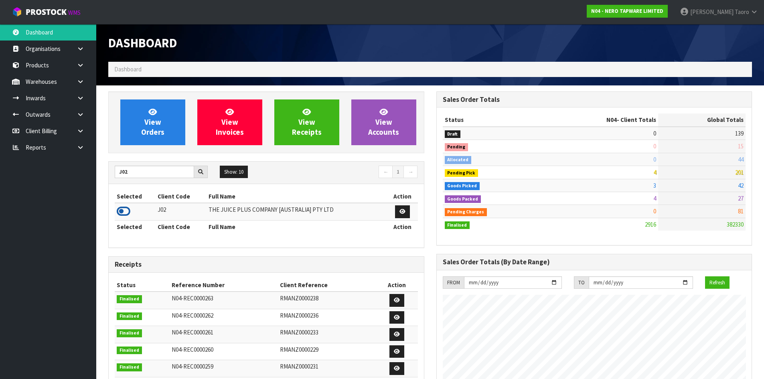
click at [128, 214] on icon at bounding box center [124, 211] width 14 height 12
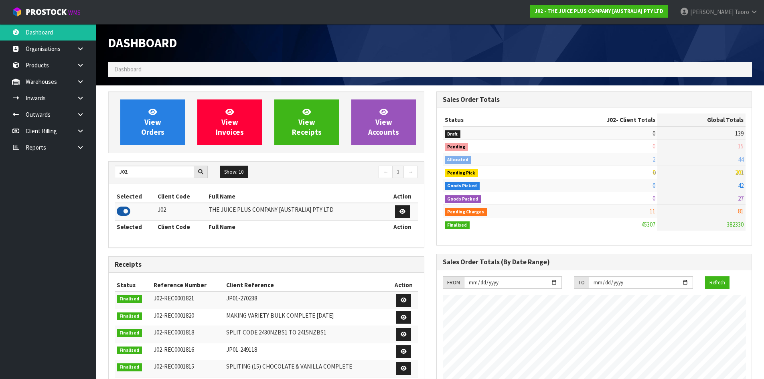
scroll to position [608, 328]
click at [138, 172] on input "J02" at bounding box center [154, 172] width 79 height 12
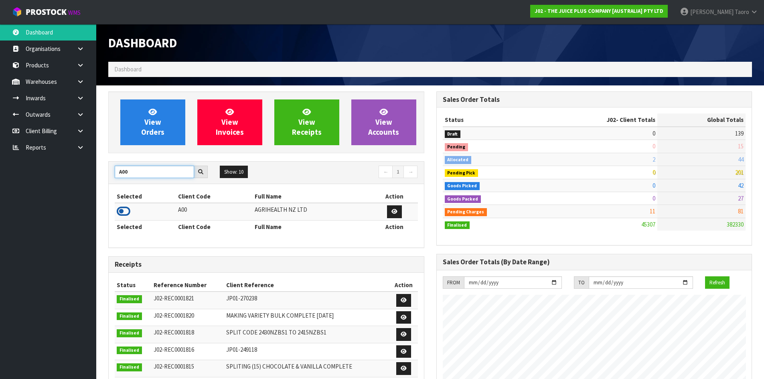
type input "A00"
click at [126, 210] on icon at bounding box center [124, 211] width 14 height 12
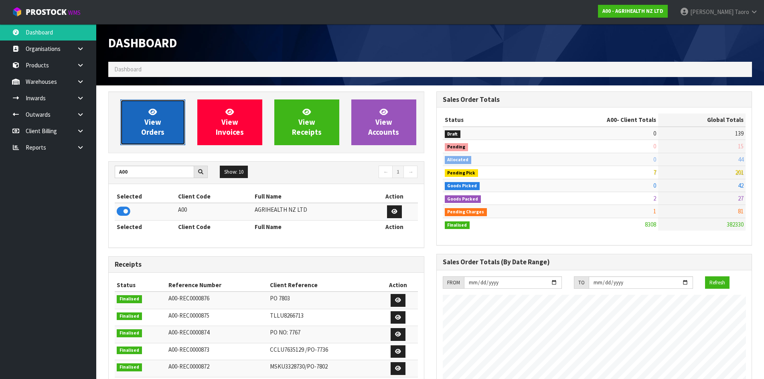
click at [146, 127] on link "View Orders" at bounding box center [152, 122] width 65 height 46
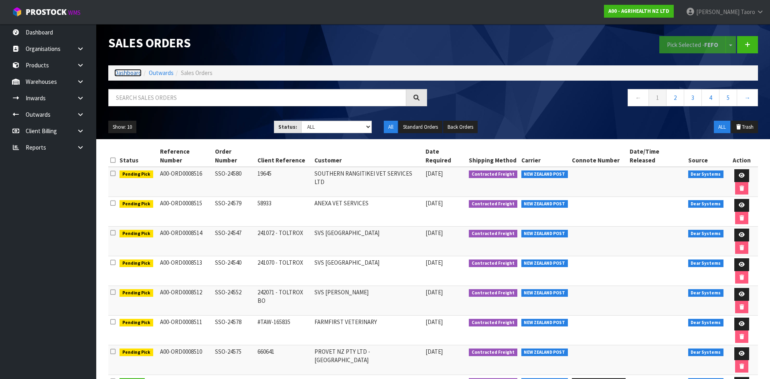
click at [132, 73] on link "Dashboard" at bounding box center [127, 73] width 27 height 8
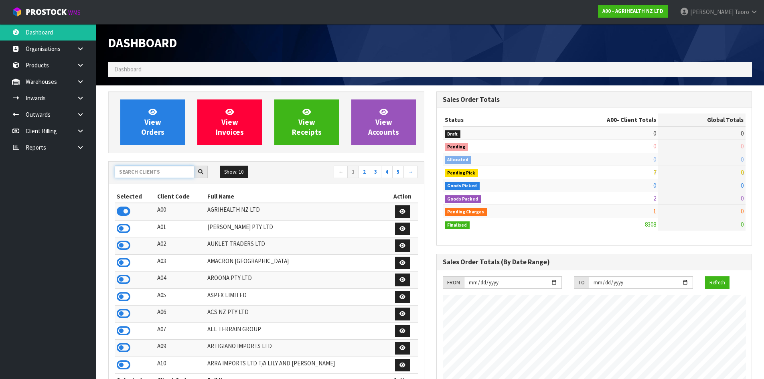
scroll to position [608, 328]
click at [165, 173] on input "text" at bounding box center [154, 172] width 79 height 12
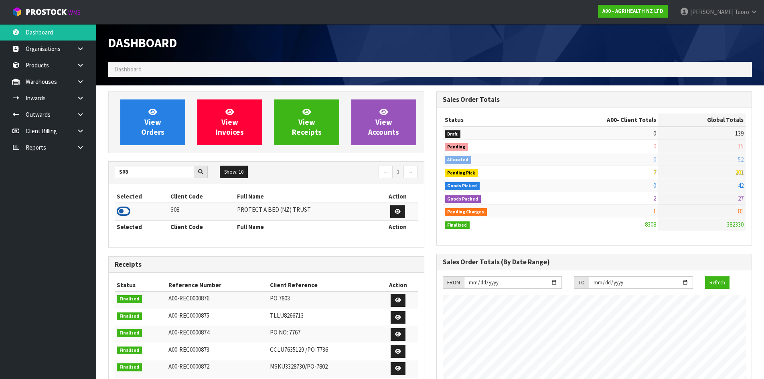
click at [125, 209] on icon at bounding box center [124, 211] width 14 height 12
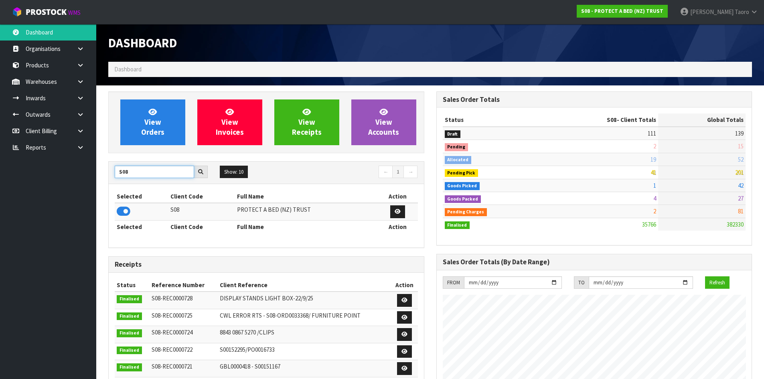
click at [167, 172] on input "S08" at bounding box center [154, 172] width 79 height 12
type input "D"
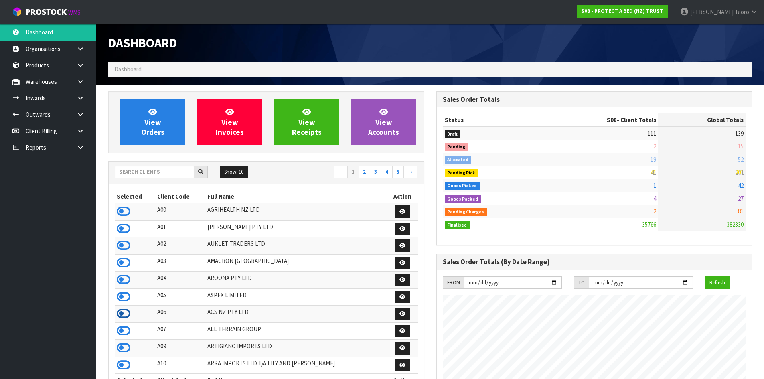
click at [121, 314] on icon at bounding box center [124, 314] width 14 height 12
click at [154, 172] on input "text" at bounding box center [154, 172] width 79 height 12
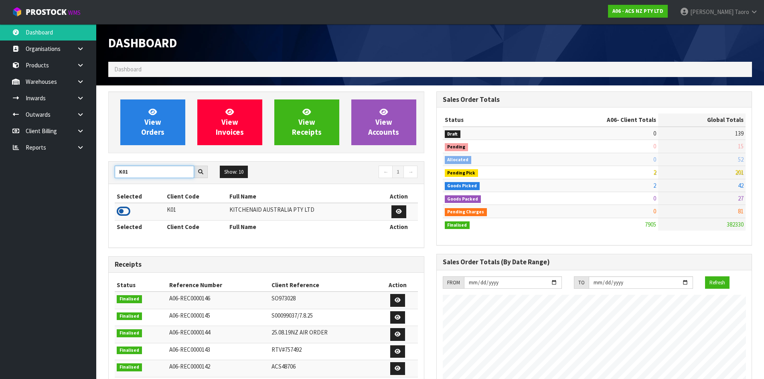
type input "K01"
click at [124, 212] on icon at bounding box center [124, 211] width 14 height 12
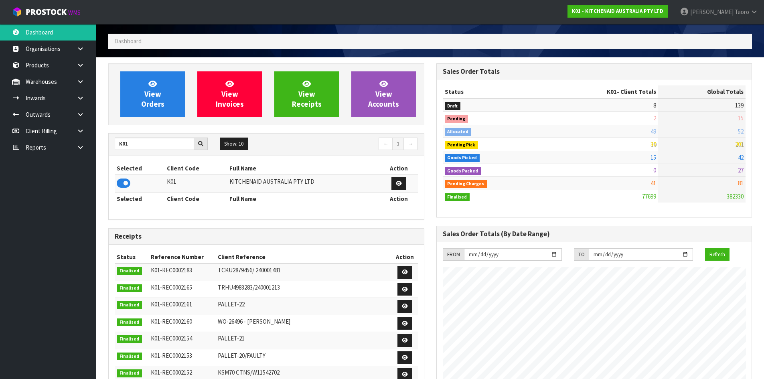
scroll to position [0, 0]
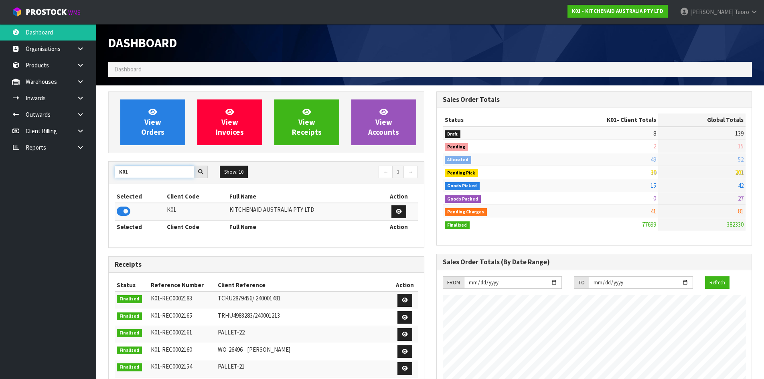
click at [136, 169] on input "K01" at bounding box center [154, 172] width 79 height 12
type input "N03"
click at [122, 211] on icon at bounding box center [124, 211] width 14 height 12
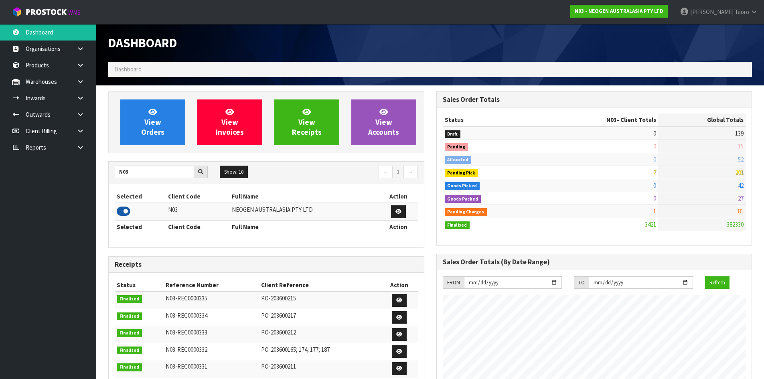
scroll to position [608, 328]
click at [154, 125] on span "View Orders" at bounding box center [152, 122] width 23 height 30
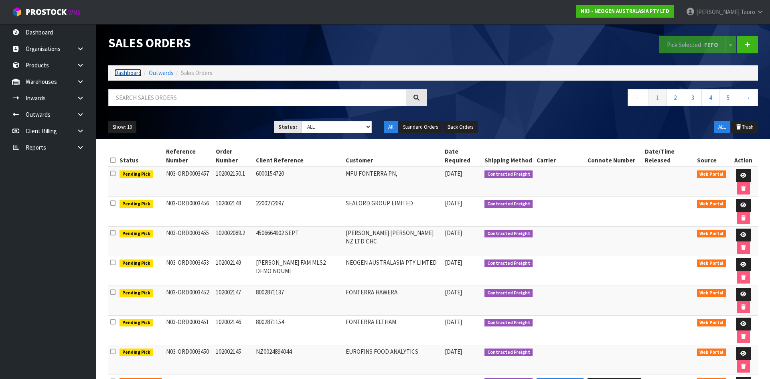
click at [133, 73] on link "Dashboard" at bounding box center [127, 73] width 27 height 8
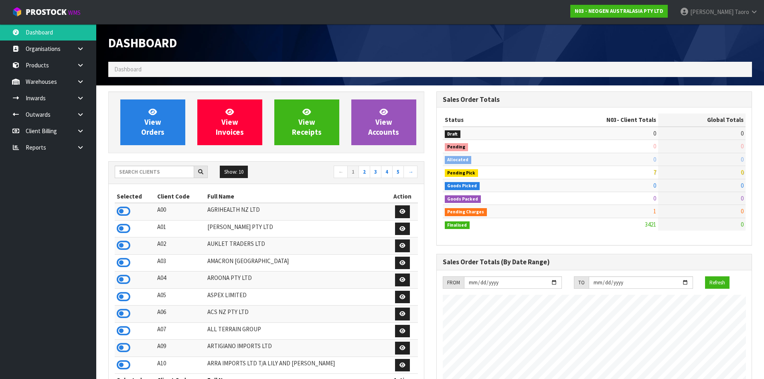
scroll to position [608, 328]
click at [168, 172] on input "text" at bounding box center [154, 172] width 79 height 12
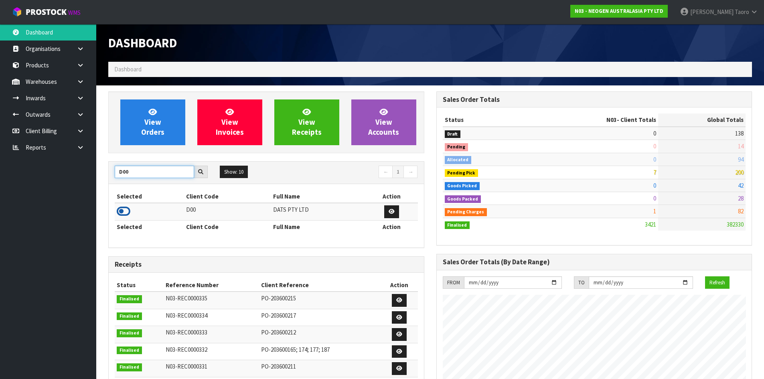
type input "D00"
click at [126, 211] on icon at bounding box center [124, 211] width 14 height 12
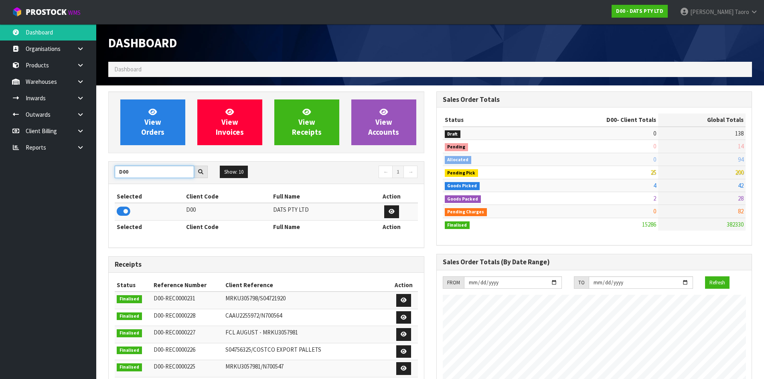
click at [137, 171] on input "D00" at bounding box center [154, 172] width 79 height 12
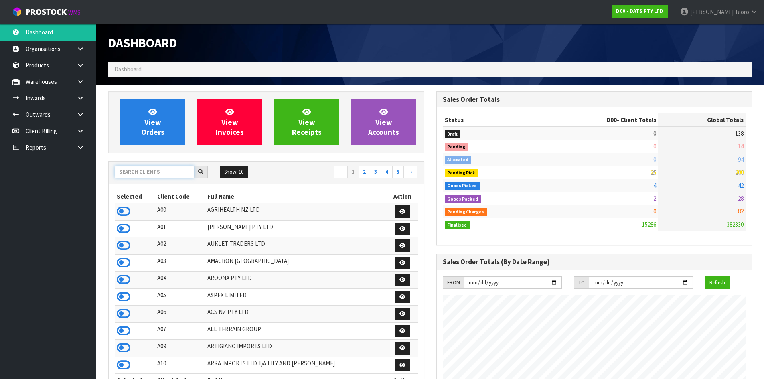
click at [166, 170] on input "text" at bounding box center [154, 172] width 79 height 12
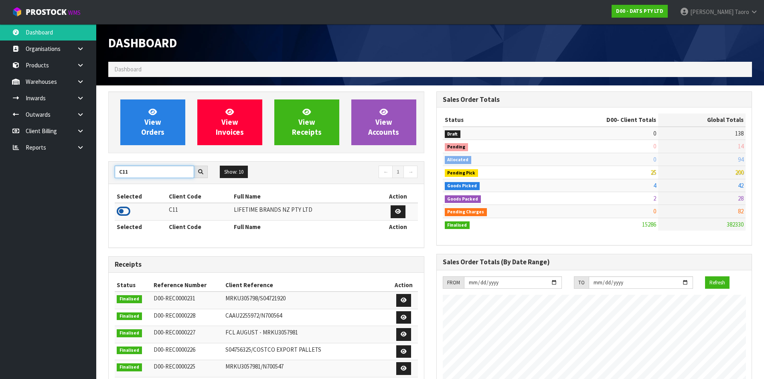
type input "C11"
click at [125, 213] on icon at bounding box center [124, 211] width 14 height 12
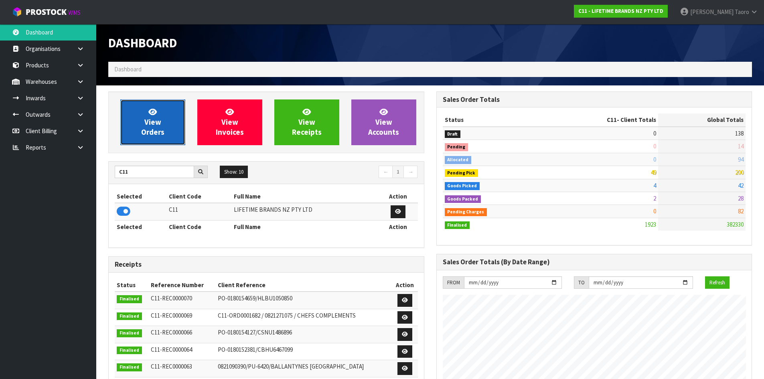
click at [154, 139] on link "View Orders" at bounding box center [152, 122] width 65 height 46
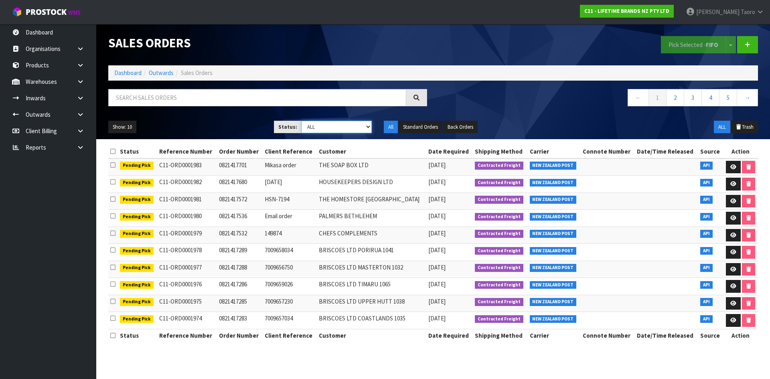
click at [332, 127] on select "Draft Pending Allocated Pending Pick Goods Picked Goods Packed Pending Charges …" at bounding box center [336, 127] width 71 height 12
select select "string:4"
click at [301, 121] on select "Draft Pending Allocated Pending Pick Goods Picked Goods Packed Pending Charges …" at bounding box center [336, 127] width 71 height 12
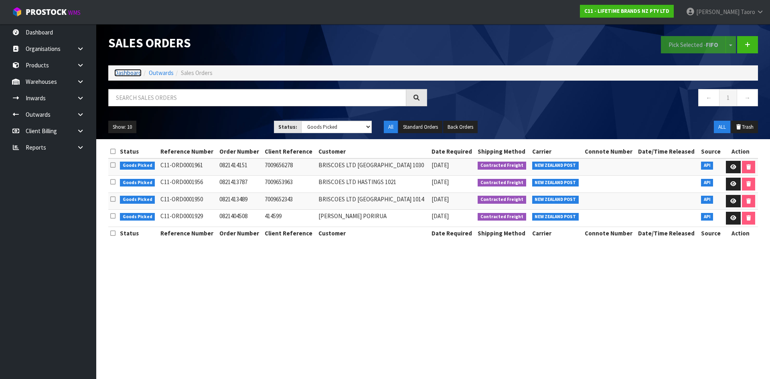
click at [126, 72] on link "Dashboard" at bounding box center [127, 73] width 27 height 8
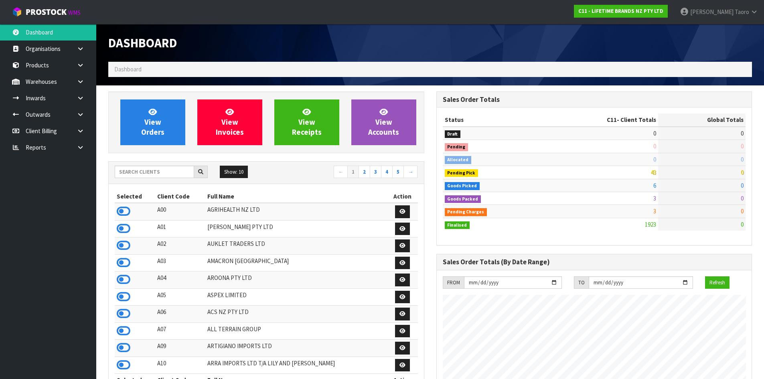
scroll to position [608, 328]
click at [154, 170] on input "text" at bounding box center [154, 172] width 79 height 12
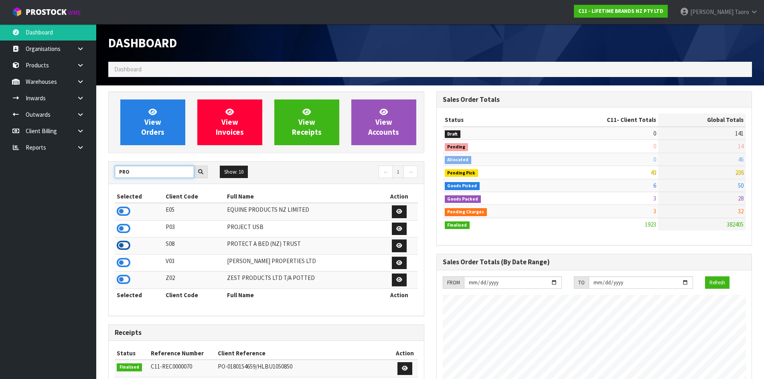
type input "PRO"
drag, startPoint x: 126, startPoint y: 247, endPoint x: 74, endPoint y: 85, distance: 170.1
click at [126, 247] on icon at bounding box center [124, 245] width 14 height 12
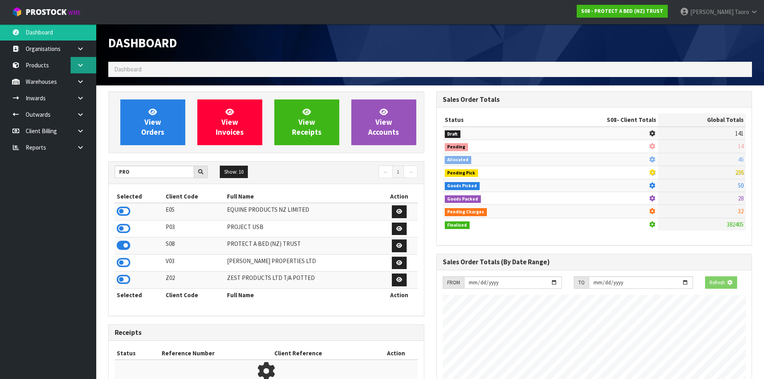
scroll to position [500, 328]
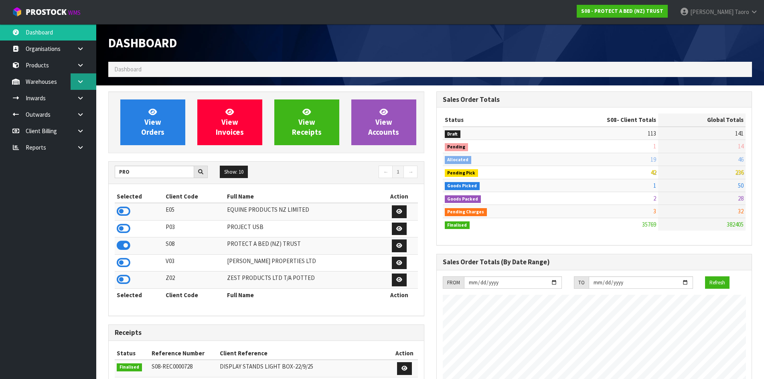
click at [89, 82] on link at bounding box center [84, 81] width 26 height 16
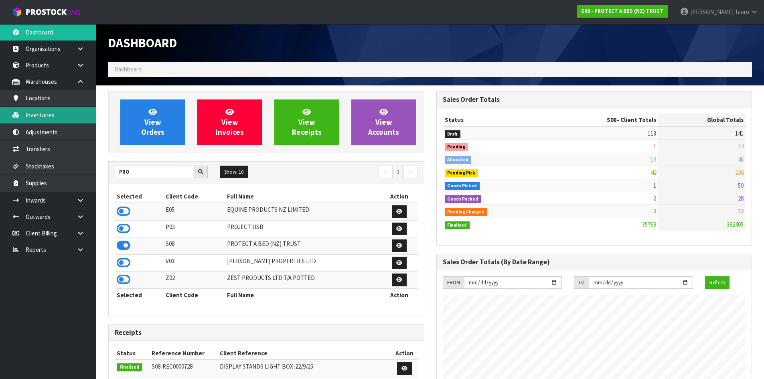
click at [52, 115] on link "Inventories" at bounding box center [48, 115] width 96 height 16
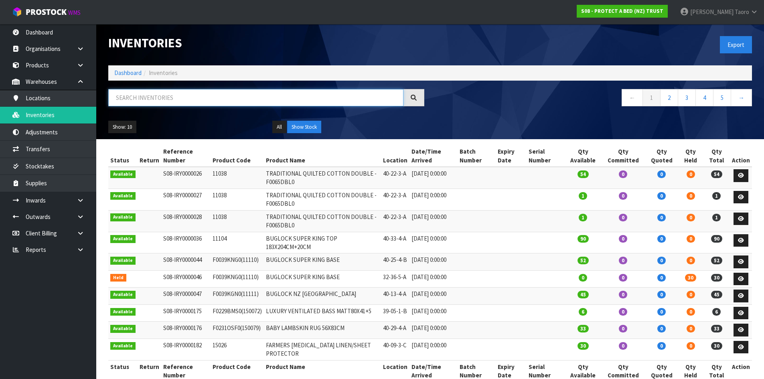
click at [172, 104] on input "text" at bounding box center [255, 97] width 295 height 17
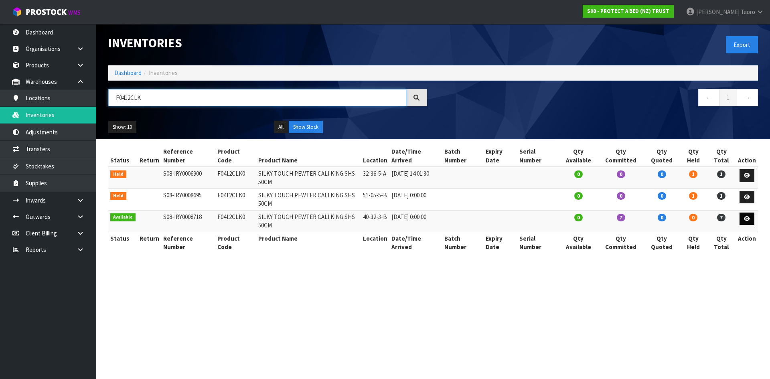
type input "F0412CLK"
click at [743, 221] on link at bounding box center [747, 219] width 15 height 13
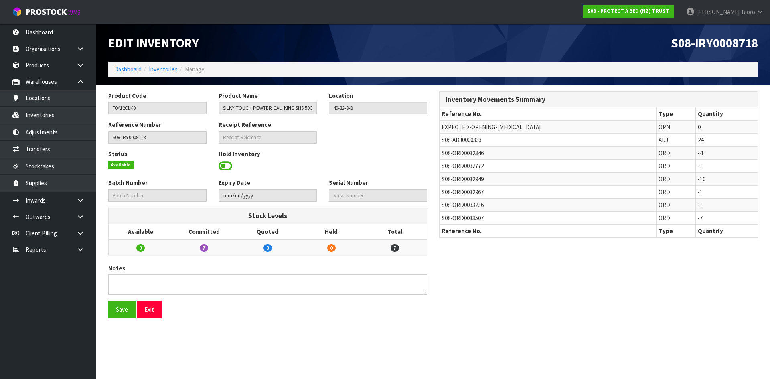
click at [448, 140] on span "S08-ADJ0000333" at bounding box center [462, 140] width 40 height 8
click at [450, 140] on span "S08-ADJ0000333" at bounding box center [462, 140] width 40 height 8
click at [453, 138] on span "S08-ADJ0000333" at bounding box center [462, 140] width 40 height 8
click at [454, 138] on span "S08-ADJ0000333" at bounding box center [462, 140] width 40 height 8
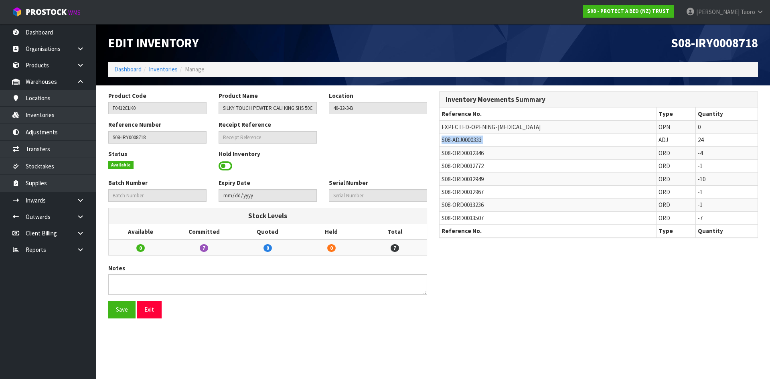
click at [454, 138] on span "S08-ADJ0000333" at bounding box center [462, 140] width 40 height 8
click at [462, 140] on span "S08-ADJ0000333" at bounding box center [462, 140] width 40 height 8
click at [80, 134] on link "Adjustments" at bounding box center [48, 132] width 96 height 16
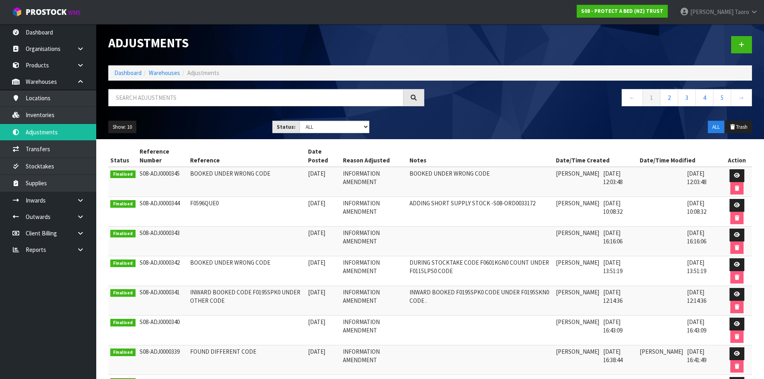
click at [255, 107] on div at bounding box center [266, 100] width 328 height 23
click at [249, 83] on div "Adjustments Dashboard Warehouses Adjustments ← 1 2 3 4 5 → Show: 10 5 10 25 50 …" at bounding box center [430, 81] width 656 height 115
click at [225, 105] on input "text" at bounding box center [255, 97] width 295 height 17
paste input "S08-ADJ0000333"
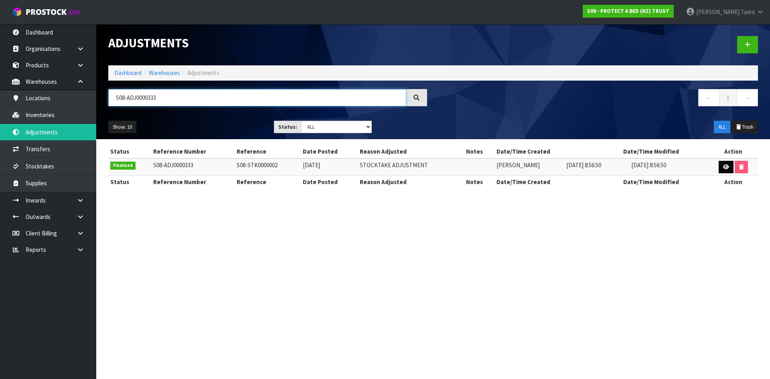
type input "S08-ADJ0000333"
click at [727, 165] on icon at bounding box center [726, 166] width 6 height 5
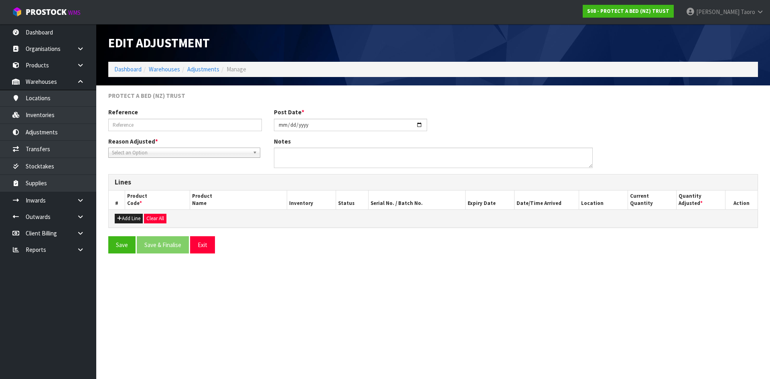
type input "S08-STK0000002"
type input "2025-06-07"
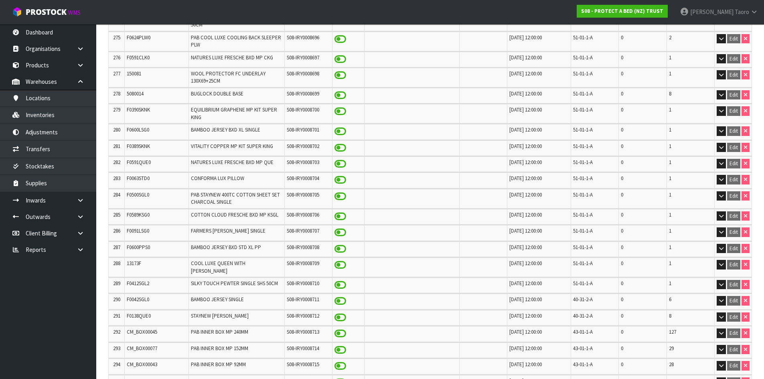
scroll to position [4968, 0]
